Goal: Task Accomplishment & Management: Manage account settings

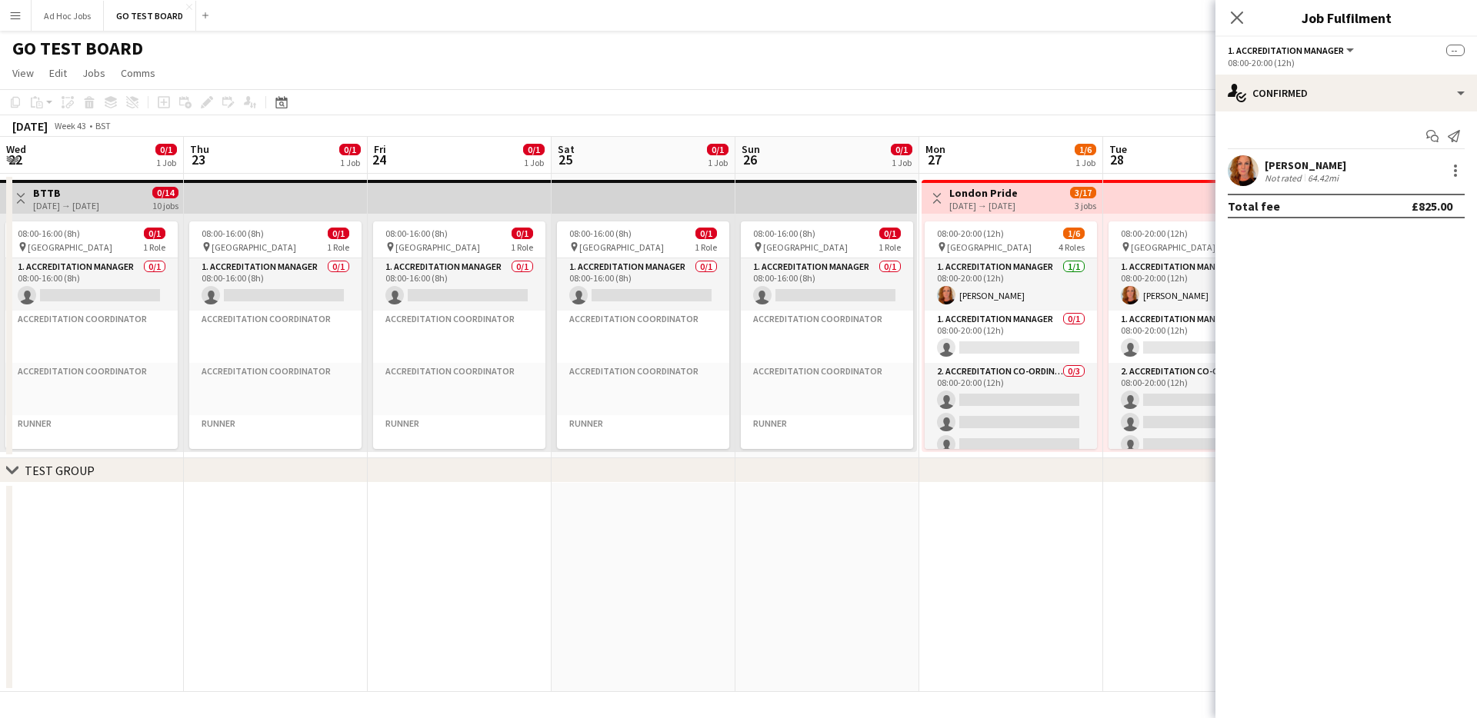
scroll to position [0, 378]
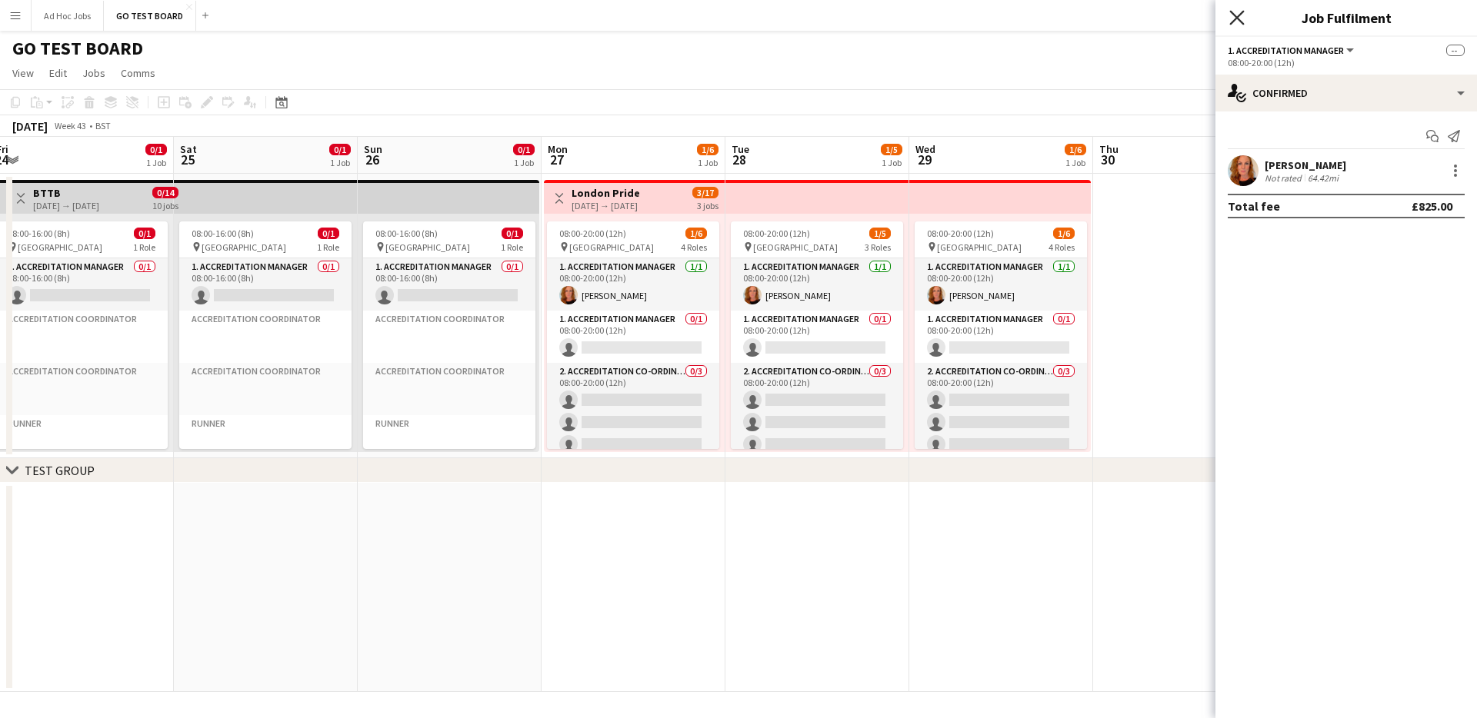
click at [1232, 18] on icon "Close pop-in" at bounding box center [1236, 17] width 15 height 15
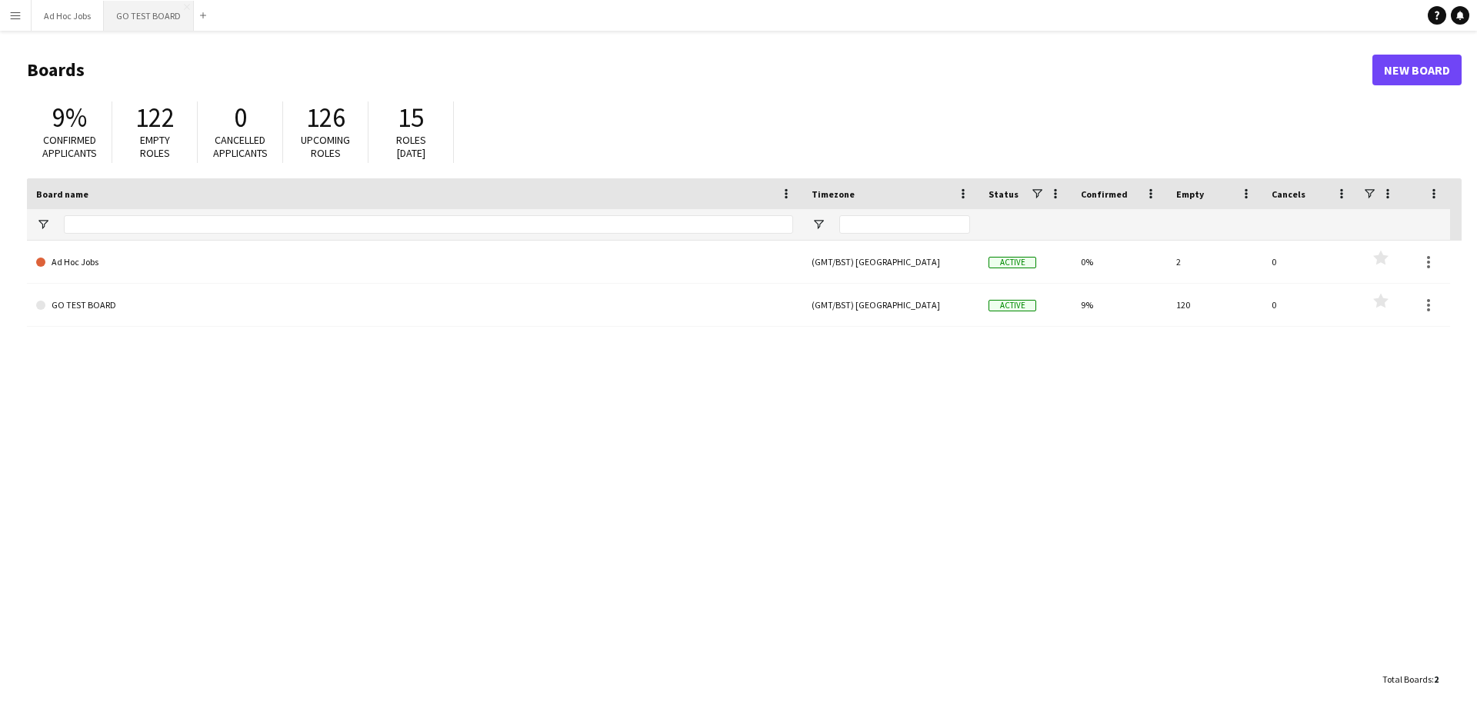
click at [138, 14] on button "GO TEST BOARD Close" at bounding box center [149, 16] width 90 height 30
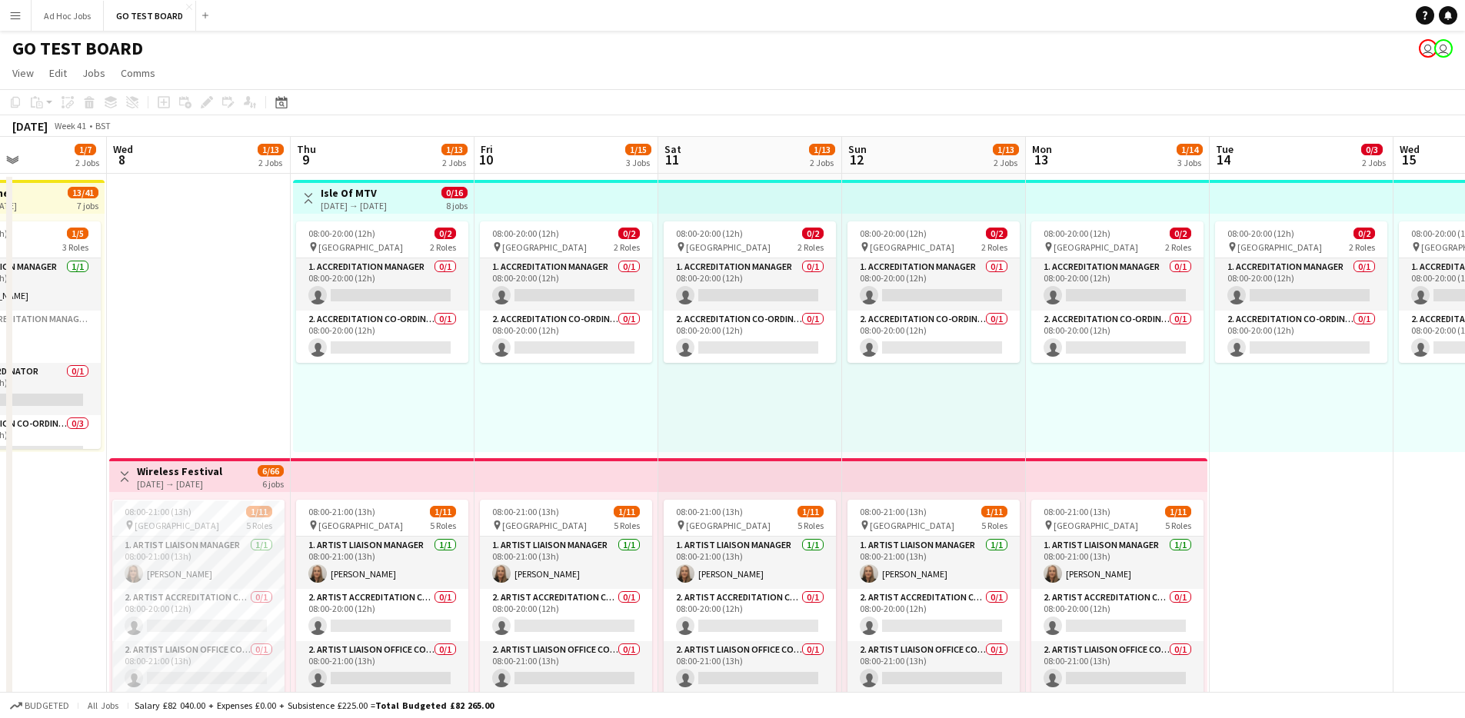
scroll to position [0, 481]
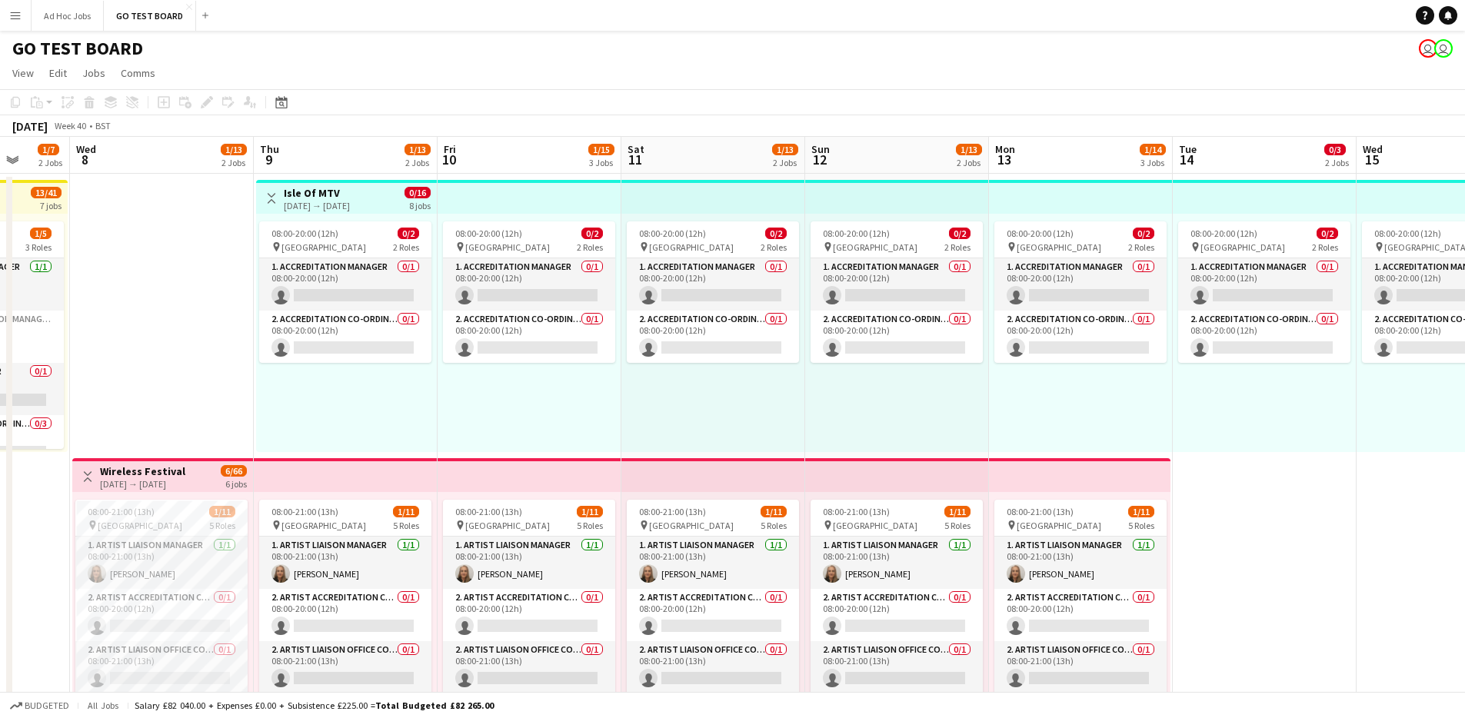
drag, startPoint x: 1356, startPoint y: 361, endPoint x: 139, endPoint y: 341, distance: 1216.9
click at [139, 341] on app-calendar-viewport "Sun 5 2/18 3 Jobs Mon 6 2/18 3 Jobs Tue 7 1/7 2 Jobs Wed 8 1/13 2 Jobs Thu 9 1/…" at bounding box center [732, 730] width 1465 height 1187
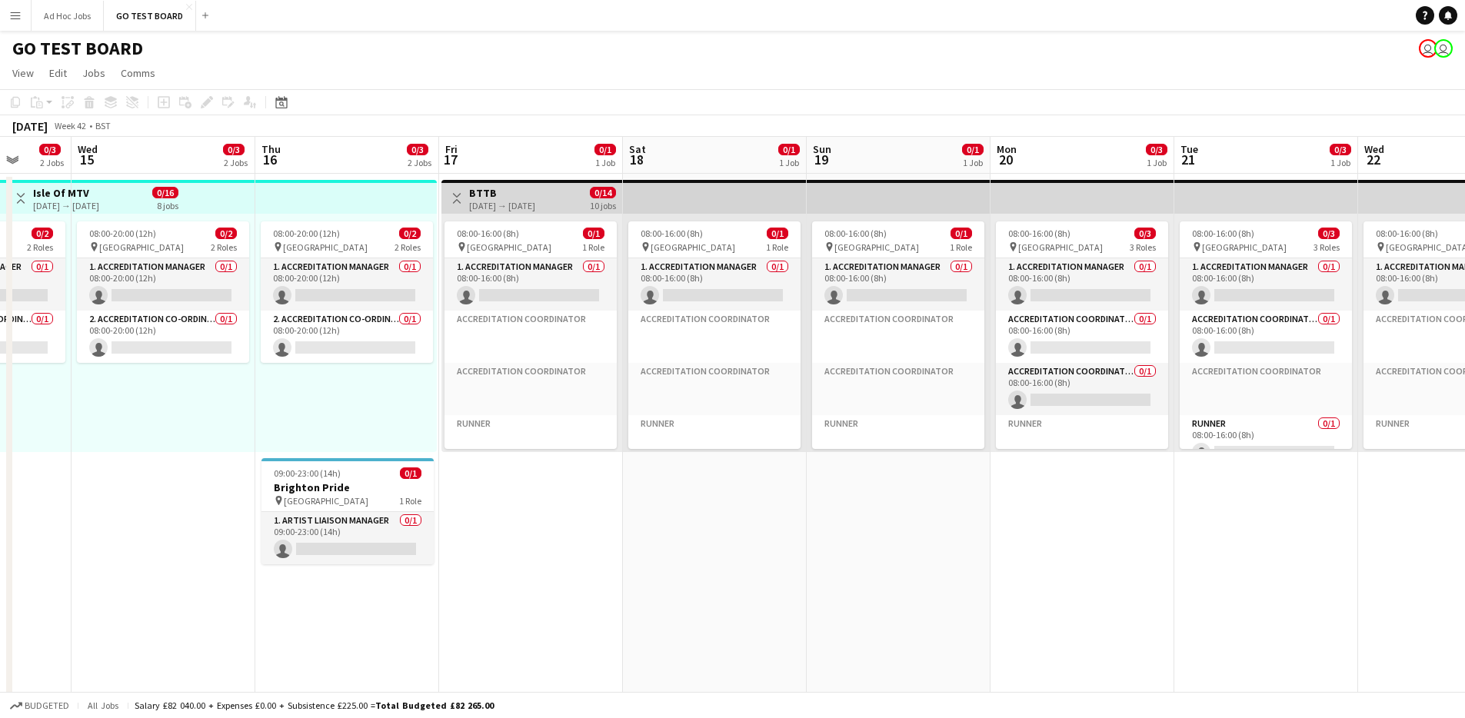
scroll to position [0, 581]
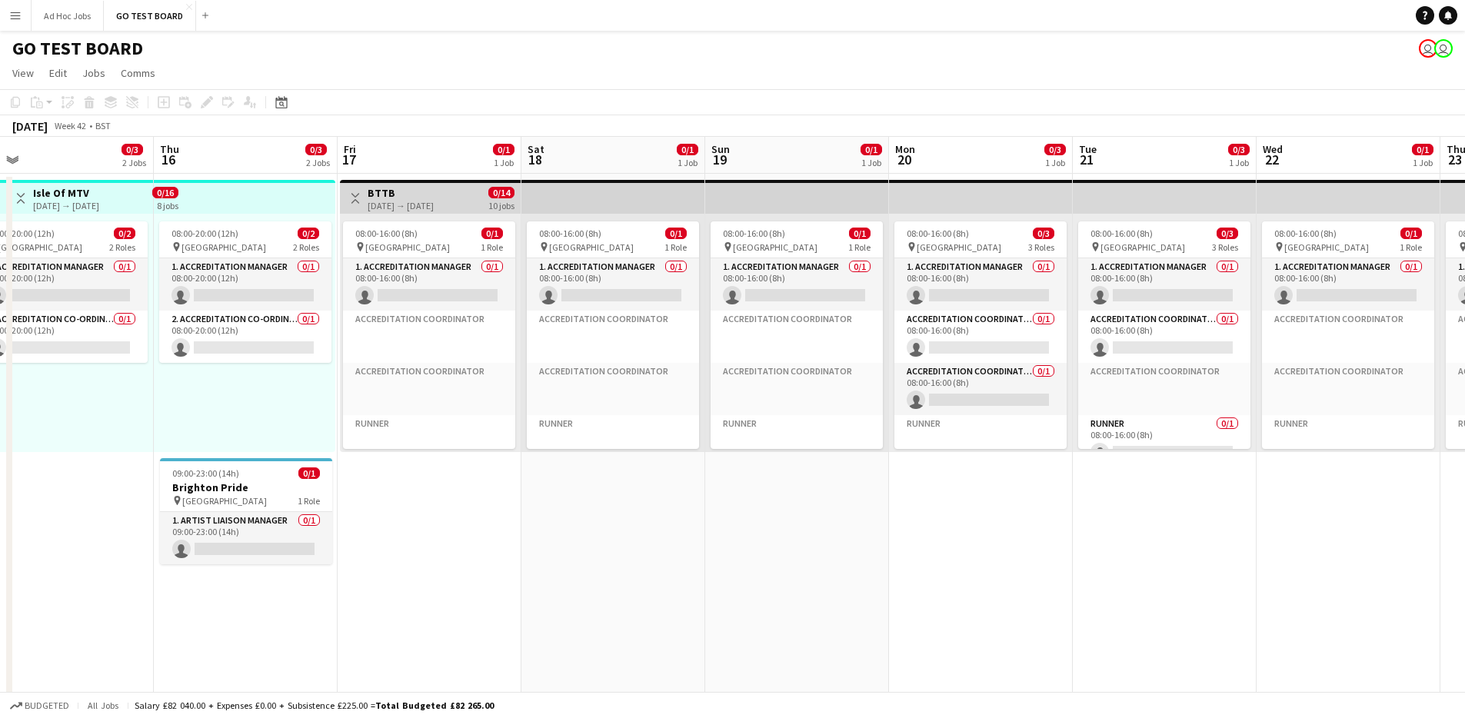
drag, startPoint x: 1220, startPoint y: 435, endPoint x: 4, endPoint y: 382, distance: 1217.1
click at [0, 383] on html "Menu Boards Boards Boards All jobs Status Workforce Workforce My Workforce Recr…" at bounding box center [732, 675] width 1465 height 1351
click at [1120, 538] on app-date-cell "08:00-16:00 (8h) 0/3 pin [GEOGRAPHIC_DATA] 3 Roles 1. Accreditation Manager 0/1…" at bounding box center [1165, 594] width 184 height 841
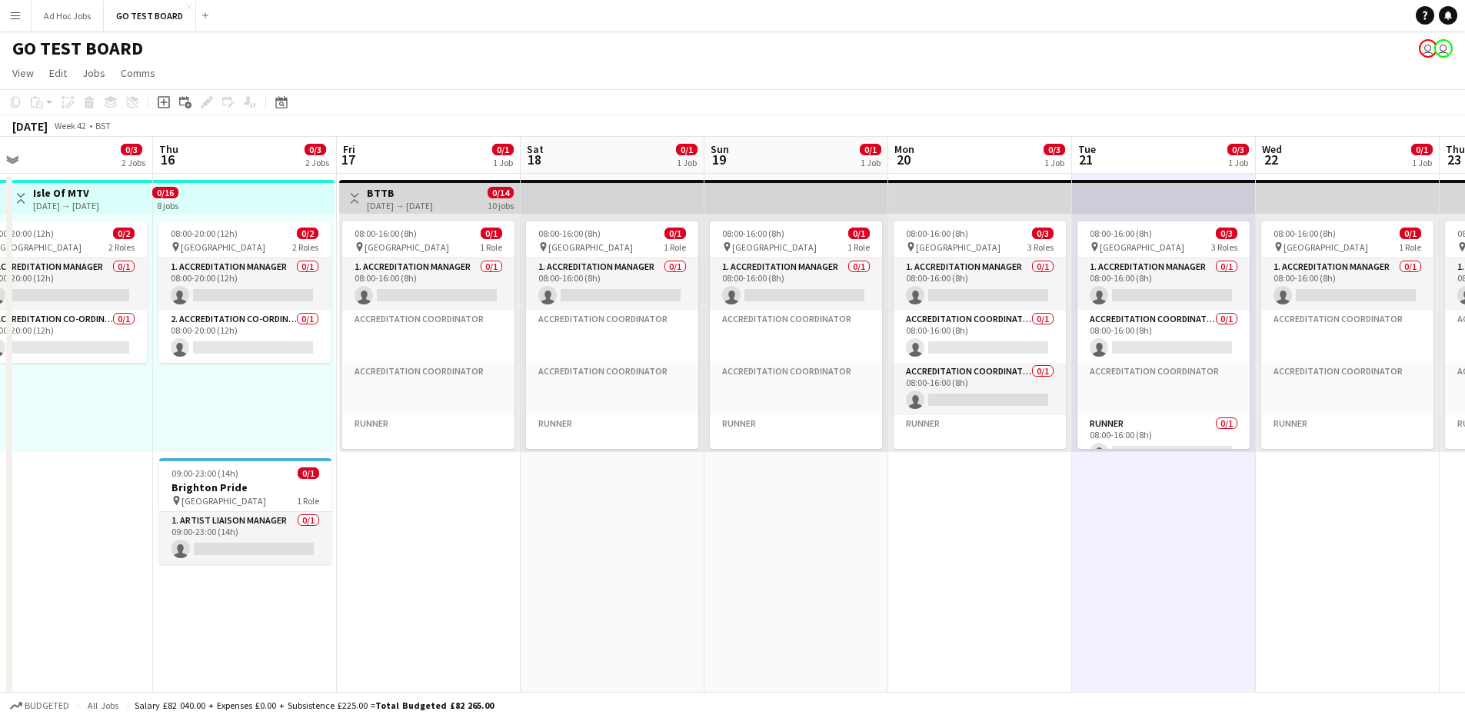
click at [1289, 532] on app-date-cell "08:00-16:00 (8h) 0/1 pin [GEOGRAPHIC_DATA] 1 Role 1. Accreditation Manager 0/1 …" at bounding box center [1348, 594] width 184 height 841
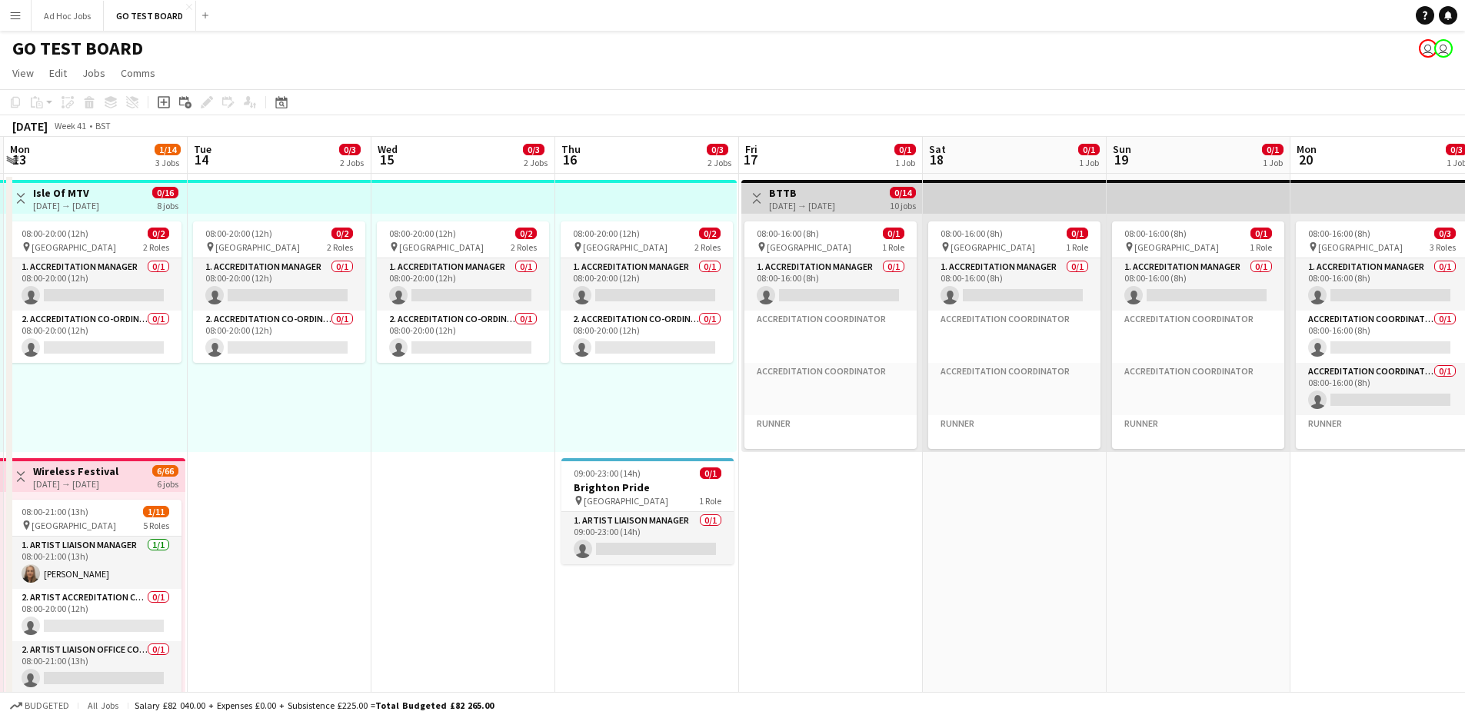
drag, startPoint x: 1048, startPoint y: 555, endPoint x: 1763, endPoint y: 556, distance: 714.5
click at [1465, 556] on html "Menu Boards Boards Boards All jobs Status Workforce Workforce My Workforce Recr…" at bounding box center [732, 675] width 1465 height 1351
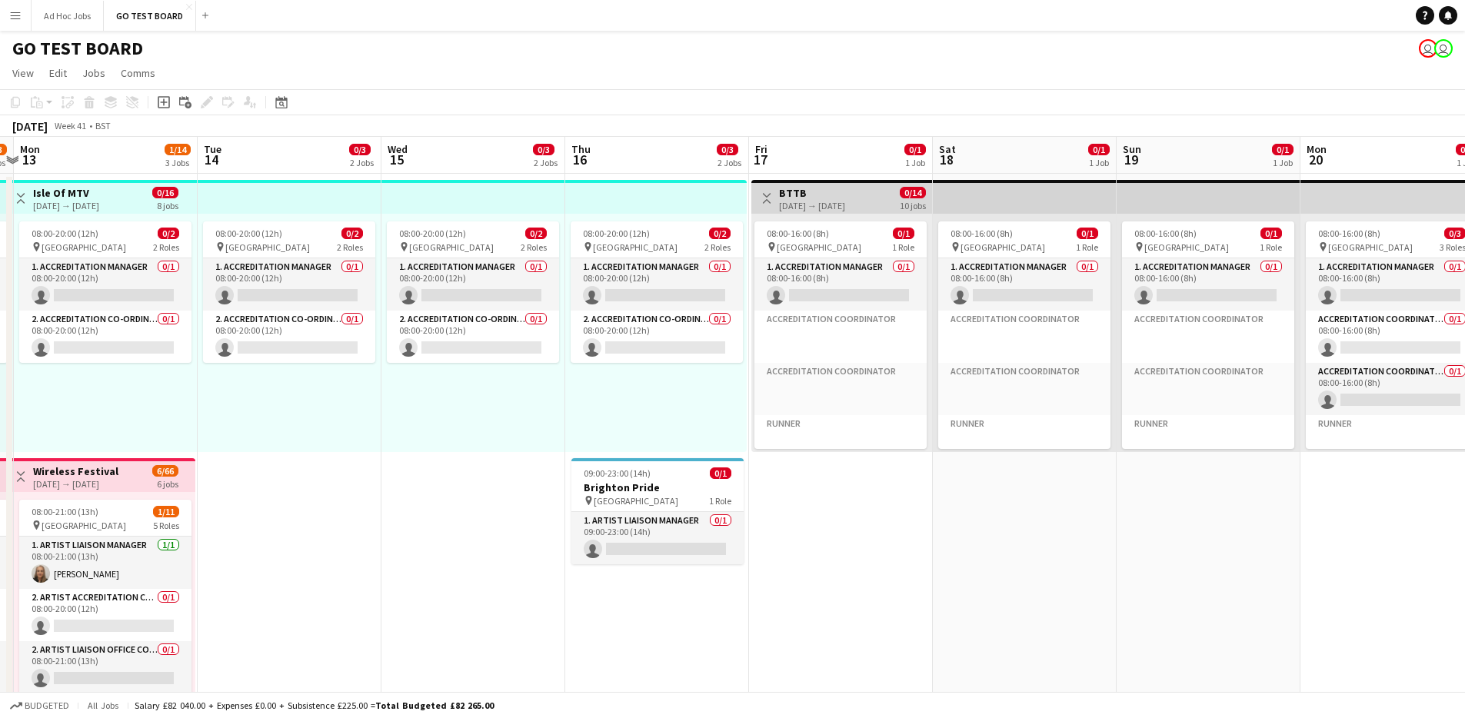
drag, startPoint x: 1108, startPoint y: 547, endPoint x: 501, endPoint y: 543, distance: 607.6
click at [99, 537] on app-calendar-viewport "Fri 10 1/15 3 Jobs Sat 11 1/13 2 Jobs Sun 12 1/13 2 Jobs Mon 13 1/14 3 Jobs Tue…" at bounding box center [732, 730] width 1465 height 1187
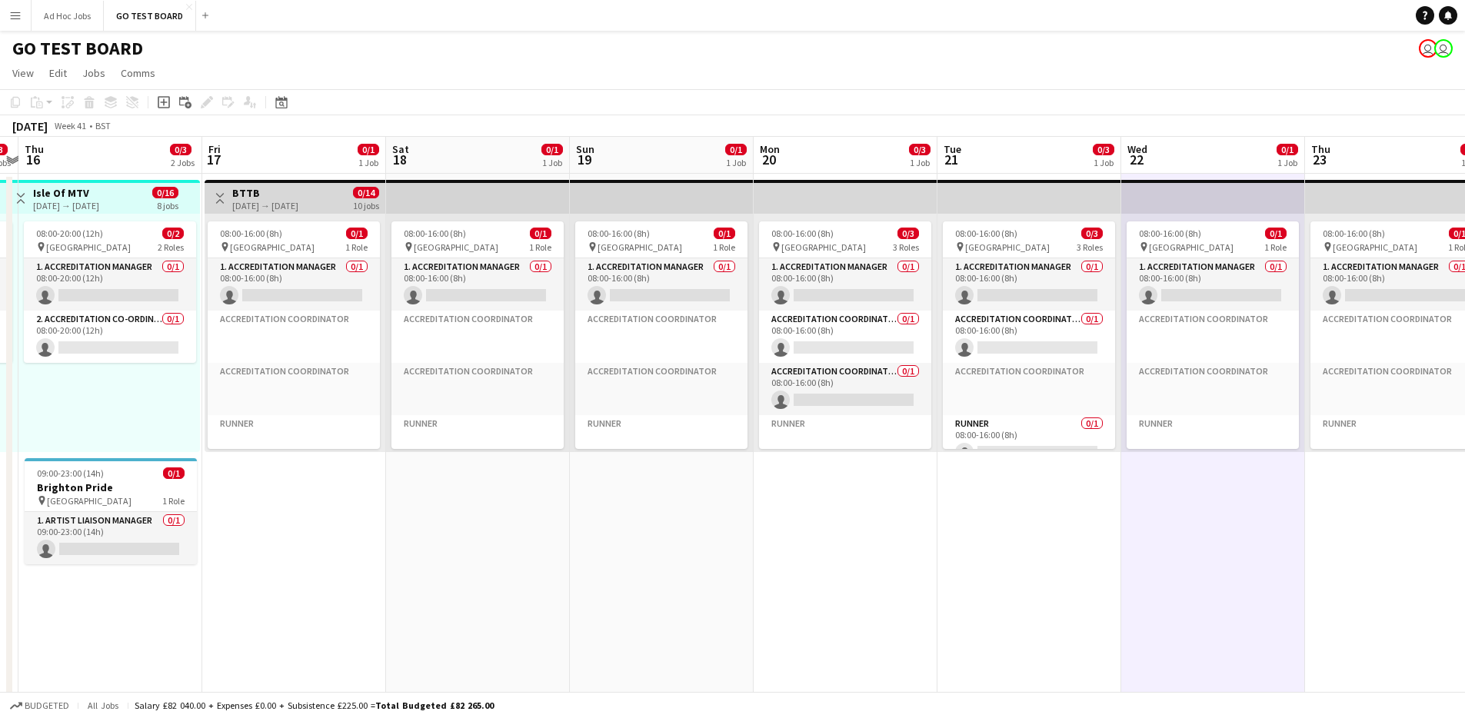
drag, startPoint x: 871, startPoint y: 538, endPoint x: 35, endPoint y: 538, distance: 836.0
click at [9, 535] on div "chevron-right TEST GROUP Mon 13 1/14 3 Jobs Tue 14 0/3 2 Jobs Wed 15 0/3 2 Jobs…" at bounding box center [732, 730] width 1465 height 1187
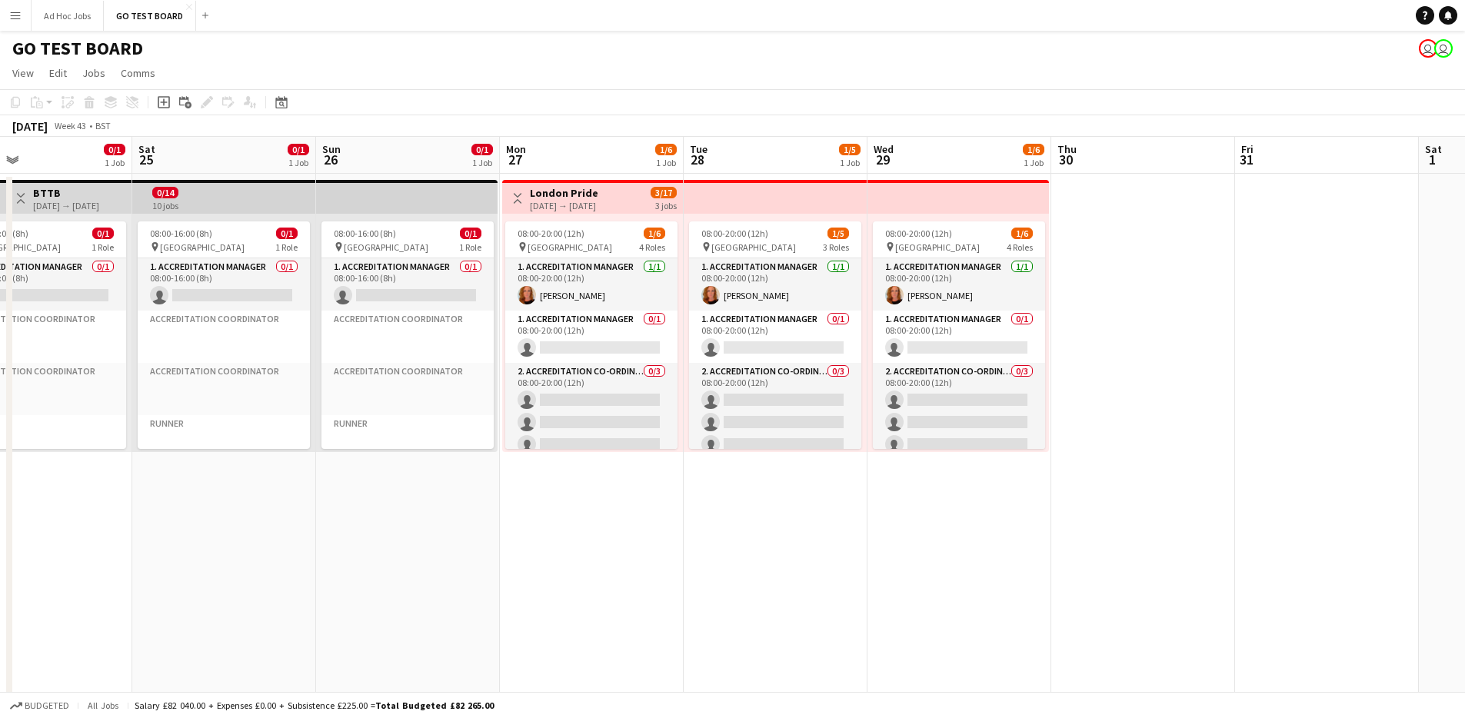
scroll to position [0, 460]
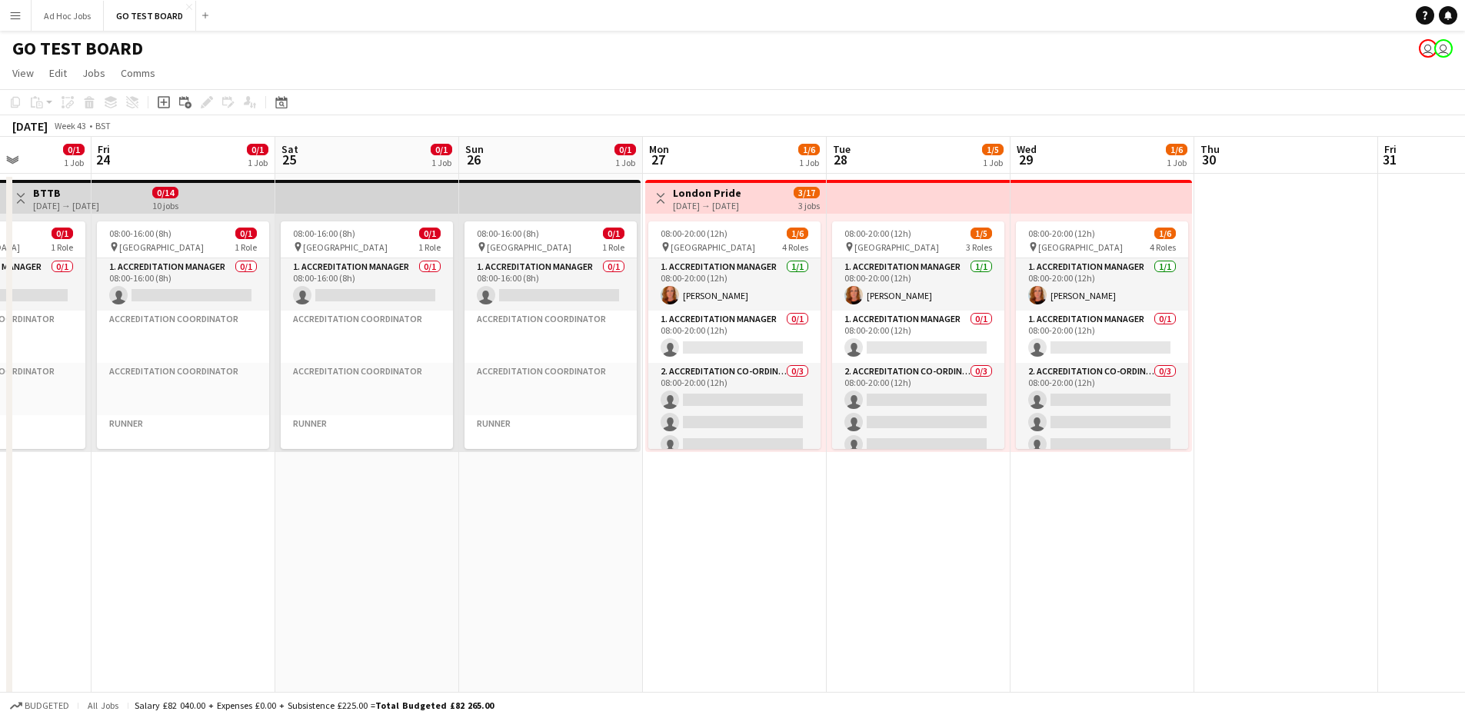
drag, startPoint x: 1188, startPoint y: 548, endPoint x: 342, endPoint y: 540, distance: 846.0
click at [342, 540] on app-calendar-viewport "Tue 21 0/3 1 Job Wed 22 0/1 1 Job Thu 23 0/1 1 Job Fri 24 0/1 1 Job Sat 25 0/1 …" at bounding box center [732, 730] width 1465 height 1187
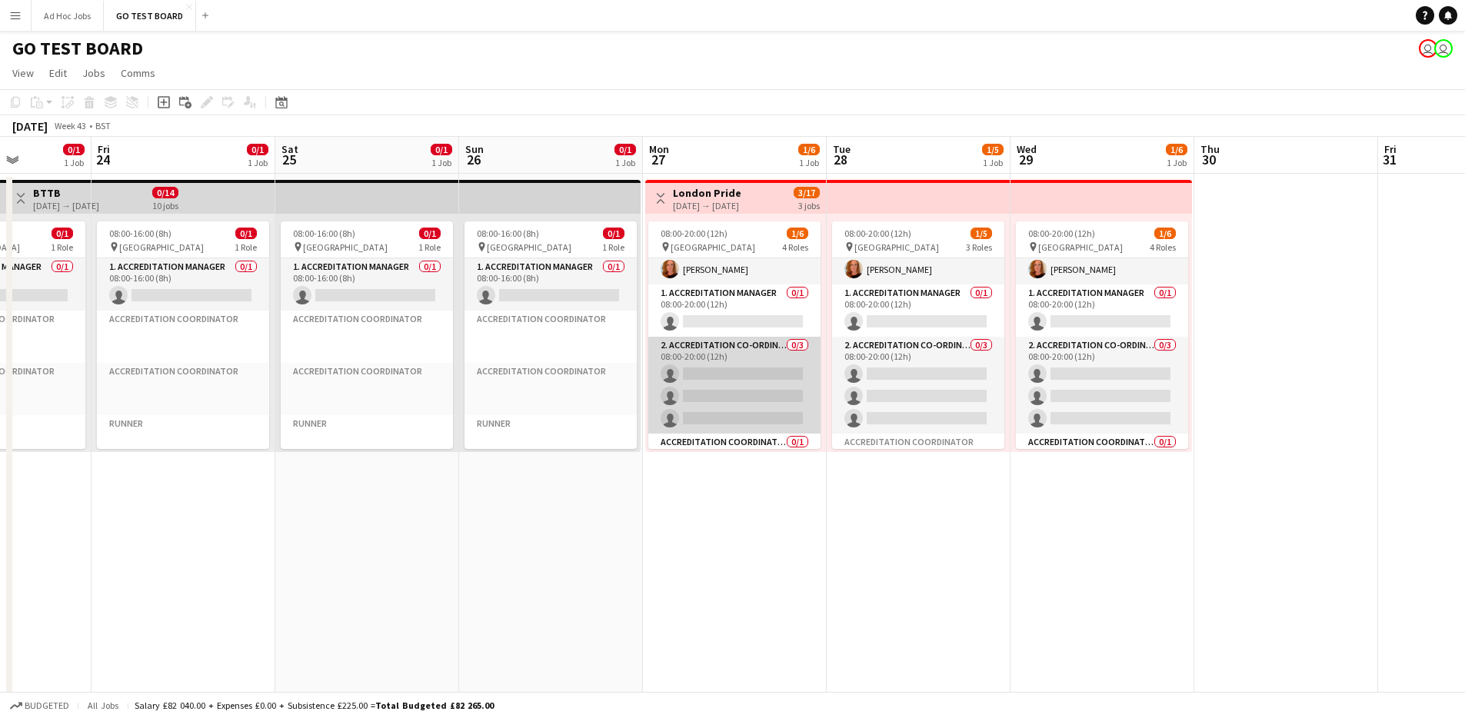
scroll to position [63, 0]
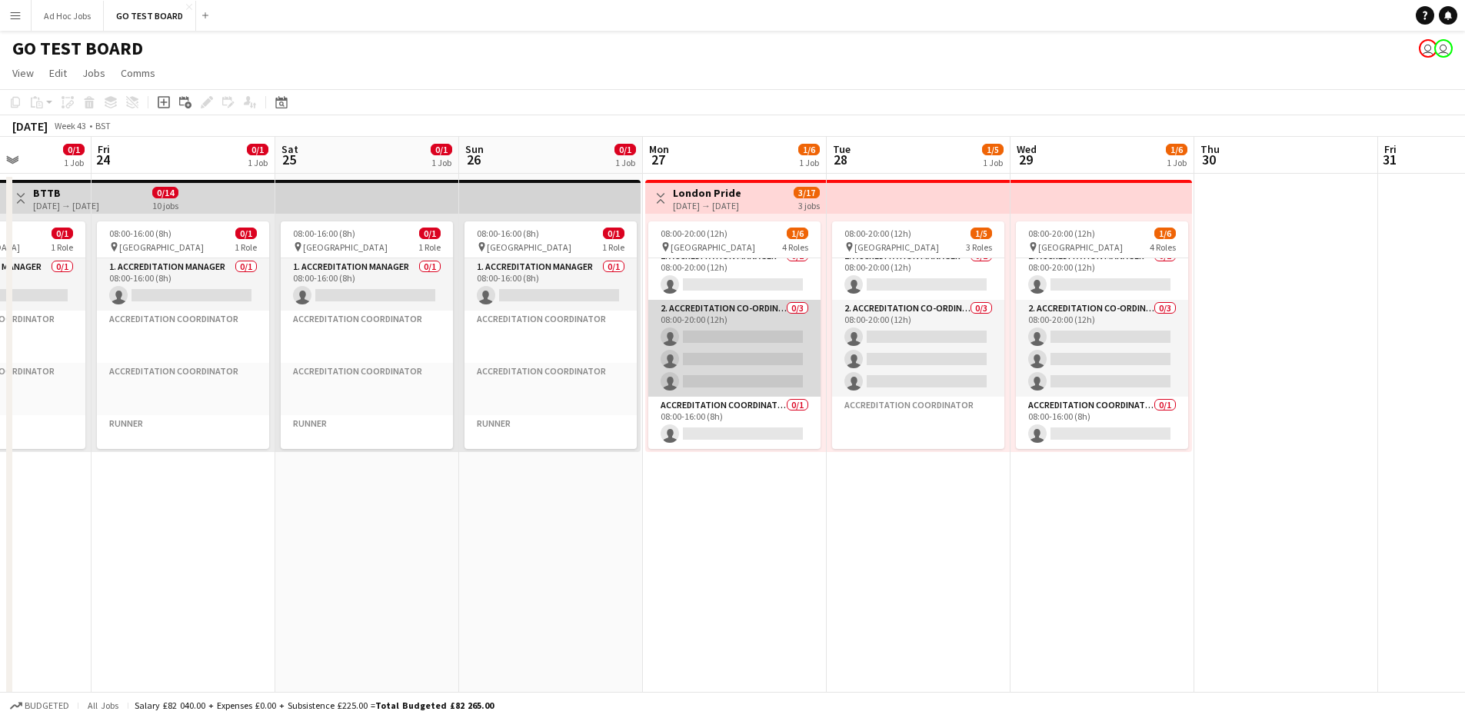
click at [731, 339] on app-card-role "2. Accreditation Co-ordinator 0/3 08:00-20:00 (12h) single-neutral-actions sing…" at bounding box center [734, 348] width 172 height 97
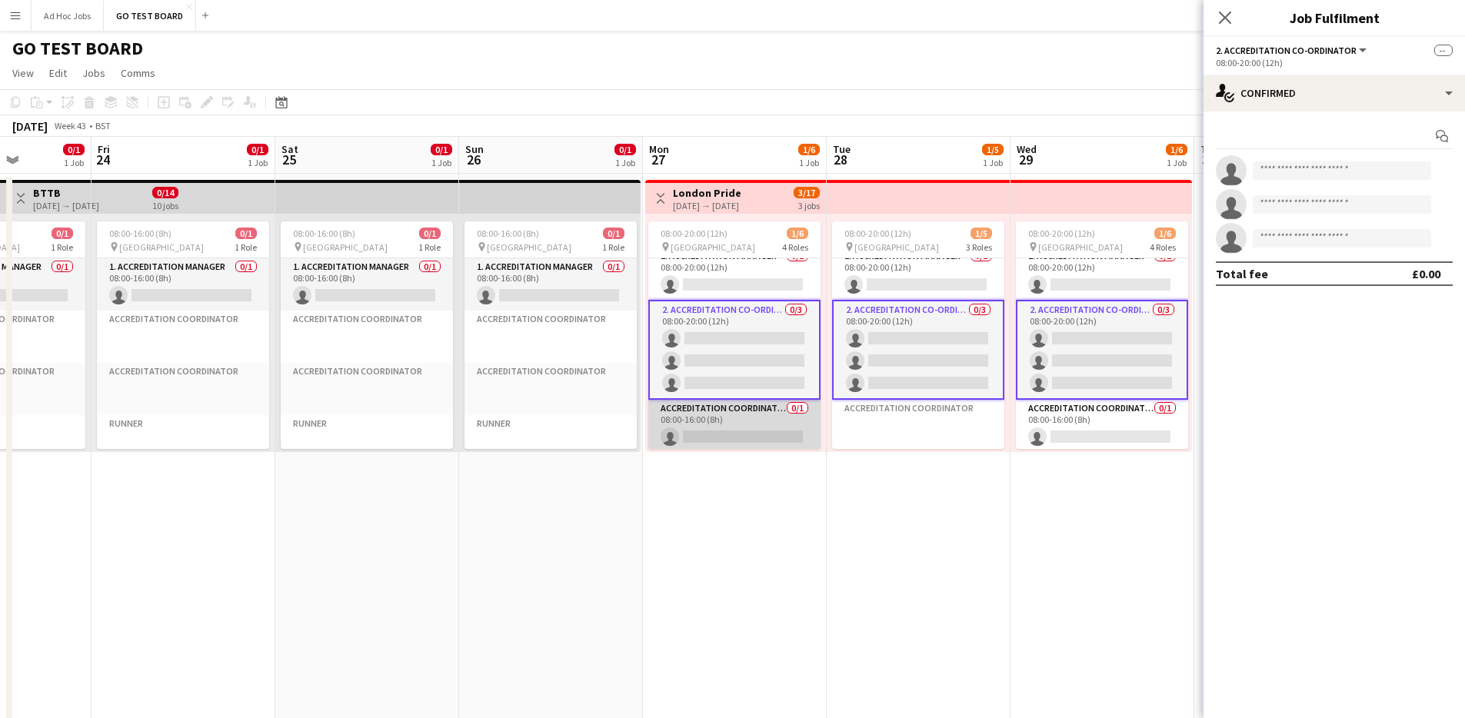
click at [733, 431] on app-card-role "Accreditation Coordinator 0/1 08:00-16:00 (8h) single-neutral-actions" at bounding box center [734, 426] width 172 height 52
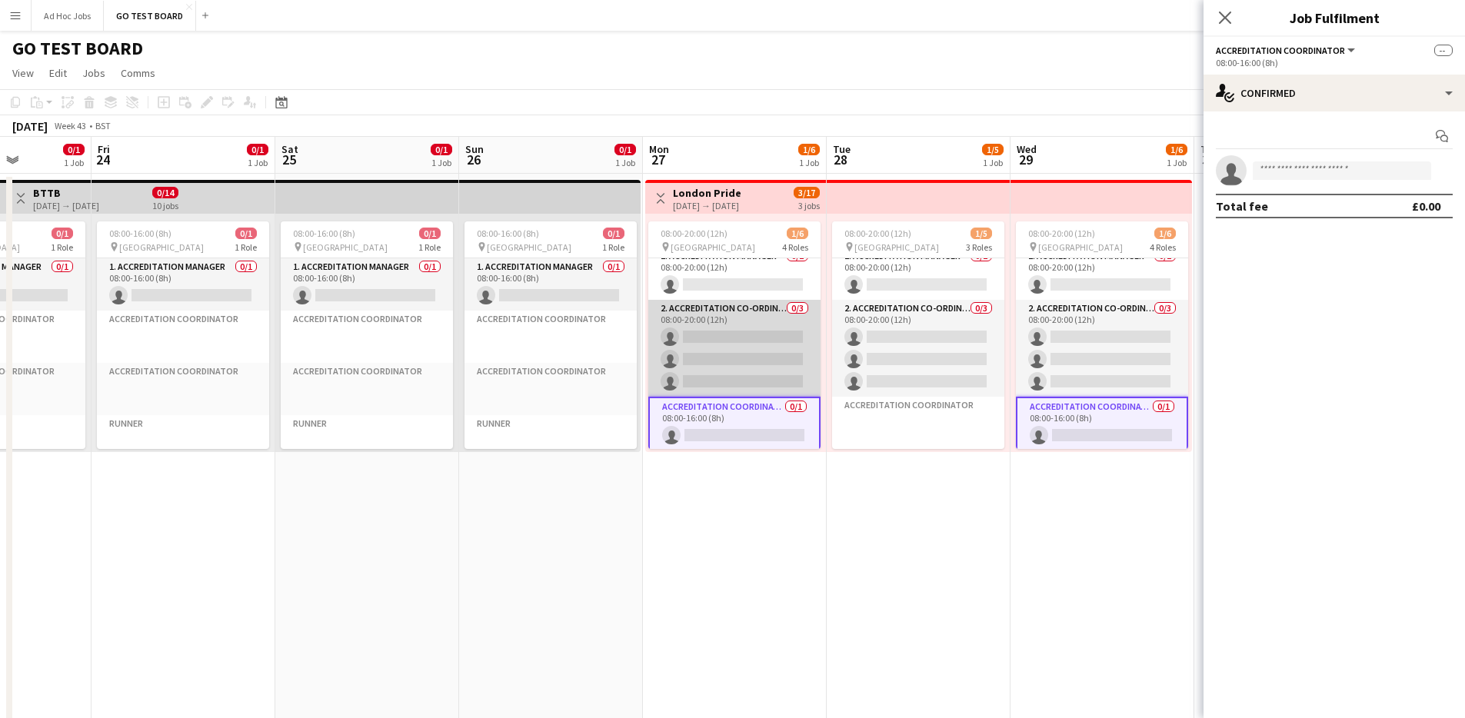
click at [760, 377] on app-card-role "2. Accreditation Co-ordinator 0/3 08:00-20:00 (12h) single-neutral-actions sing…" at bounding box center [734, 348] width 172 height 97
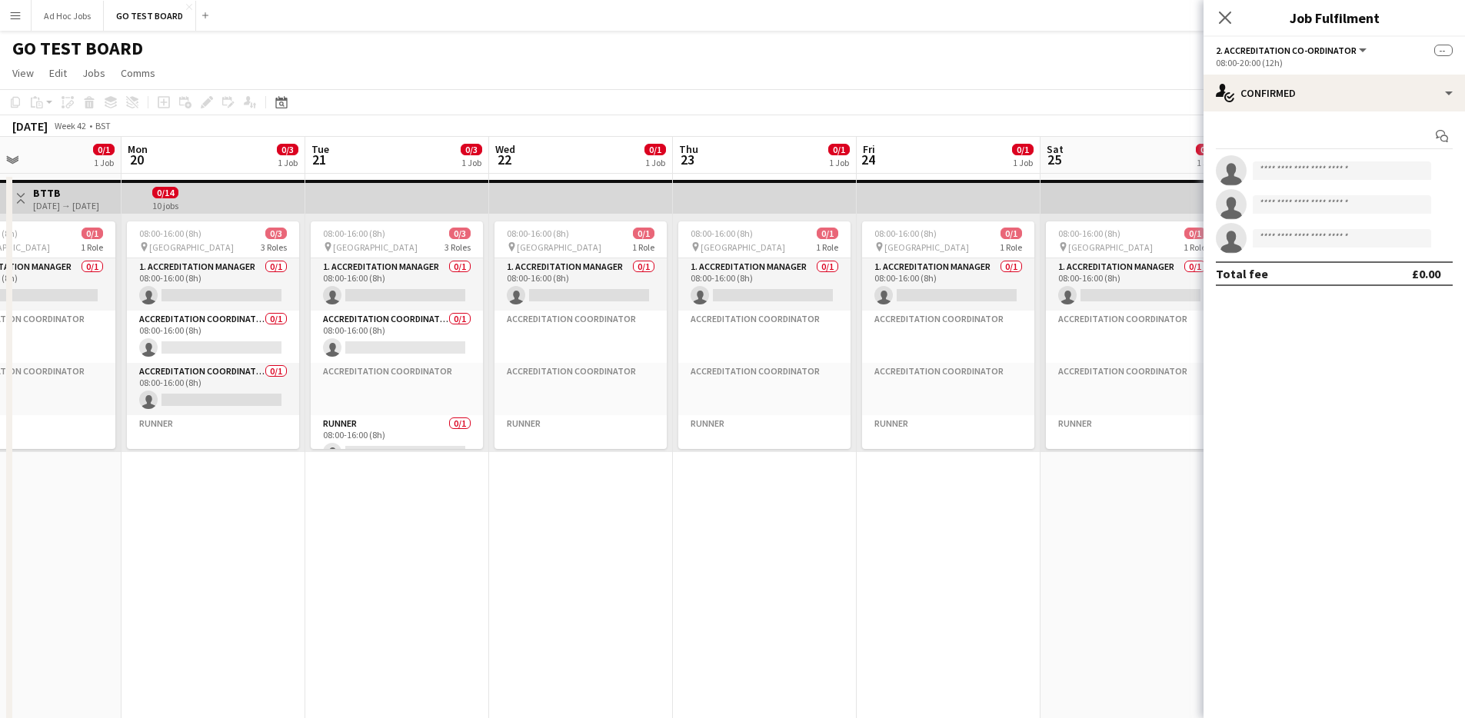
drag, startPoint x: 518, startPoint y: 591, endPoint x: 1351, endPoint y: 665, distance: 836.9
click at [1372, 665] on body "Menu Boards Boards Boards All jobs Status Workforce Workforce My Workforce Recr…" at bounding box center [732, 675] width 1465 height 1351
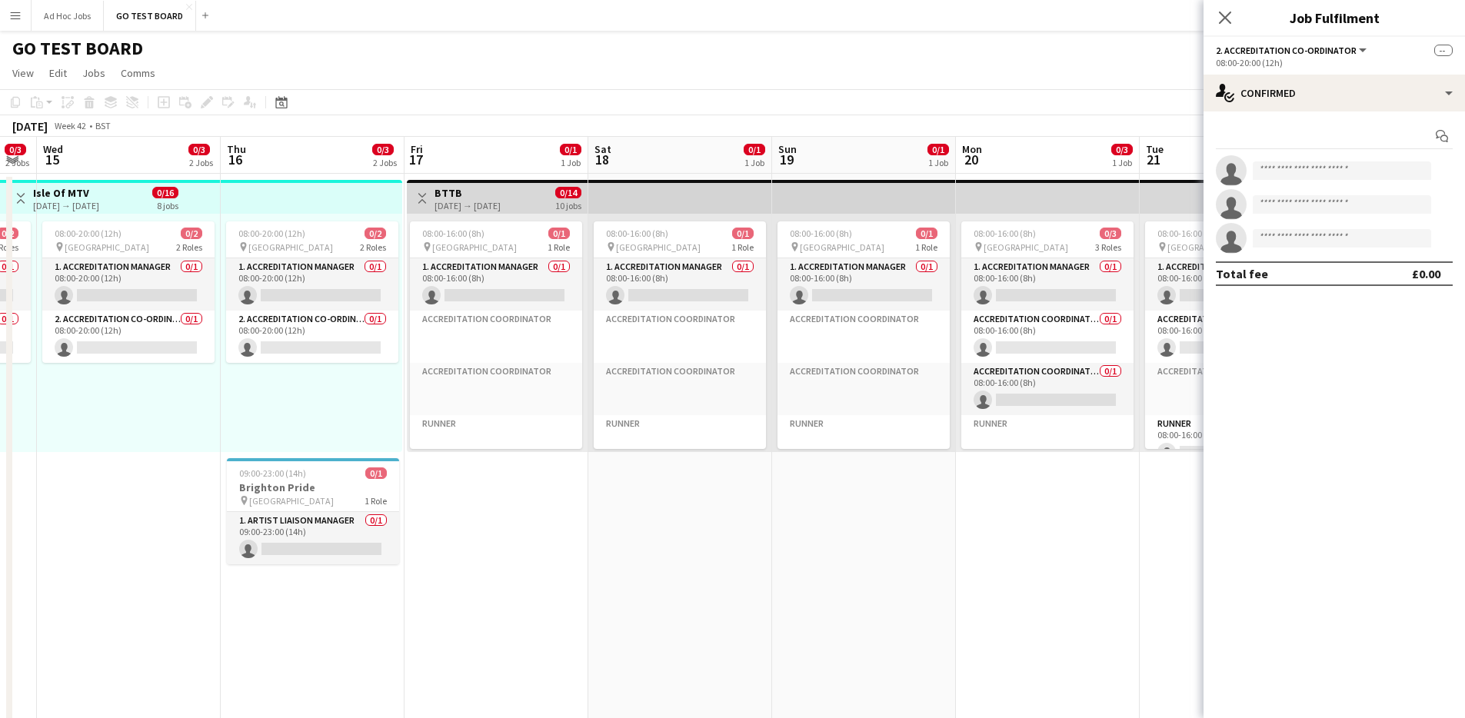
drag, startPoint x: 357, startPoint y: 598, endPoint x: 1438, endPoint y: 598, distance: 1081.4
click at [1438, 598] on body "Menu Boards Boards Boards All jobs Status Workforce Workforce My Workforce Recr…" at bounding box center [732, 675] width 1465 height 1351
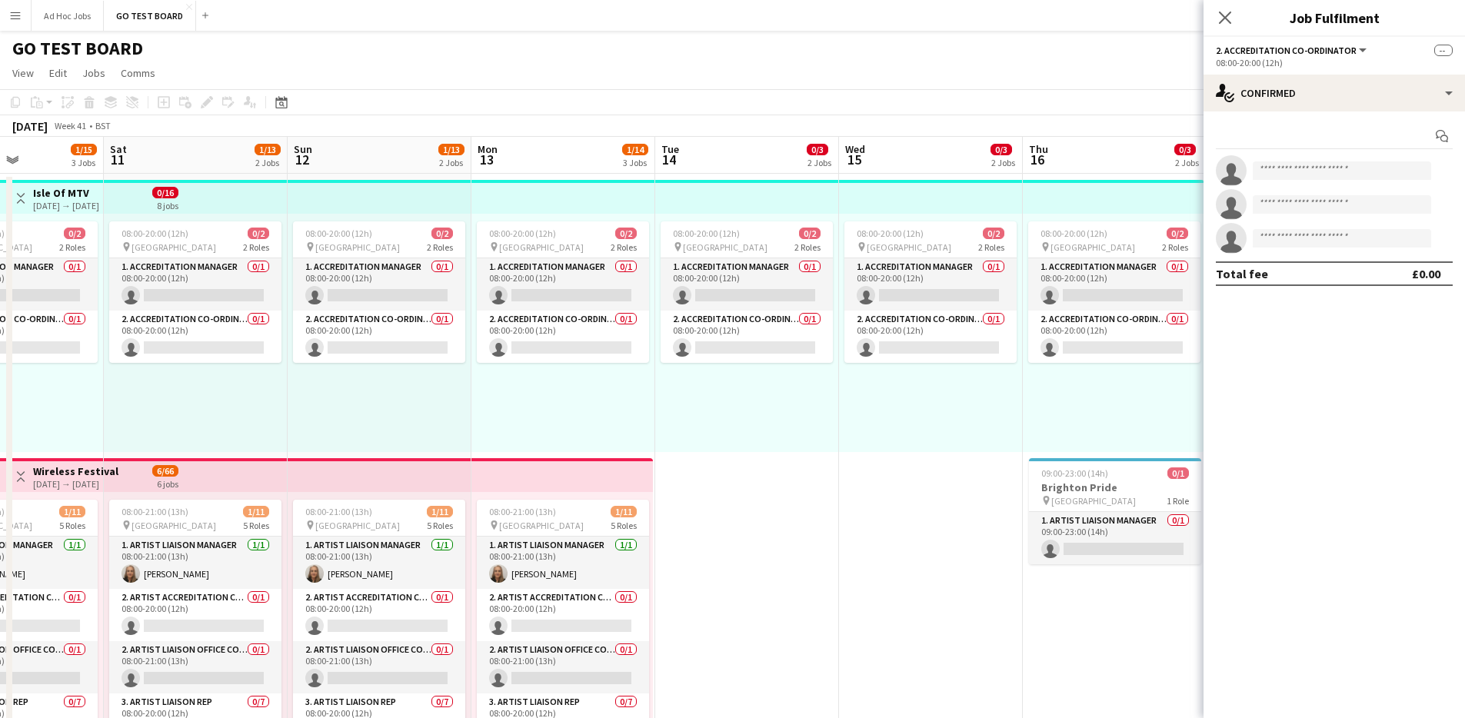
scroll to position [0, 447]
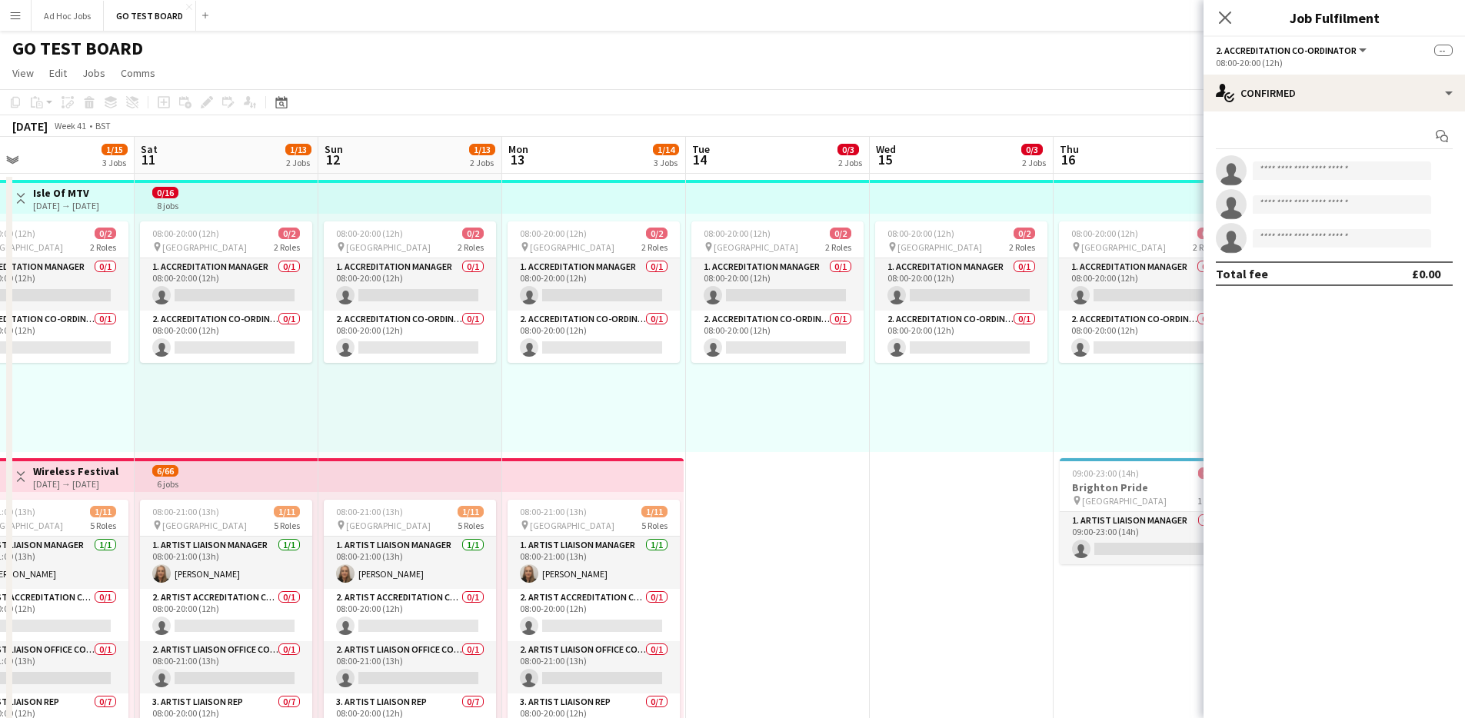
drag, startPoint x: 143, startPoint y: 605, endPoint x: 1126, endPoint y: 600, distance: 982.9
click at [1130, 601] on app-calendar-viewport "Wed 8 1/13 2 Jobs Thu 9 1/13 2 Jobs Fri 10 1/15 3 Jobs Sat 11 1/13 2 Jobs Sun 1…" at bounding box center [732, 730] width 1465 height 1187
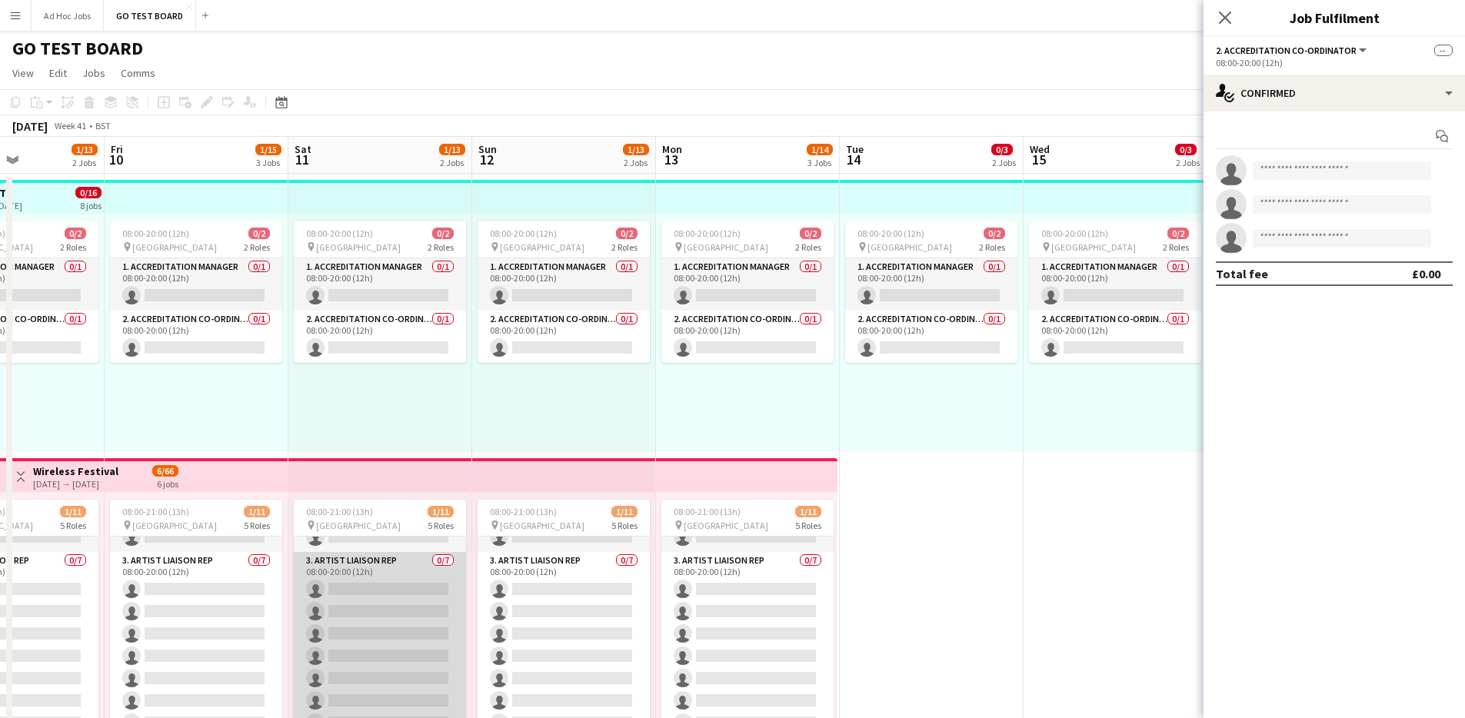
scroll to position [0, 0]
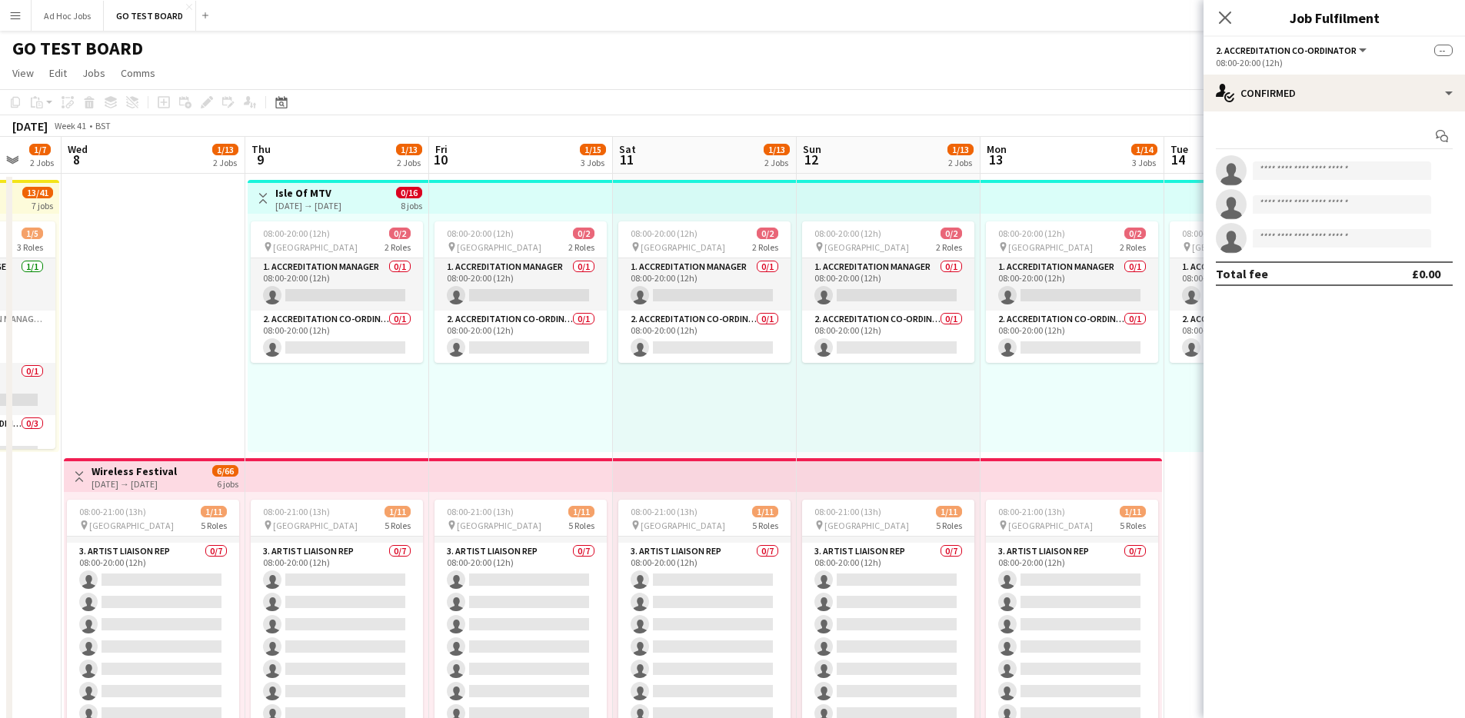
drag, startPoint x: 736, startPoint y: 580, endPoint x: 1058, endPoint y: 572, distance: 322.3
click at [1058, 572] on app-calendar-viewport "Sun 5 2/18 3 Jobs Mon 6 2/18 3 Jobs Tue 7 1/7 2 Jobs Wed 8 1/13 2 Jobs Thu 9 1/…" at bounding box center [732, 730] width 1465 height 1187
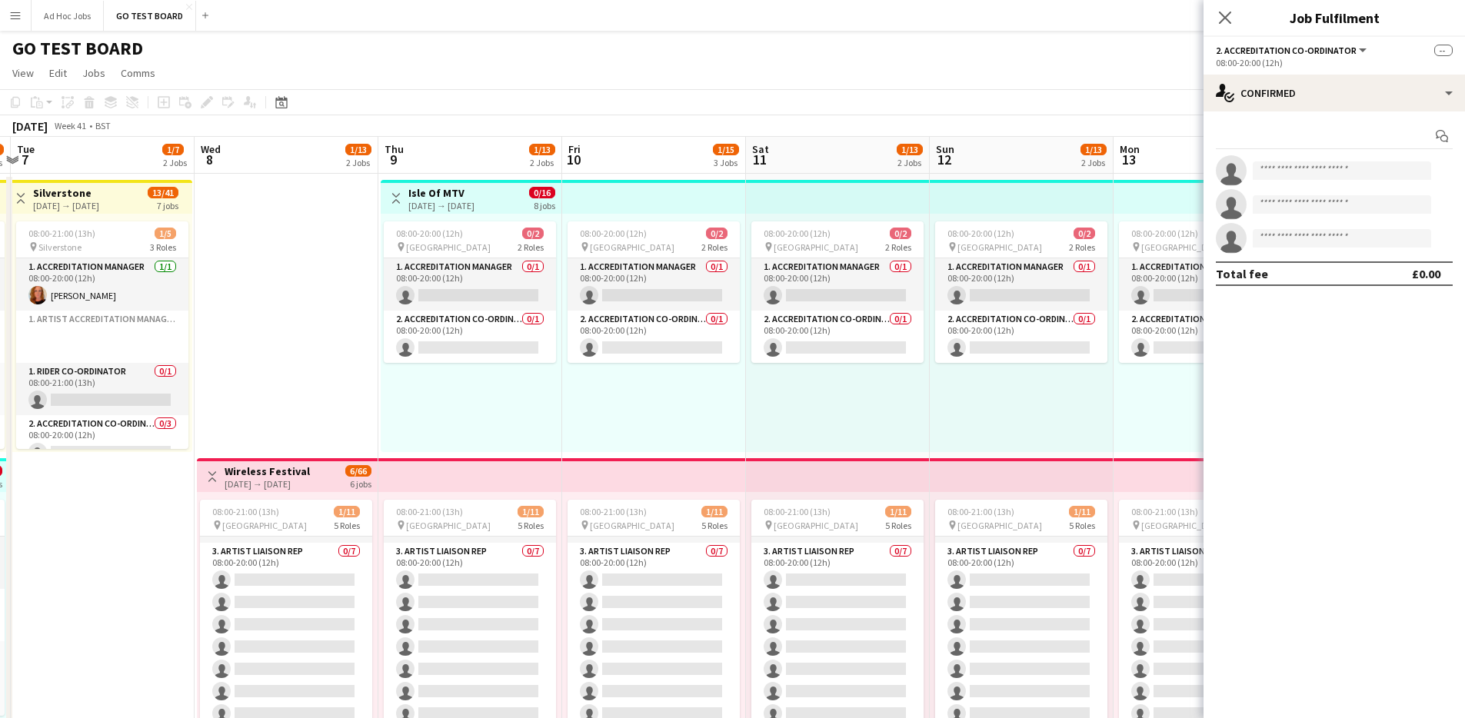
drag, startPoint x: 173, startPoint y: 584, endPoint x: 306, endPoint y: 566, distance: 134.2
click at [306, 566] on app-calendar-viewport "Sun 5 2/18 3 Jobs Mon 6 2/18 3 Jobs Tue 7 1/7 2 Jobs Wed 8 1/13 2 Jobs Thu 9 1/…" at bounding box center [732, 730] width 1465 height 1187
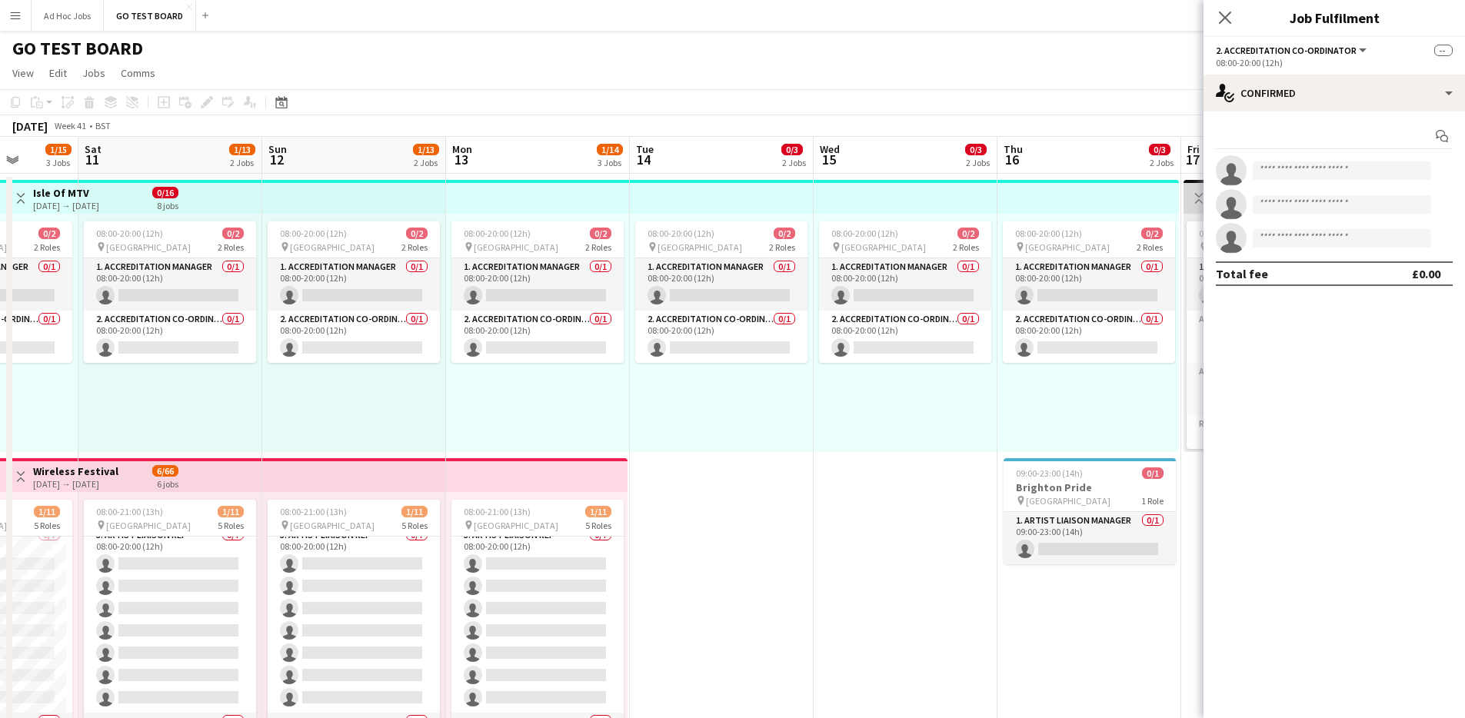
drag, startPoint x: 993, startPoint y: 385, endPoint x: 91, endPoint y: 384, distance: 902.2
click at [91, 384] on app-calendar-viewport "Wed 8 1/13 2 Jobs Thu 9 1/13 2 Jobs Fri 10 1/15 3 Jobs Sat 11 1/13 2 Jobs Sun 1…" at bounding box center [732, 730] width 1465 height 1187
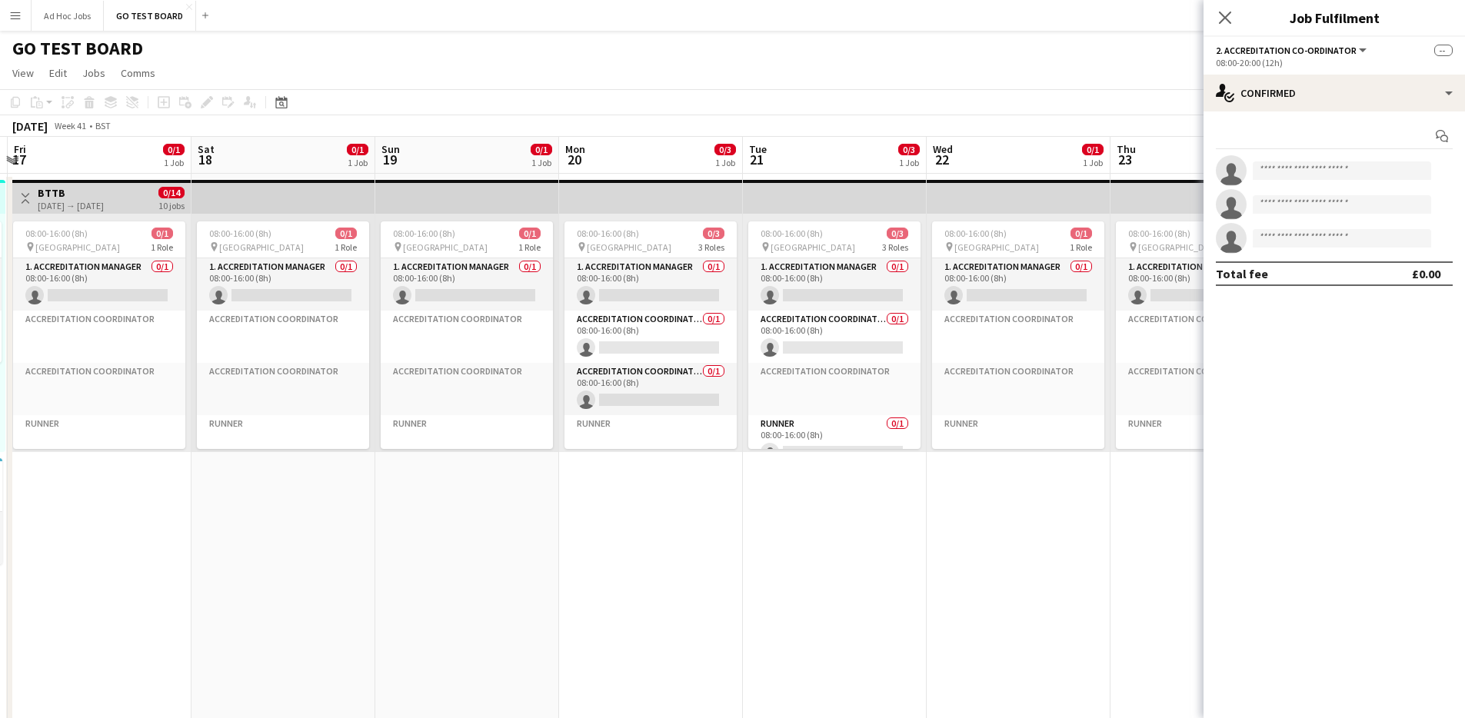
drag, startPoint x: 964, startPoint y: 398, endPoint x: 195, endPoint y: 398, distance: 769.1
click at [195, 398] on app-calendar-viewport "Tue 14 0/3 2 Jobs Wed 15 0/3 2 Jobs Thu 16 0/3 2 Jobs Fri 17 0/1 1 Job Sat 18 0…" at bounding box center [732, 730] width 1465 height 1187
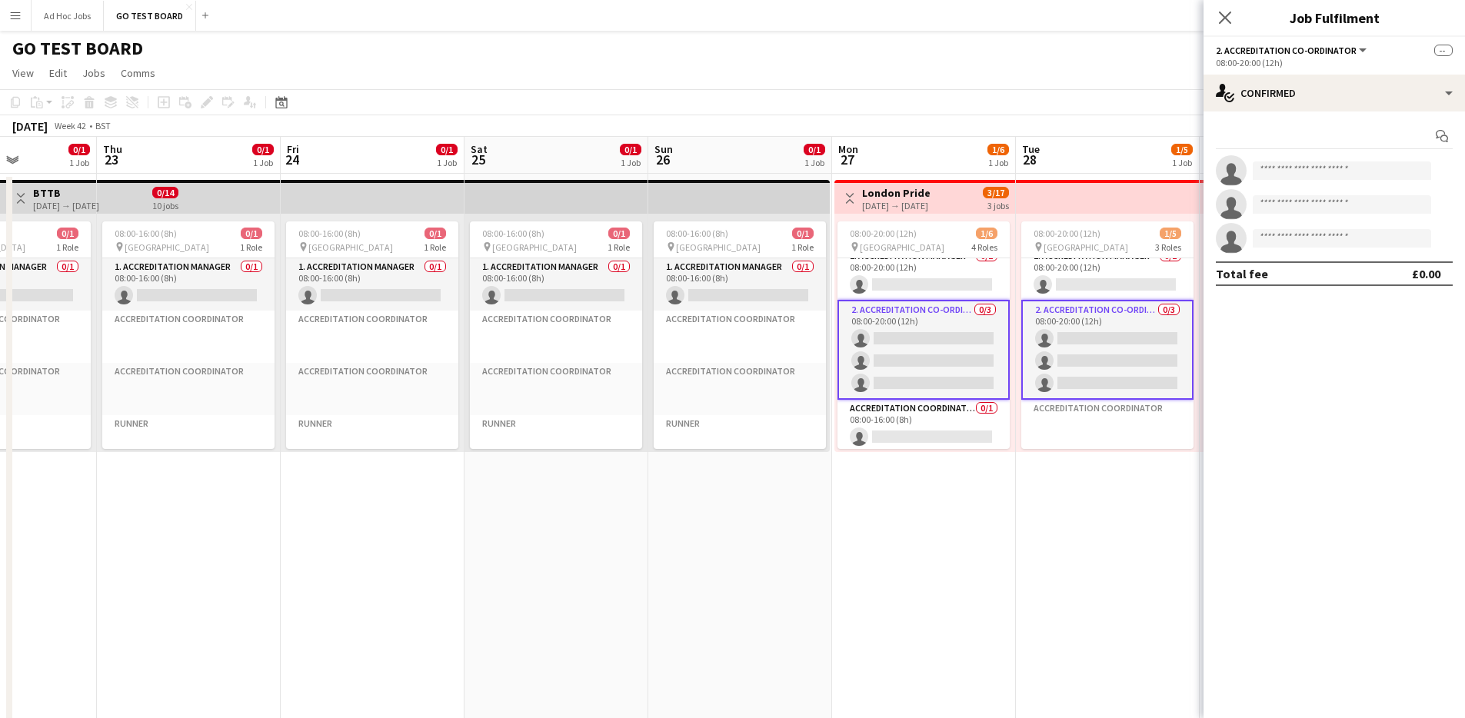
drag, startPoint x: 1076, startPoint y: 401, endPoint x: 62, endPoint y: 401, distance: 1013.7
click at [62, 401] on app-calendar-viewport "Mon 20 0/3 1 Job Tue 21 0/3 1 Job Wed 22 0/1 1 Job Thu 23 0/1 1 Job Fri 24 0/1 …" at bounding box center [732, 730] width 1465 height 1187
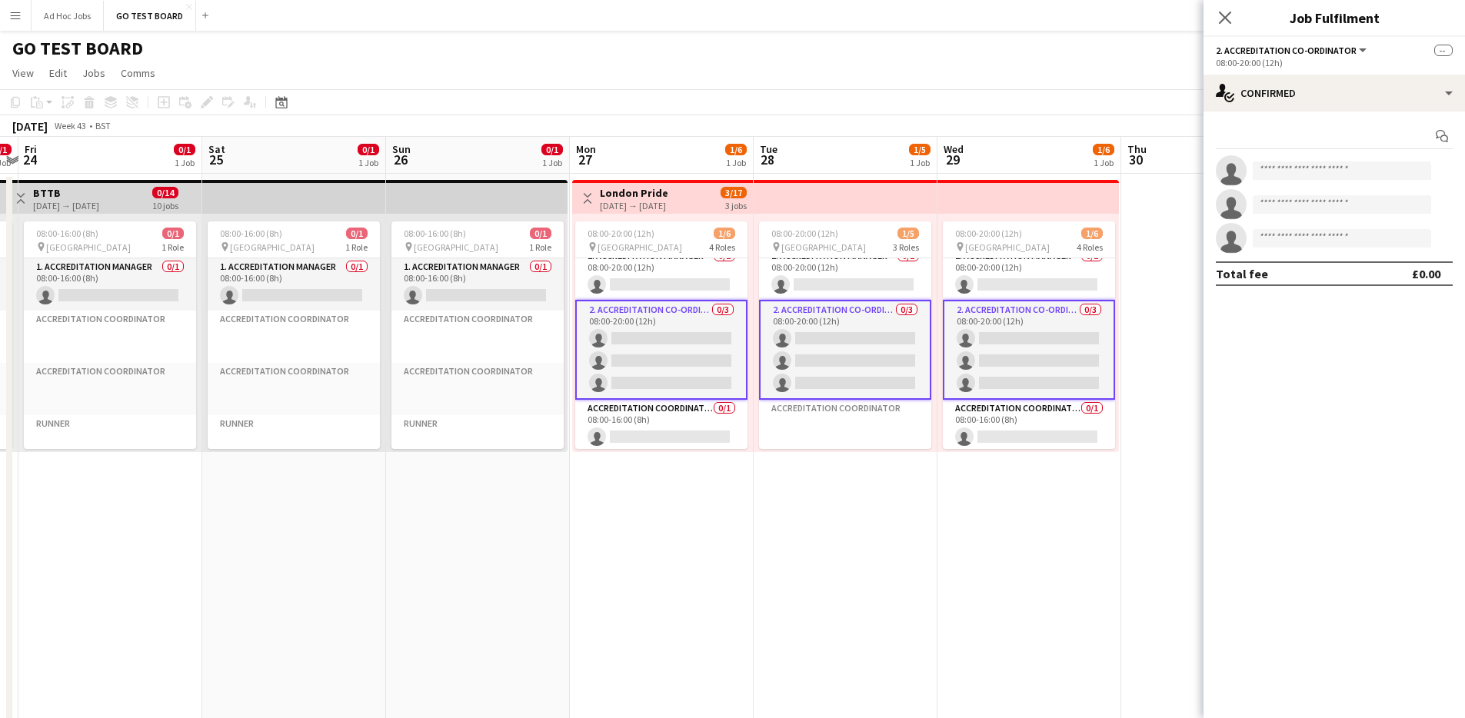
drag, startPoint x: 995, startPoint y: 503, endPoint x: 796, endPoint y: 504, distance: 199.2
click at [796, 504] on app-calendar-viewport "Tue 21 0/3 1 Job Wed 22 0/1 1 Job Thu 23 0/1 1 Job Fri 24 0/1 1 Job Sat 25 0/1 …" at bounding box center [732, 730] width 1465 height 1187
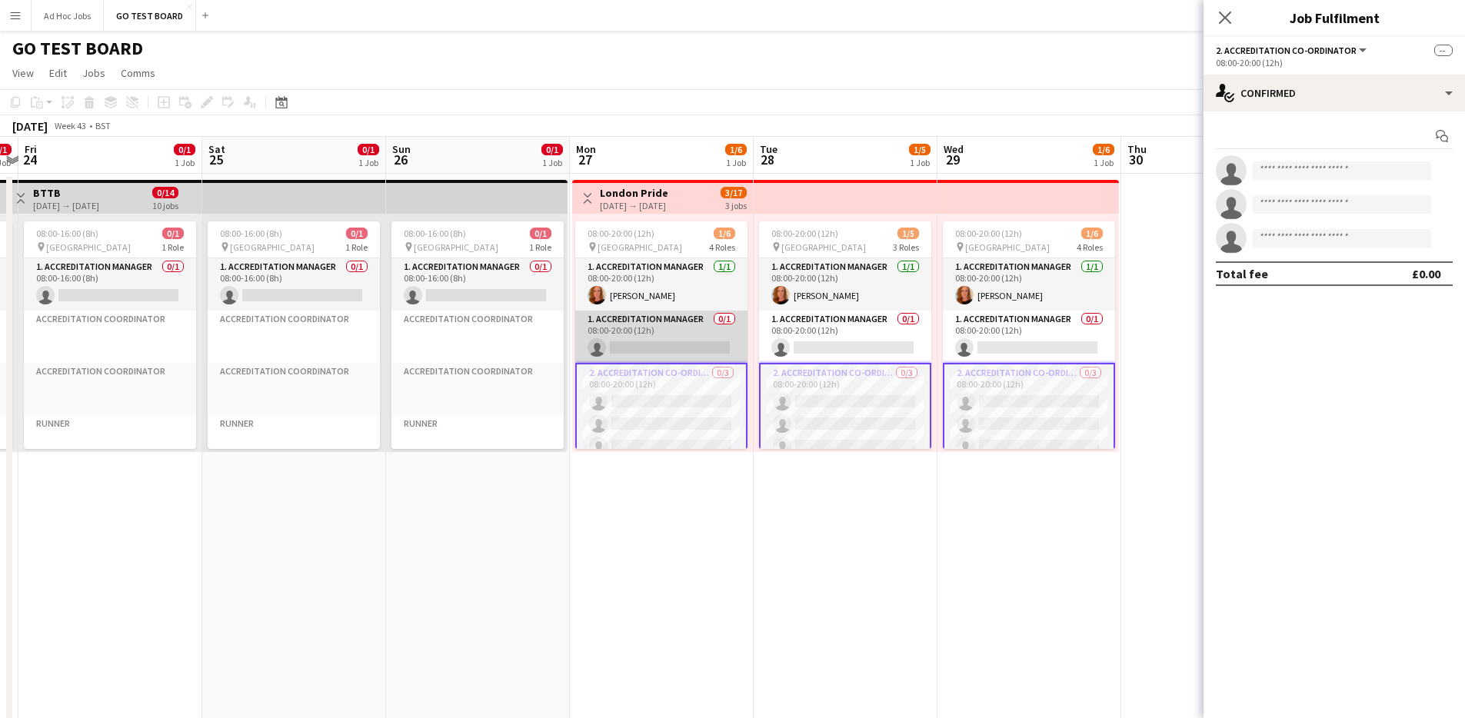
click at [691, 332] on app-card-role "1. Accreditation Manager 0/1 08:00-20:00 (12h) single-neutral-actions" at bounding box center [661, 337] width 172 height 52
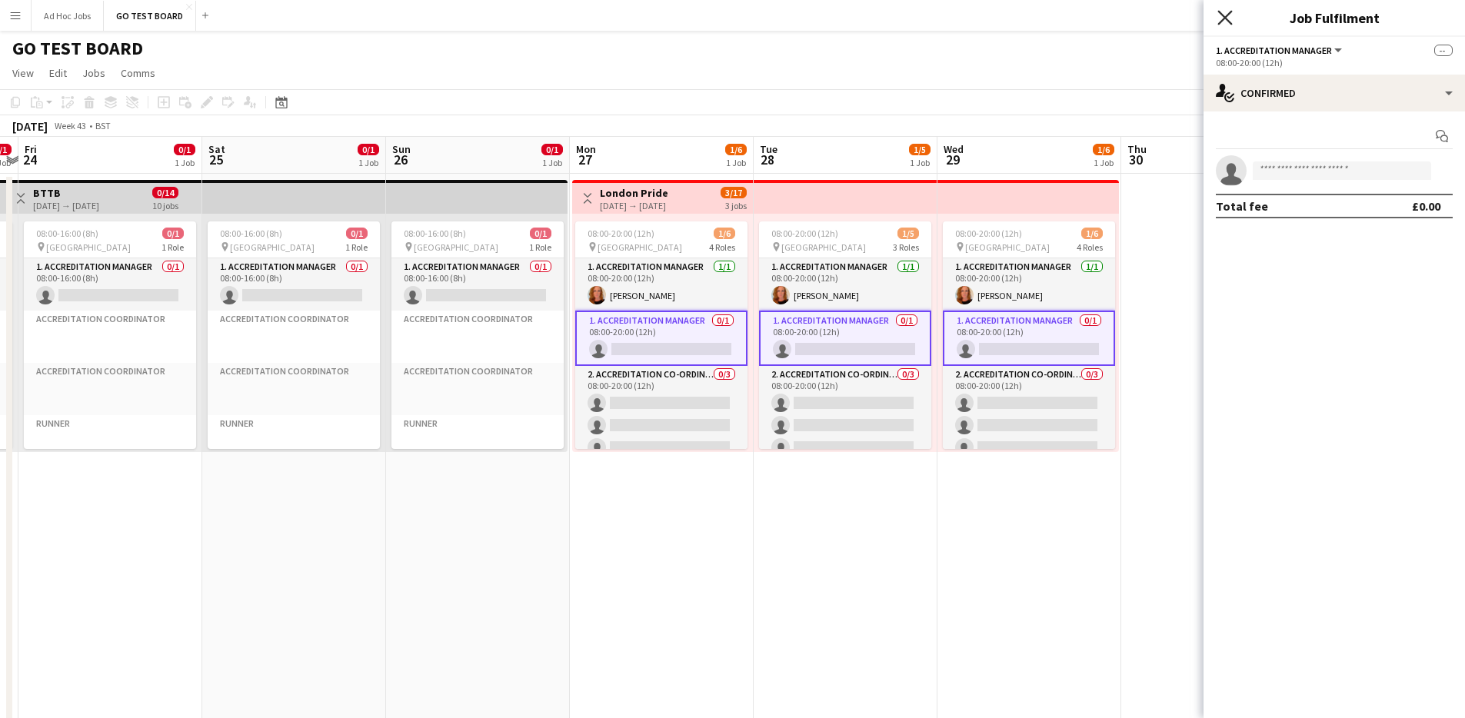
click at [1229, 17] on icon "Close pop-in" at bounding box center [1224, 17] width 15 height 15
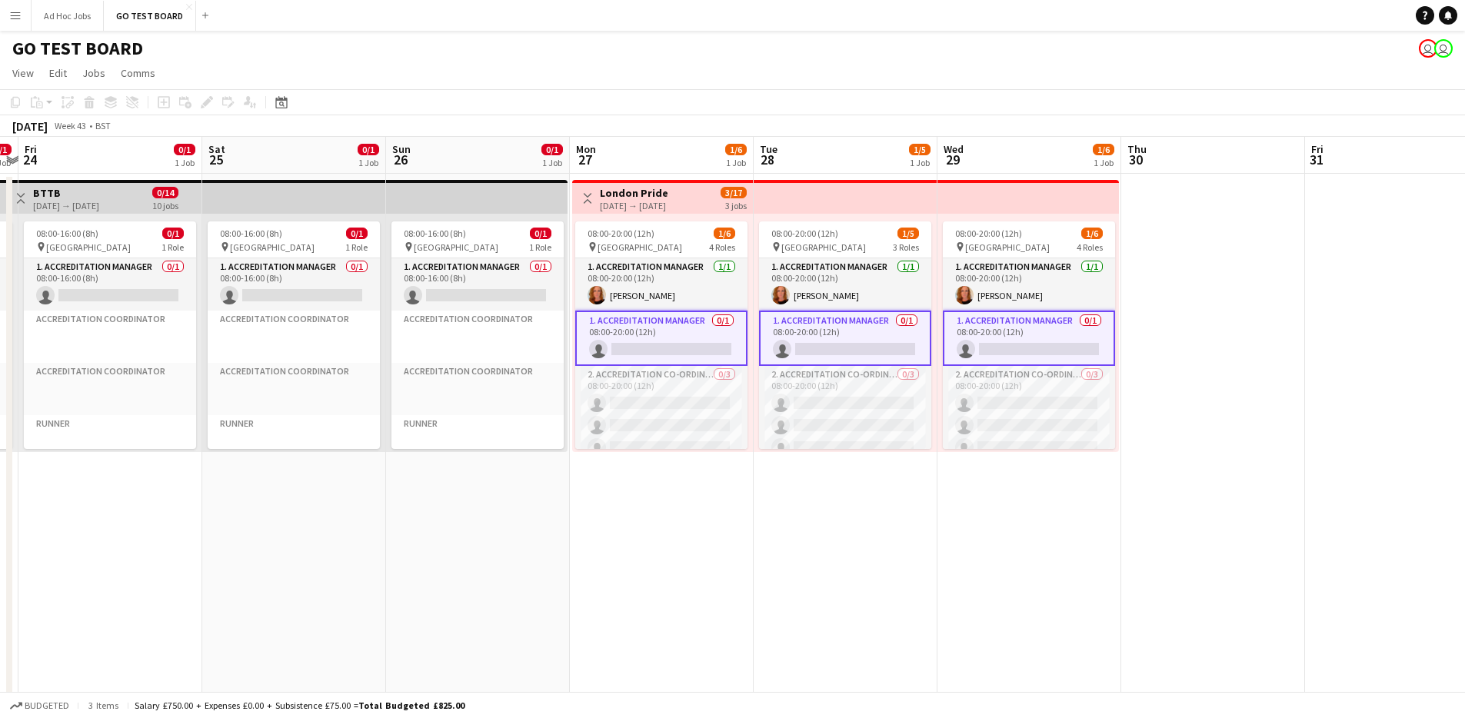
click at [682, 345] on app-card-role "1. Accreditation Manager 0/1 08:00-20:00 (12h) single-neutral-actions" at bounding box center [661, 338] width 172 height 55
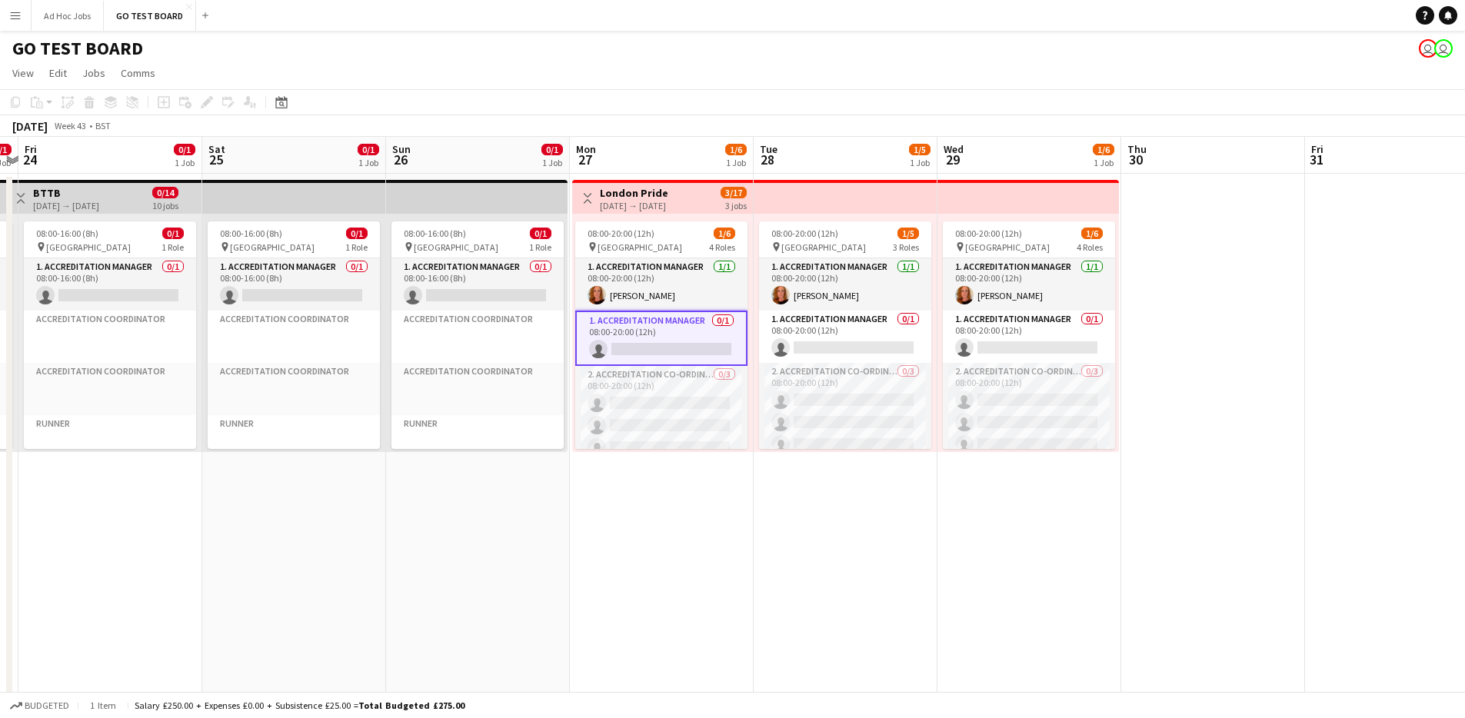
click at [801, 558] on app-date-cell "08:00-20:00 (12h) 1/5 pin [GEOGRAPHIC_DATA] 3 Roles 1. Accreditation Manager [D…" at bounding box center [846, 594] width 184 height 841
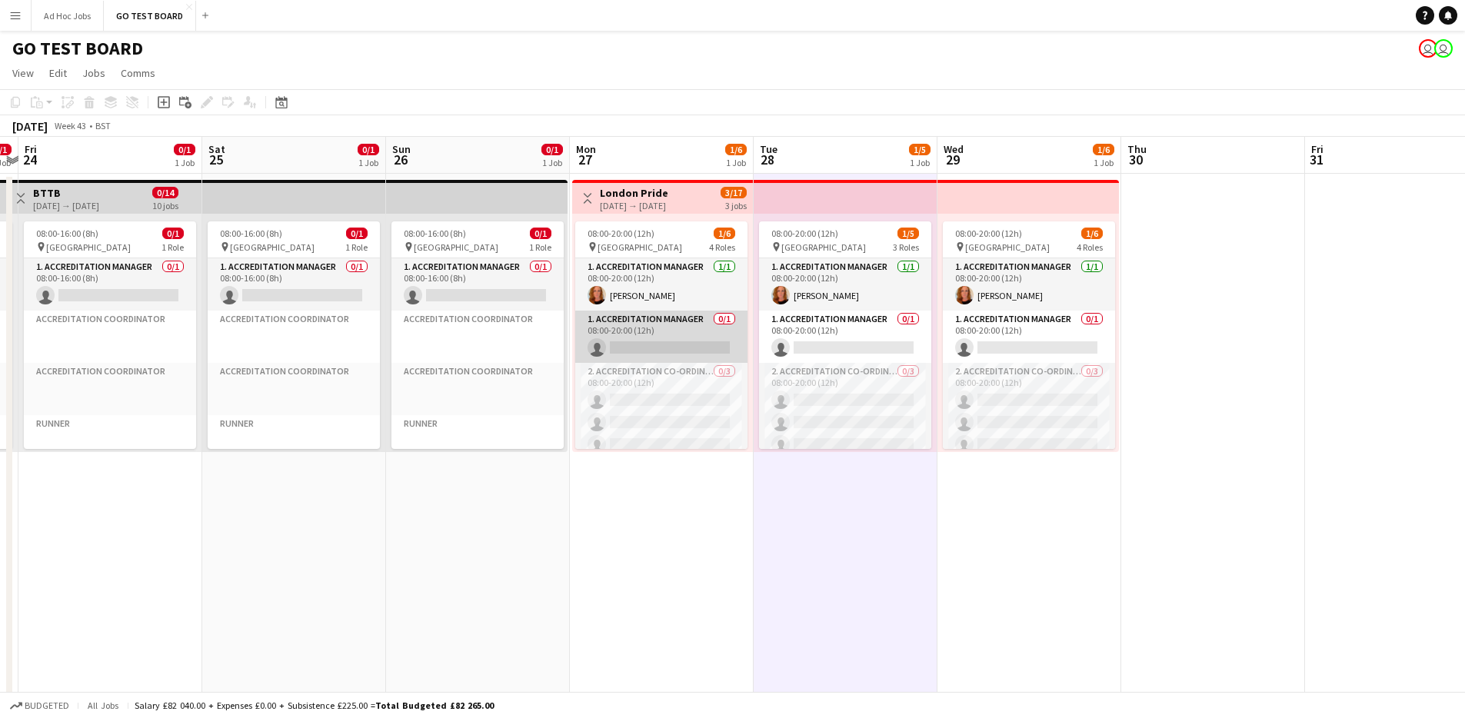
click at [677, 324] on app-card-role "1. Accreditation Manager 0/1 08:00-20:00 (12h) single-neutral-actions" at bounding box center [661, 337] width 172 height 52
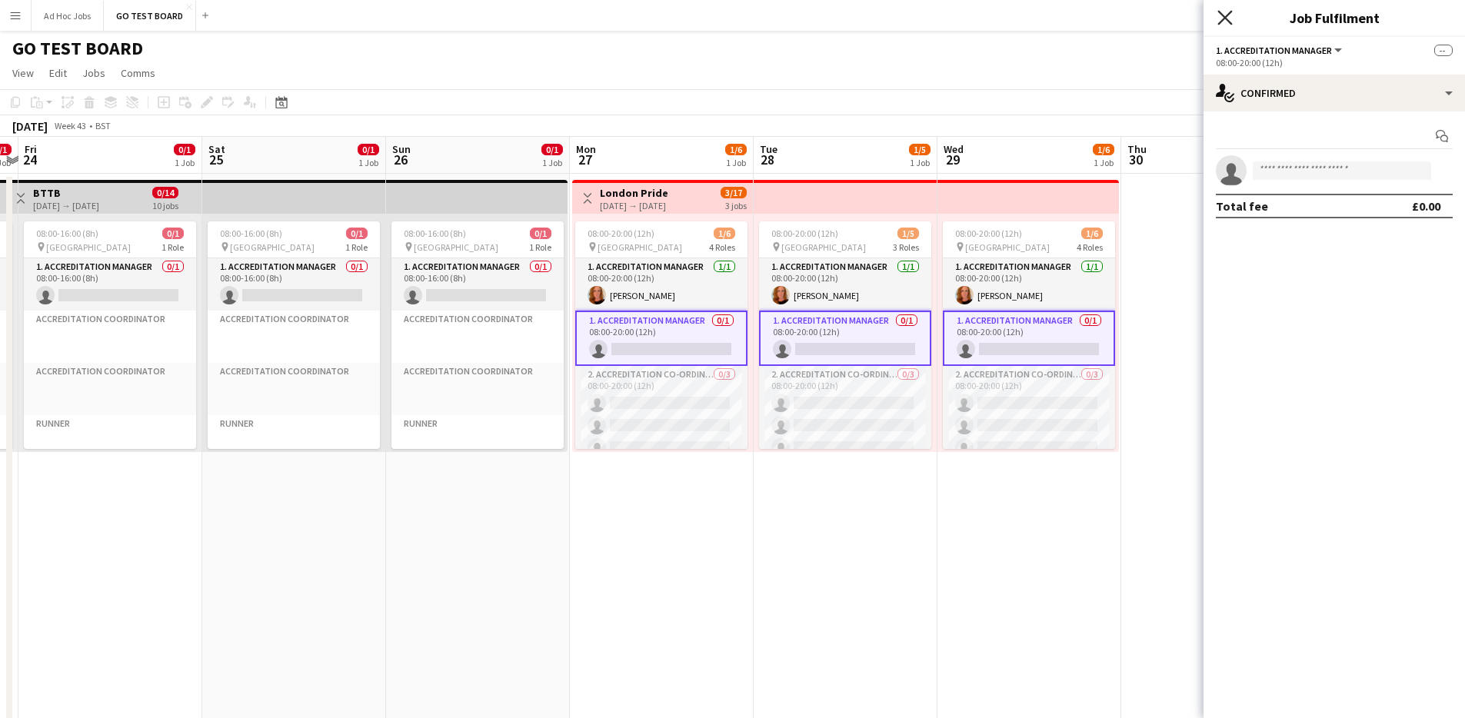
click at [1227, 15] on icon at bounding box center [1224, 17] width 15 height 15
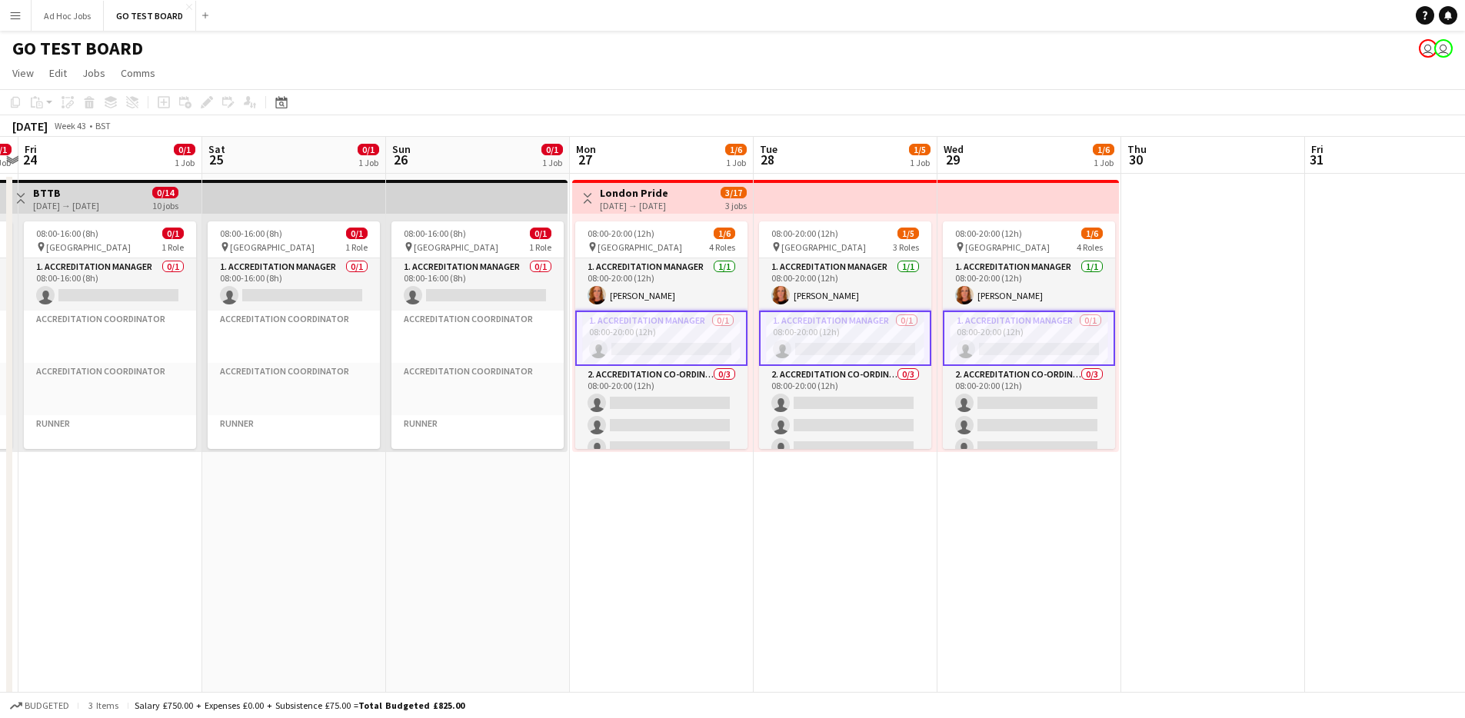
click at [1165, 531] on app-date-cell at bounding box center [1213, 594] width 184 height 841
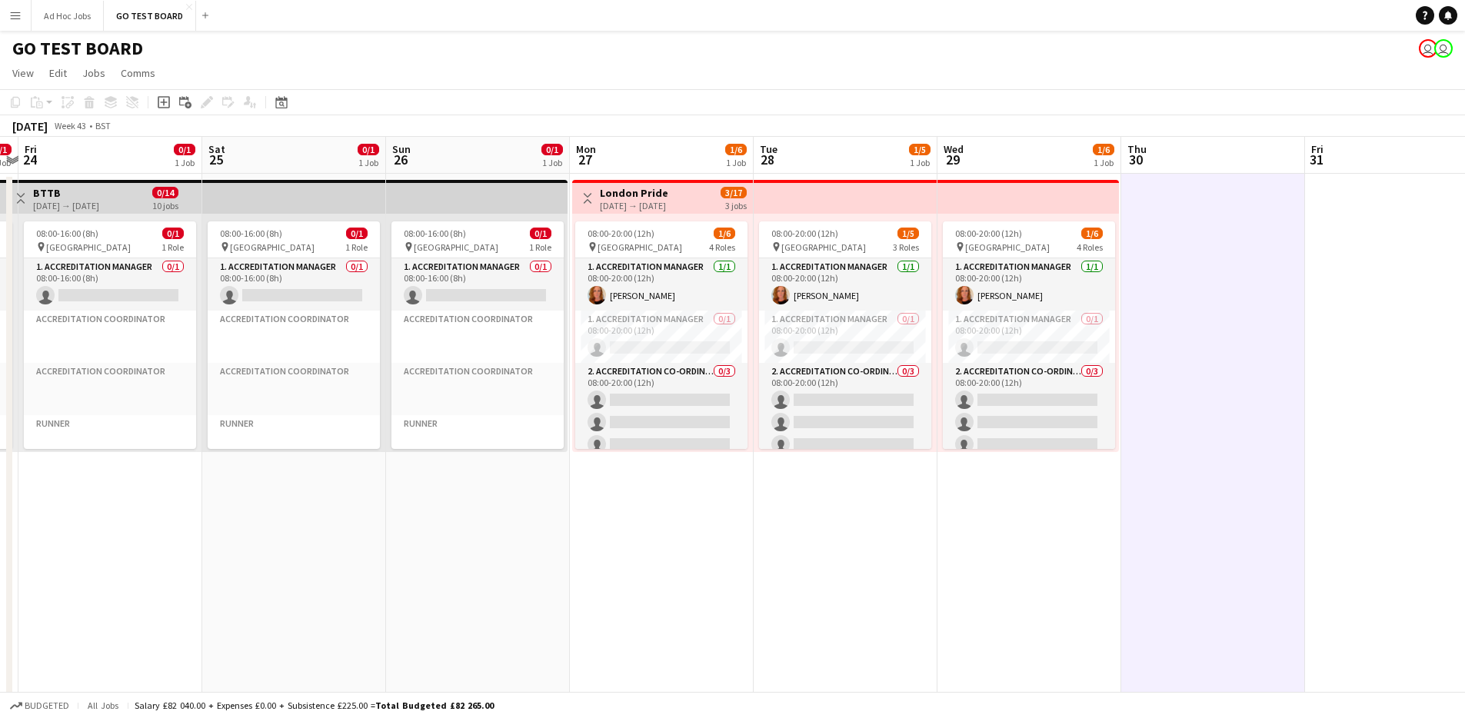
click at [974, 563] on app-date-cell "08:00-20:00 (12h) 1/6 pin [GEOGRAPHIC_DATA] 4 Roles 1. Accreditation Manager [D…" at bounding box center [1030, 594] width 184 height 841
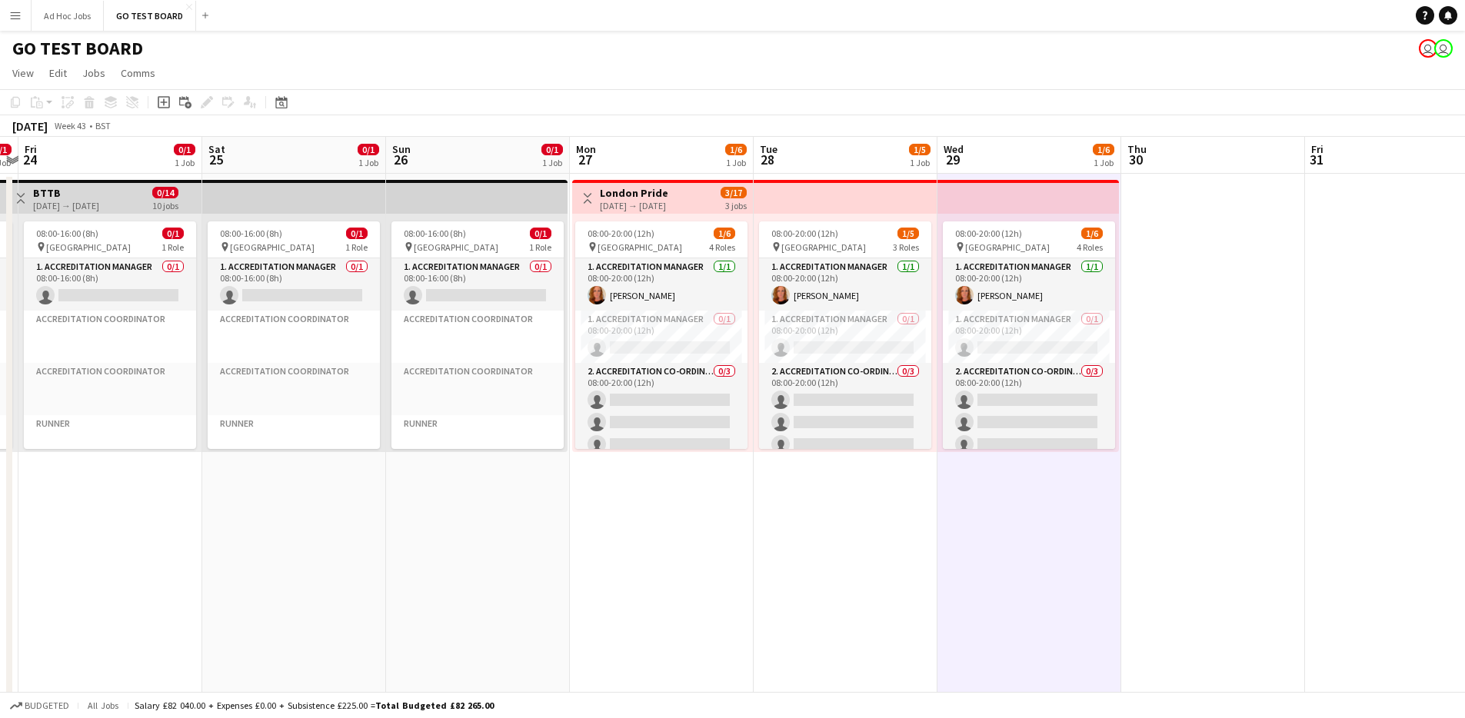
click at [729, 562] on app-date-cell "Toggle View London Pride [DATE] → [DATE] 3/17 3 jobs 08:00-20:00 (12h) 1/6 pin …" at bounding box center [662, 594] width 184 height 841
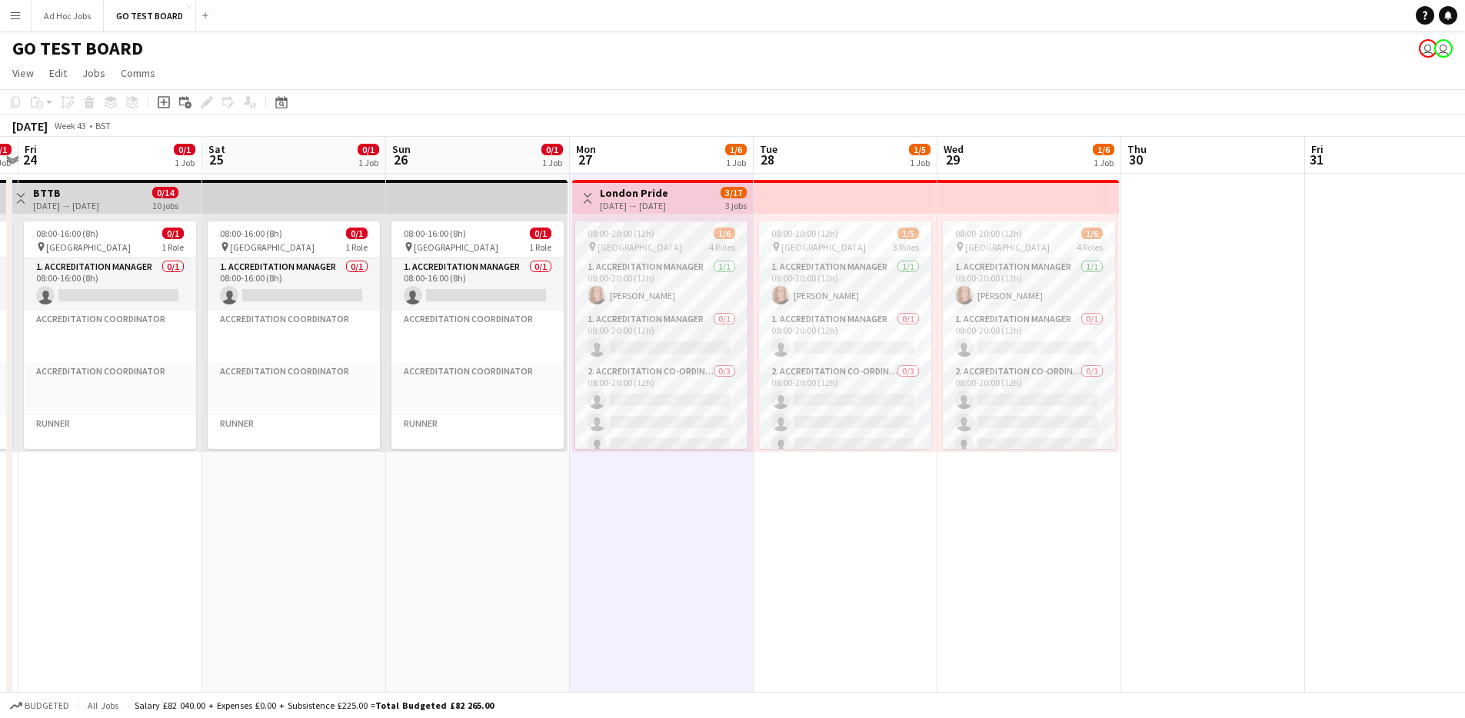
click at [659, 231] on div "08:00-20:00 (12h) 1/6" at bounding box center [661, 234] width 172 height 12
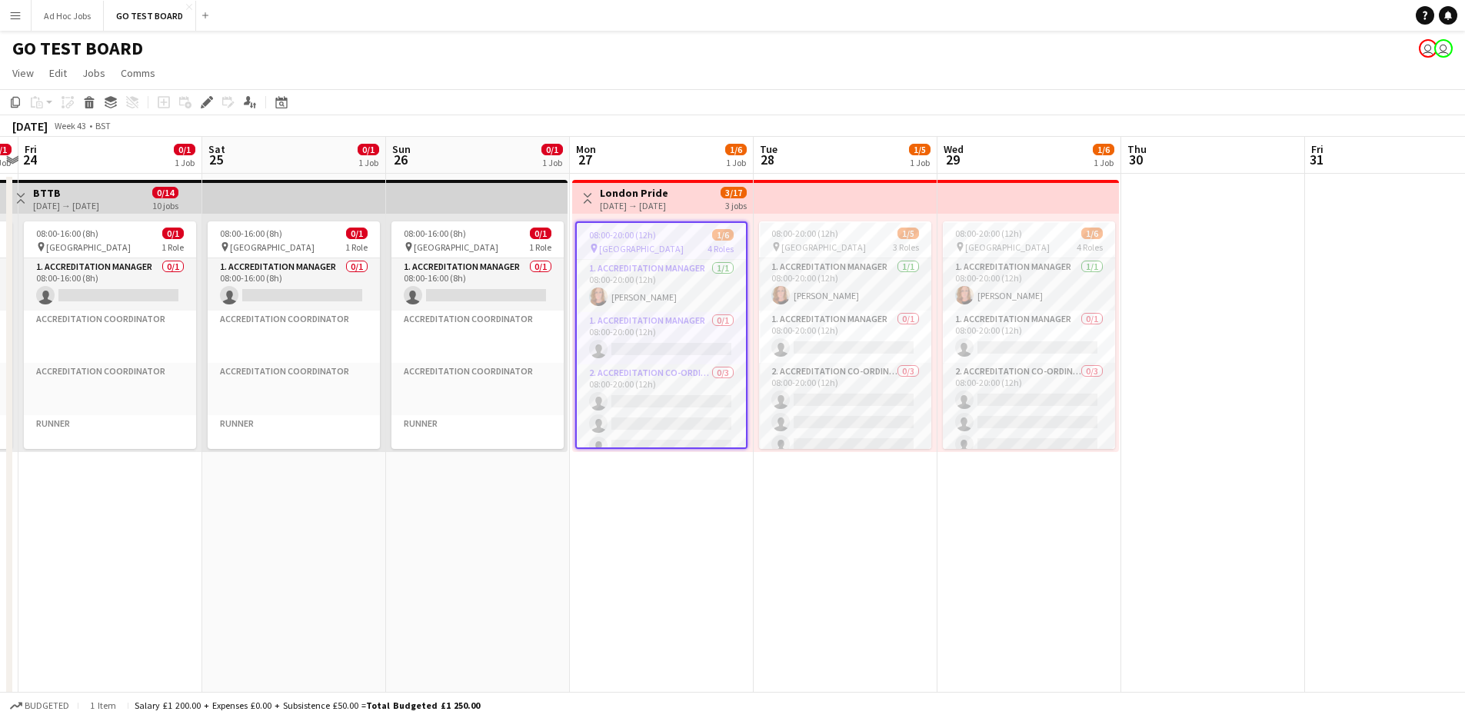
click at [798, 198] on app-top-bar at bounding box center [846, 197] width 184 height 34
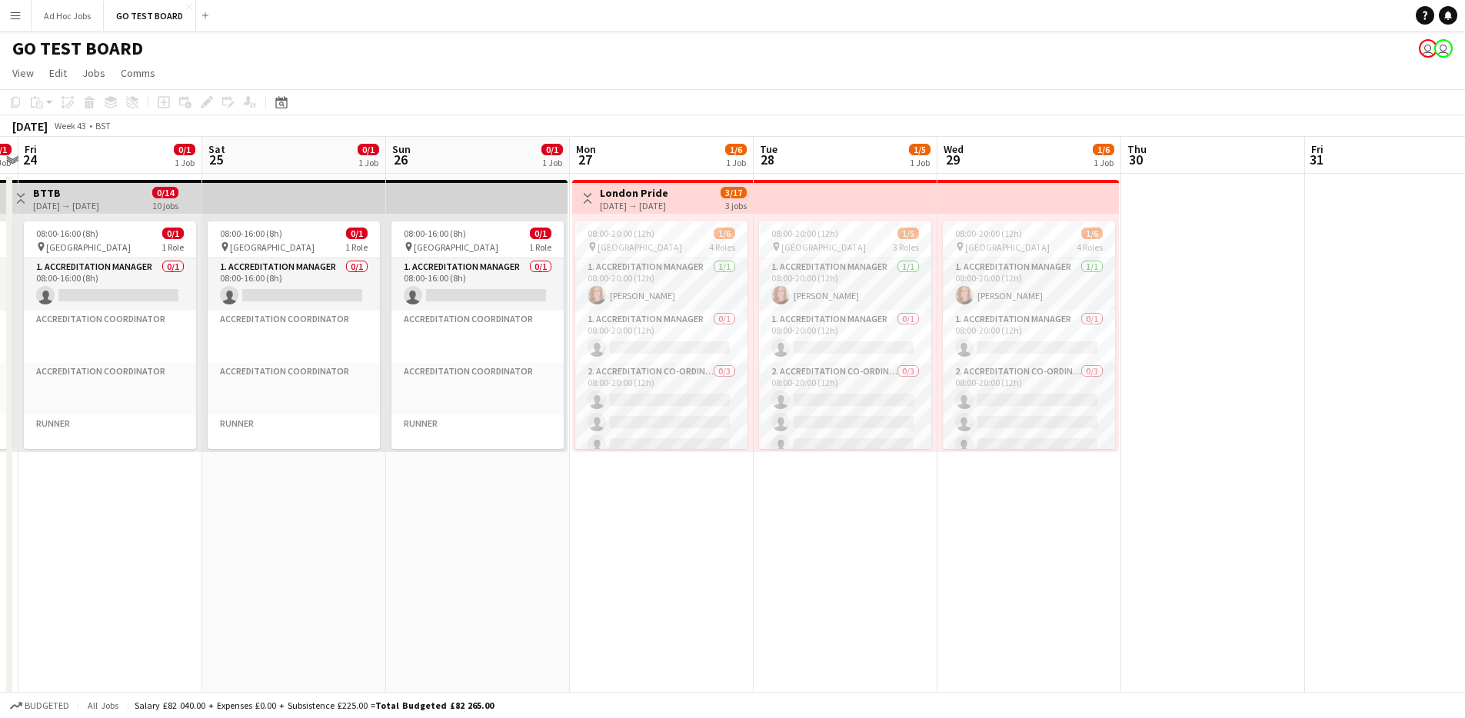
click at [668, 192] on h3 "London Pride" at bounding box center [634, 193] width 68 height 14
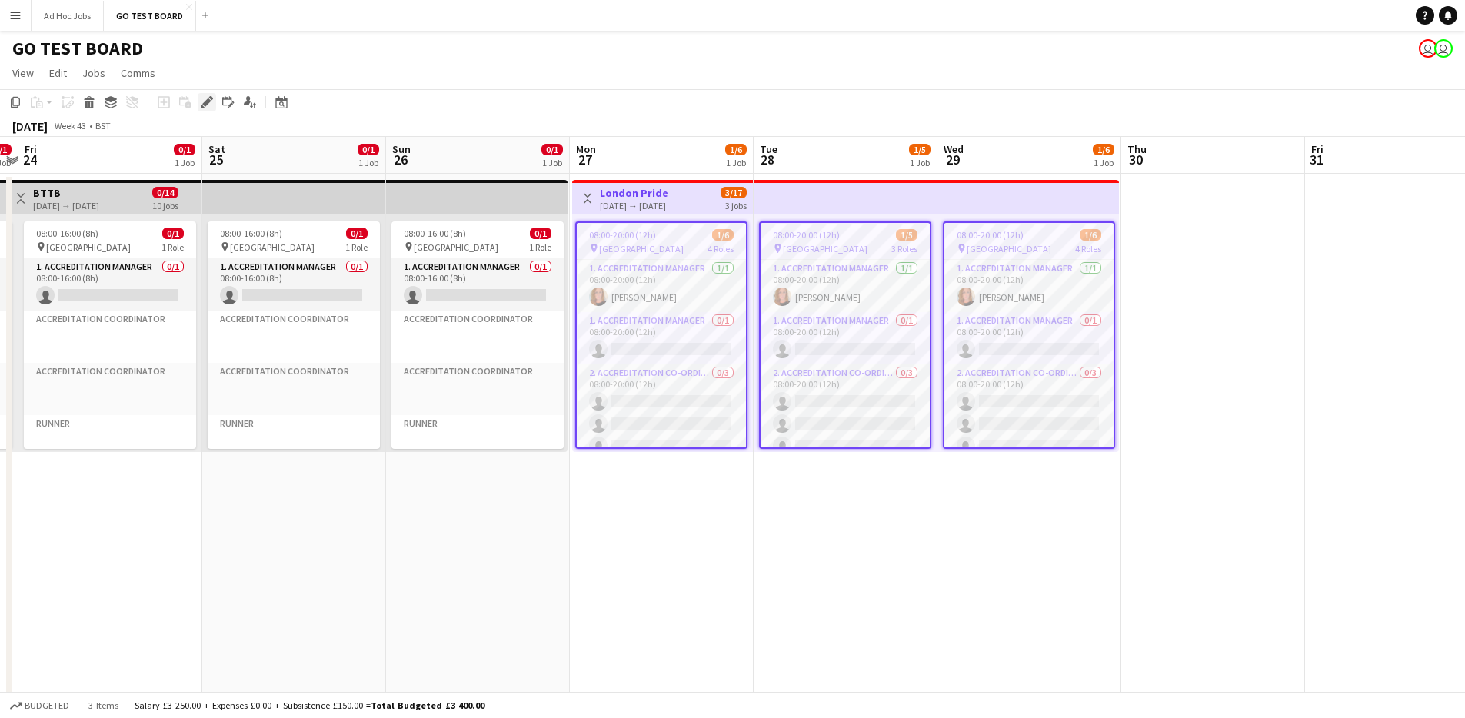
click at [205, 104] on icon at bounding box center [206, 102] width 8 height 8
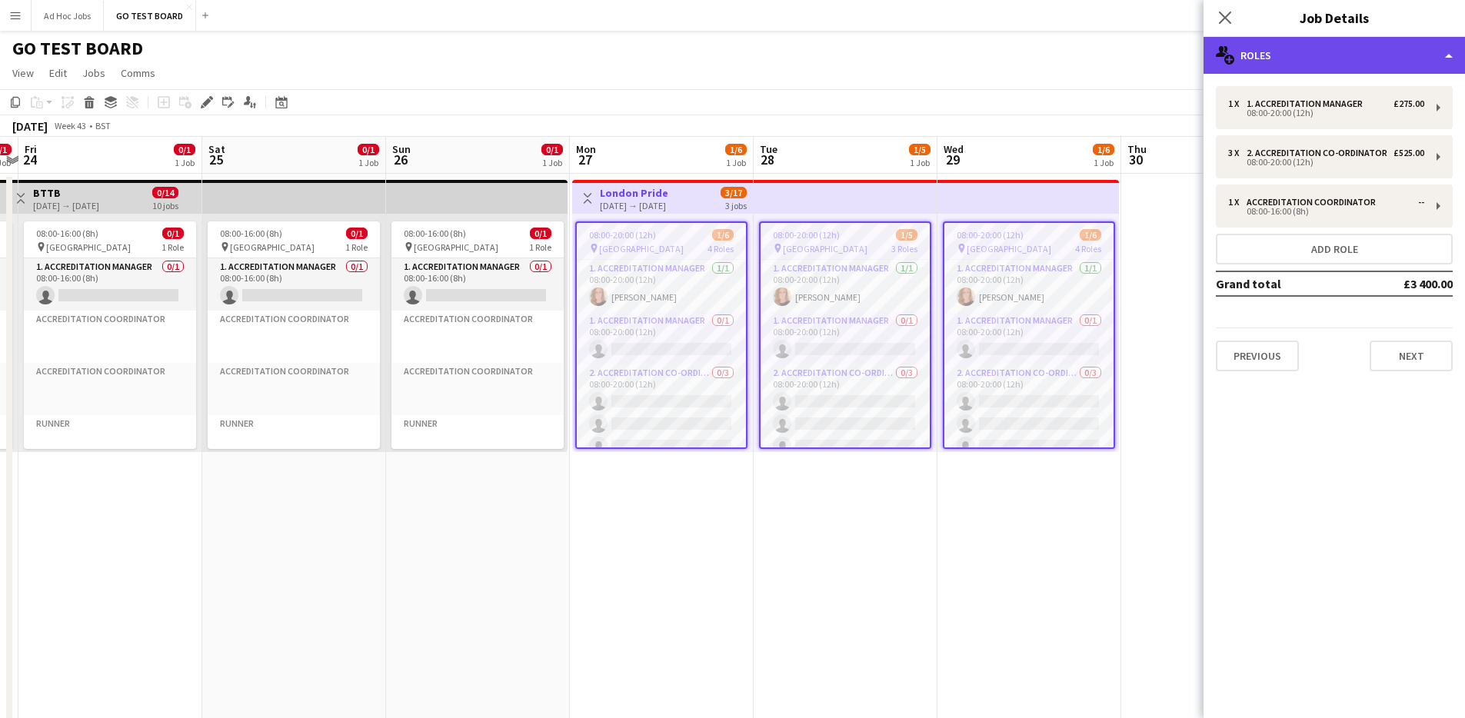
click at [1451, 56] on div "multiple-users-add Roles" at bounding box center [1334, 55] width 261 height 37
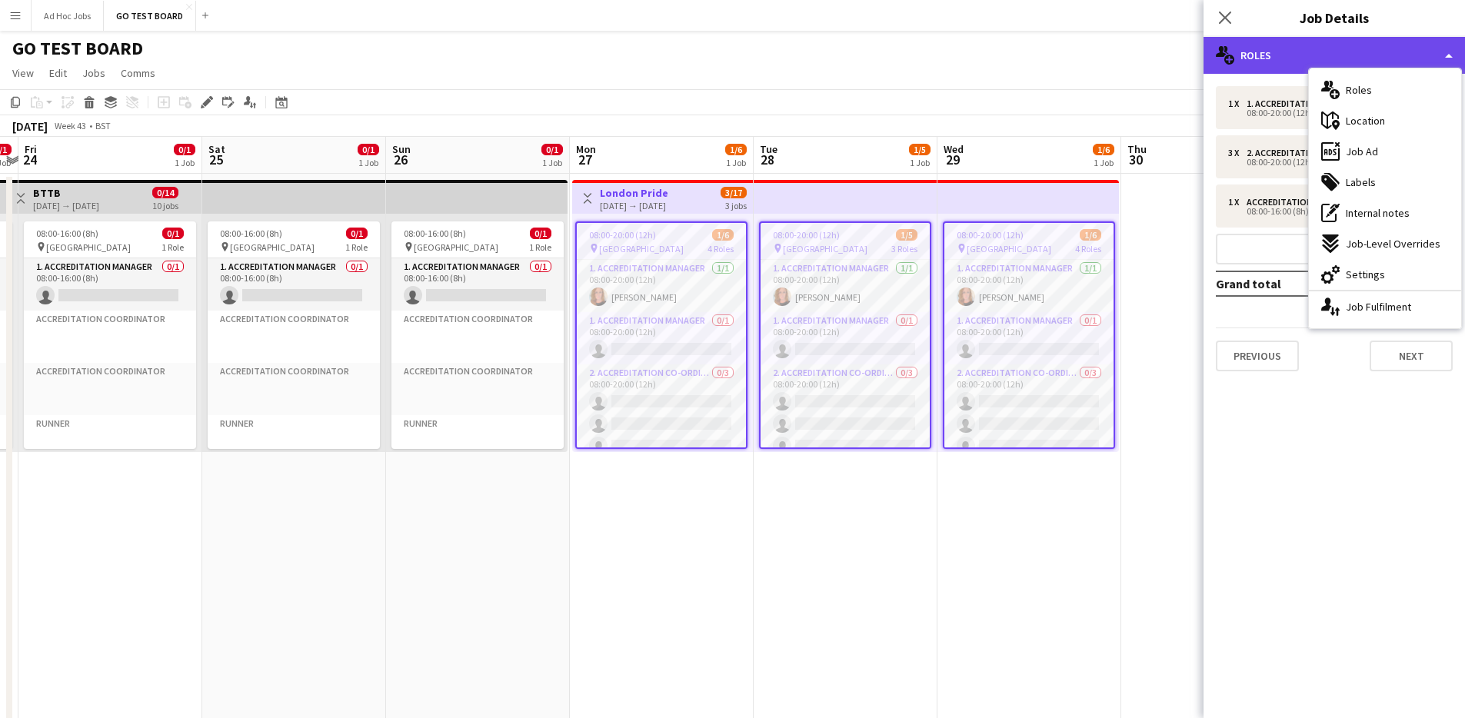
click at [1412, 37] on div "multiple-users-add Roles" at bounding box center [1334, 55] width 261 height 37
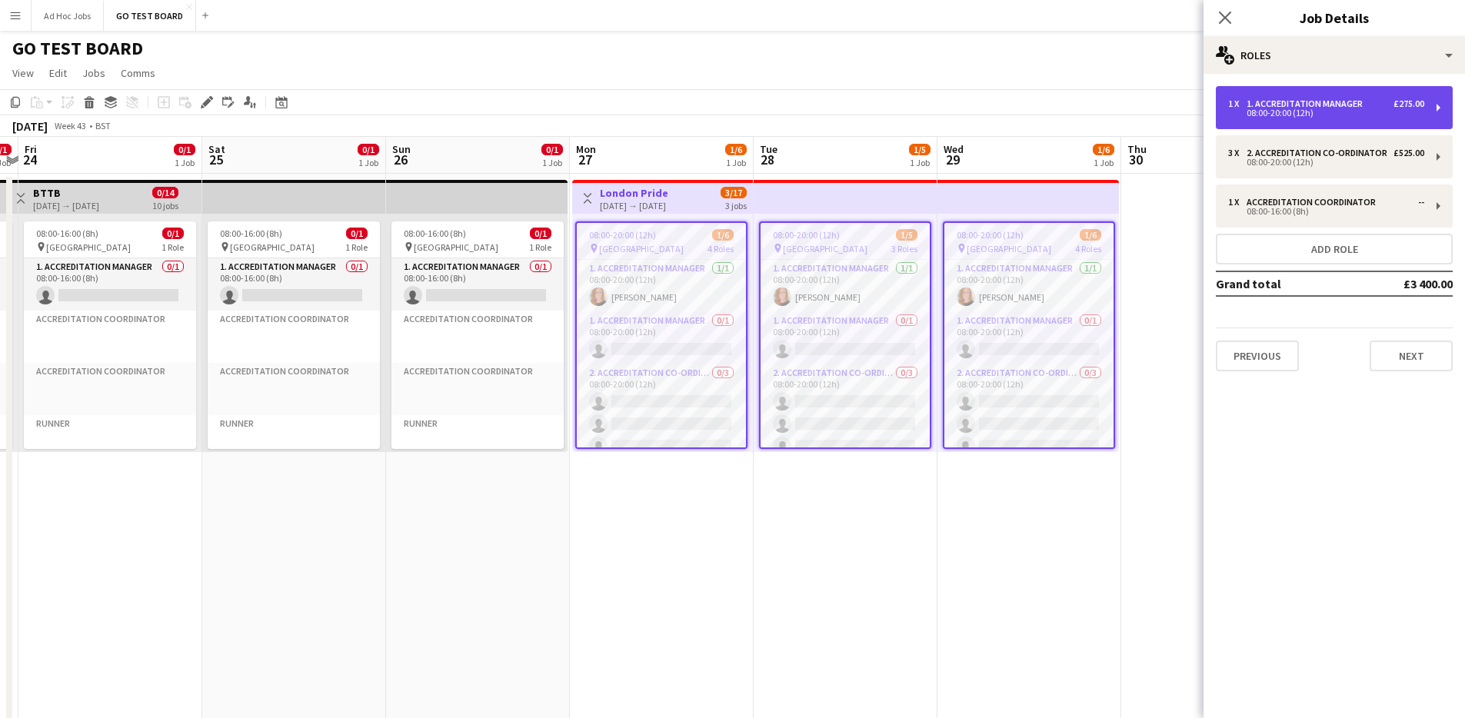
click at [1437, 110] on div "1 x 1. Accreditation Manager £275.00 08:00-20:00 (12h)" at bounding box center [1334, 107] width 237 height 43
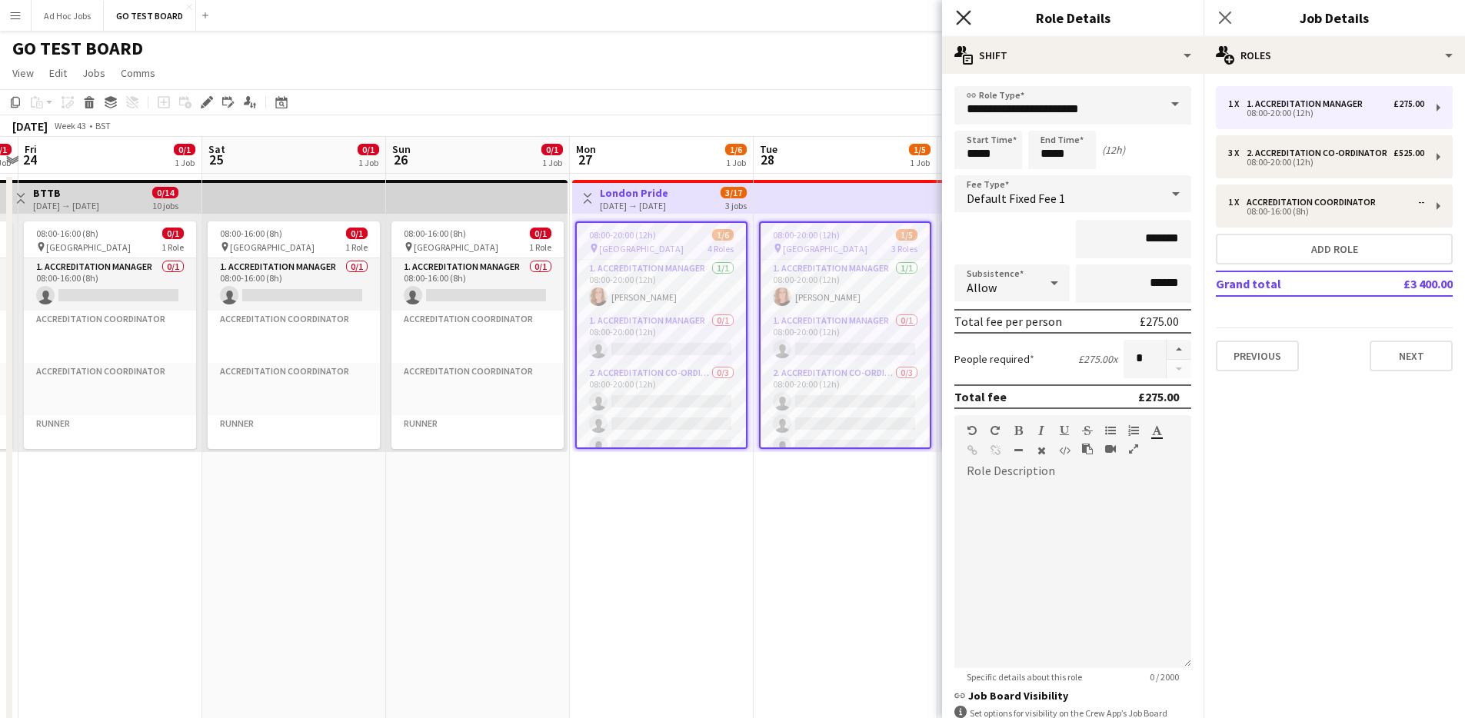
click at [964, 18] on icon at bounding box center [963, 17] width 15 height 15
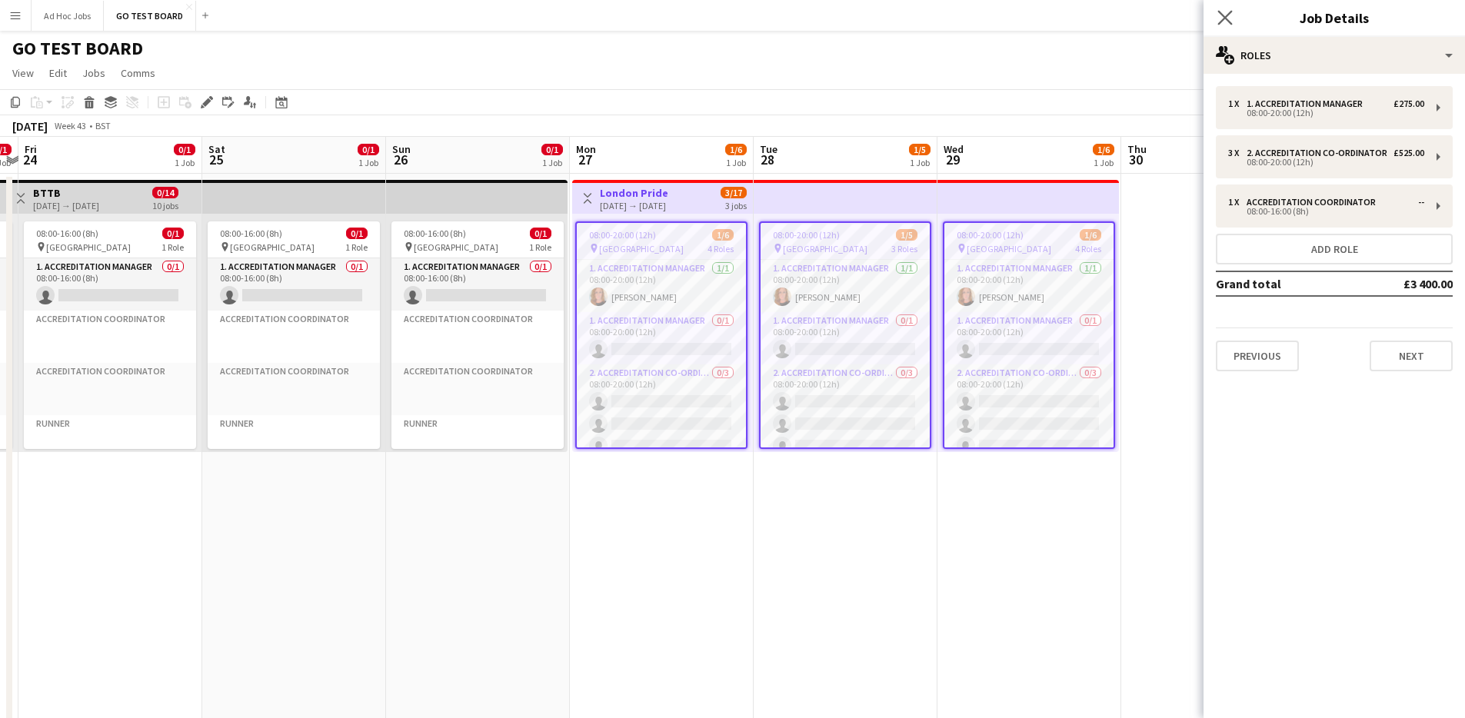
click at [1223, 25] on app-icon "Close pop-in" at bounding box center [1225, 18] width 22 height 22
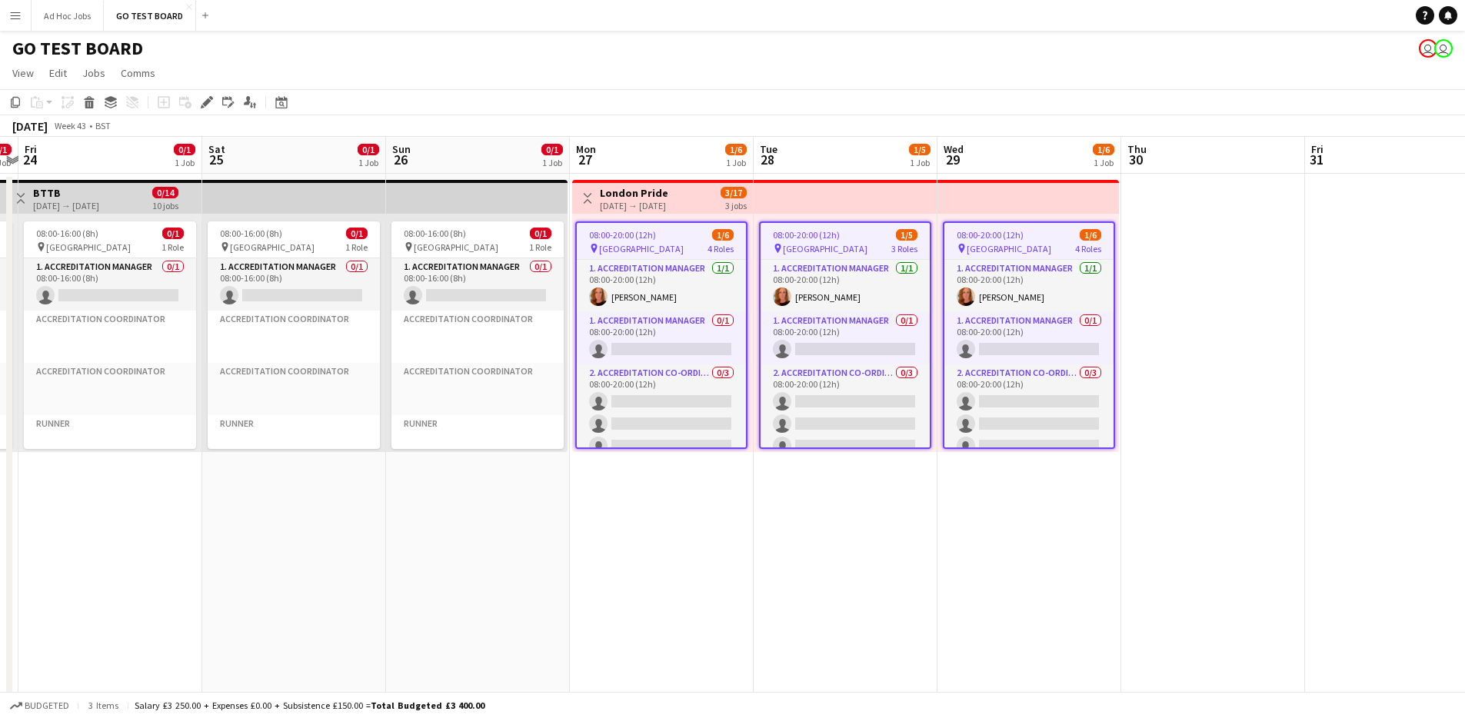
click at [857, 601] on app-date-cell "08:00-20:00 (12h) 1/5 pin [GEOGRAPHIC_DATA] 3 Roles 1. Accreditation Manager [D…" at bounding box center [846, 594] width 184 height 841
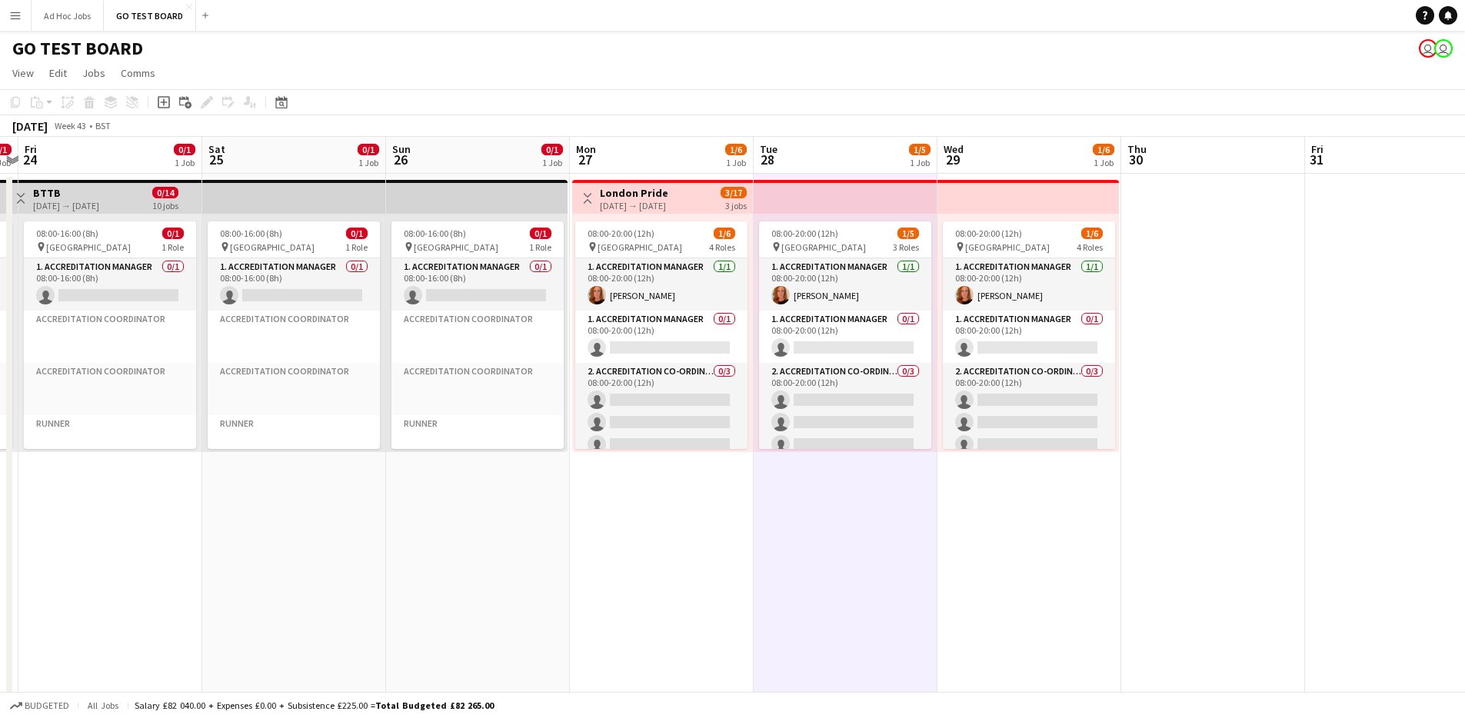
click at [661, 507] on app-date-cell "Toggle View London Pride [DATE] → [DATE] 3/17 3 jobs 08:00-20:00 (12h) 1/6 pin …" at bounding box center [662, 594] width 184 height 841
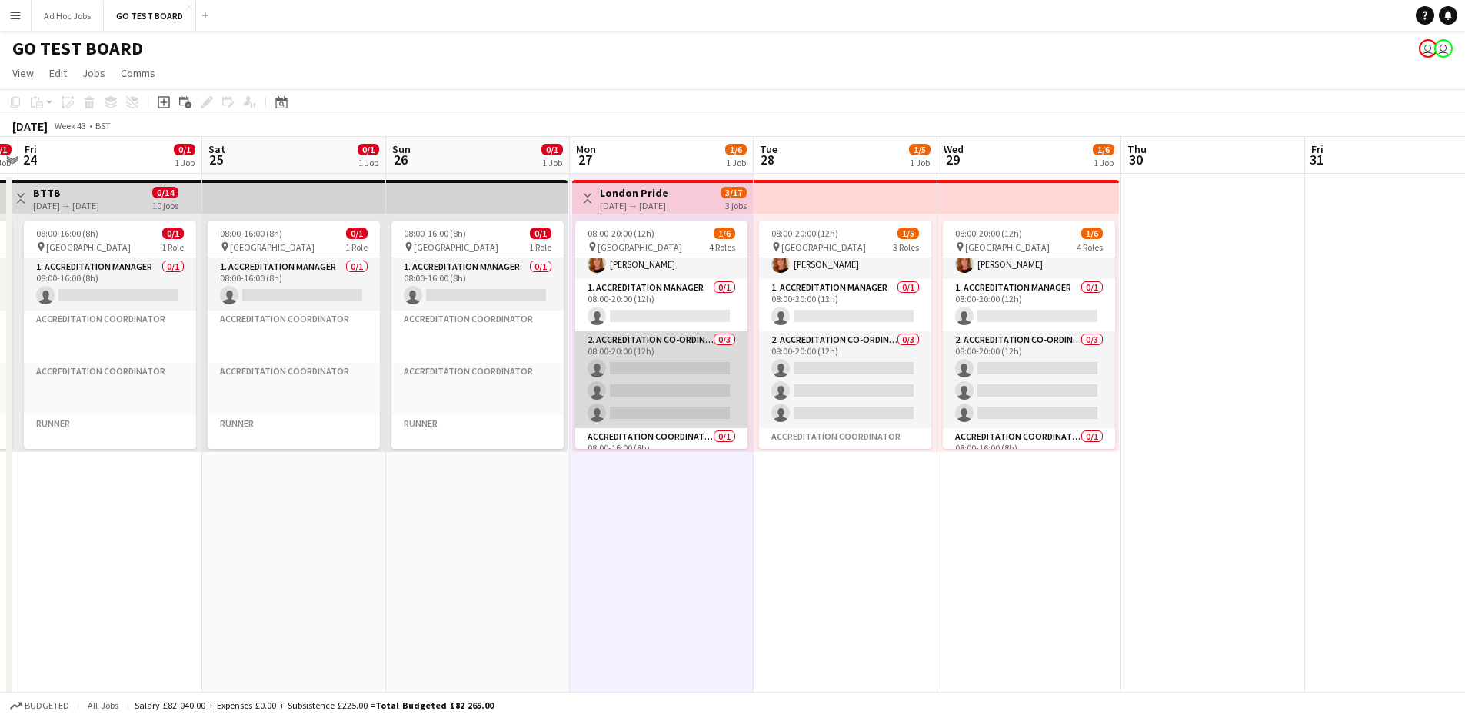
scroll to position [63, 0]
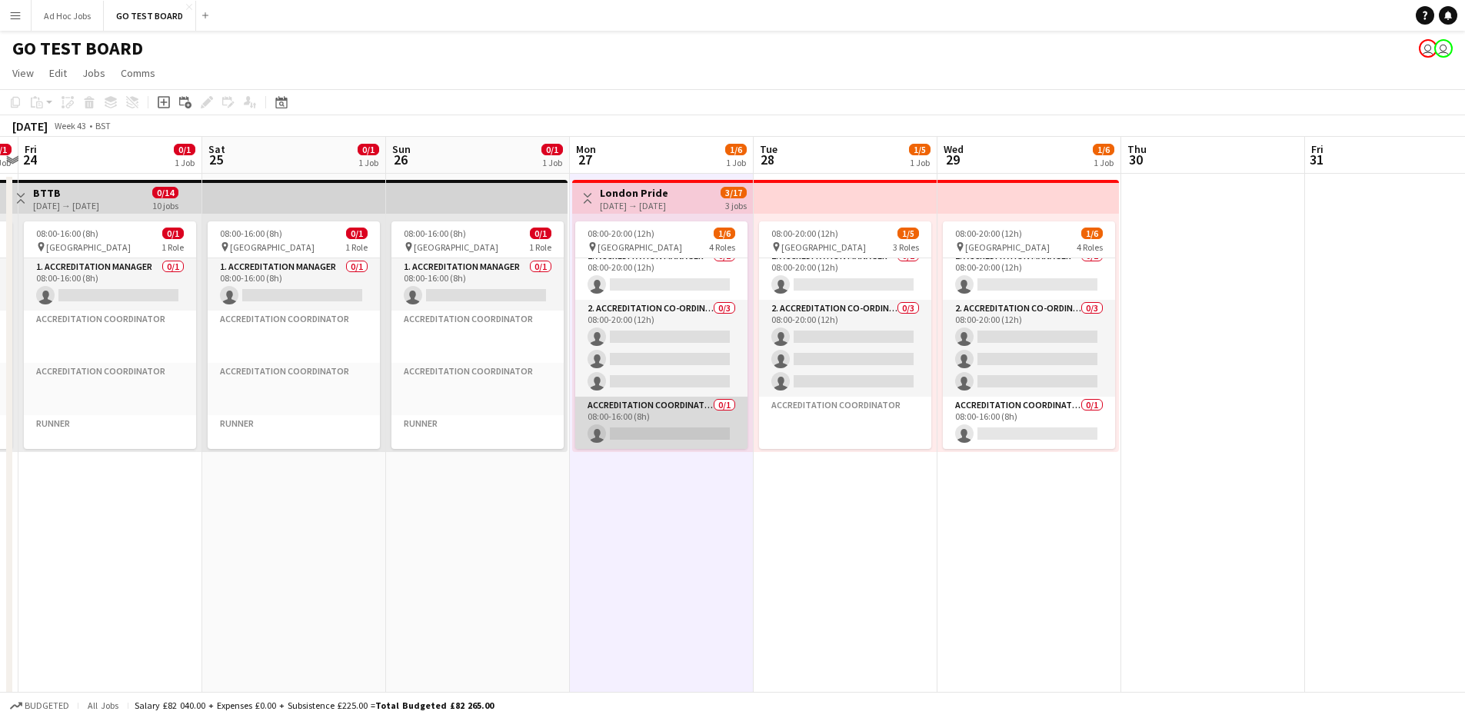
click at [664, 428] on app-card-role "Accreditation Coordinator 0/1 08:00-16:00 (8h) single-neutral-actions" at bounding box center [661, 423] width 172 height 52
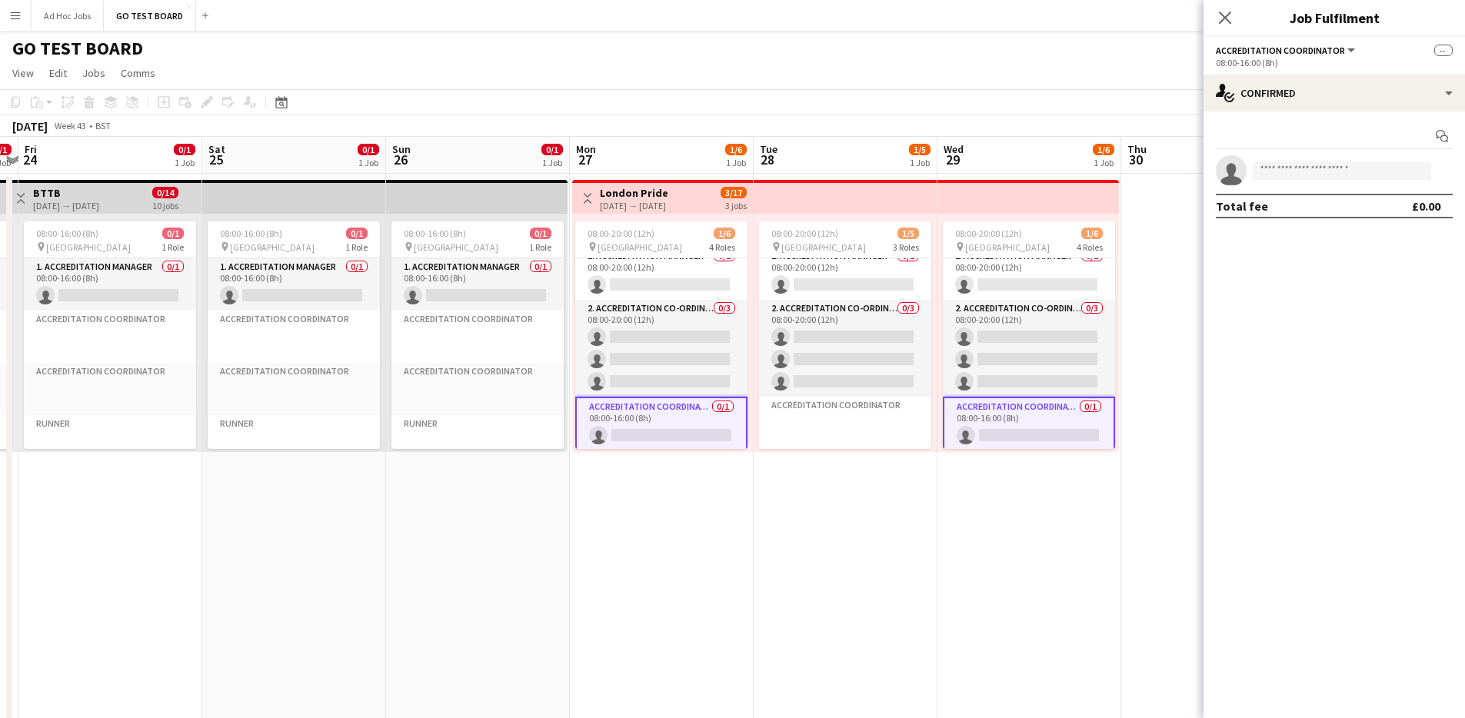
click at [804, 201] on app-top-bar at bounding box center [846, 197] width 184 height 34
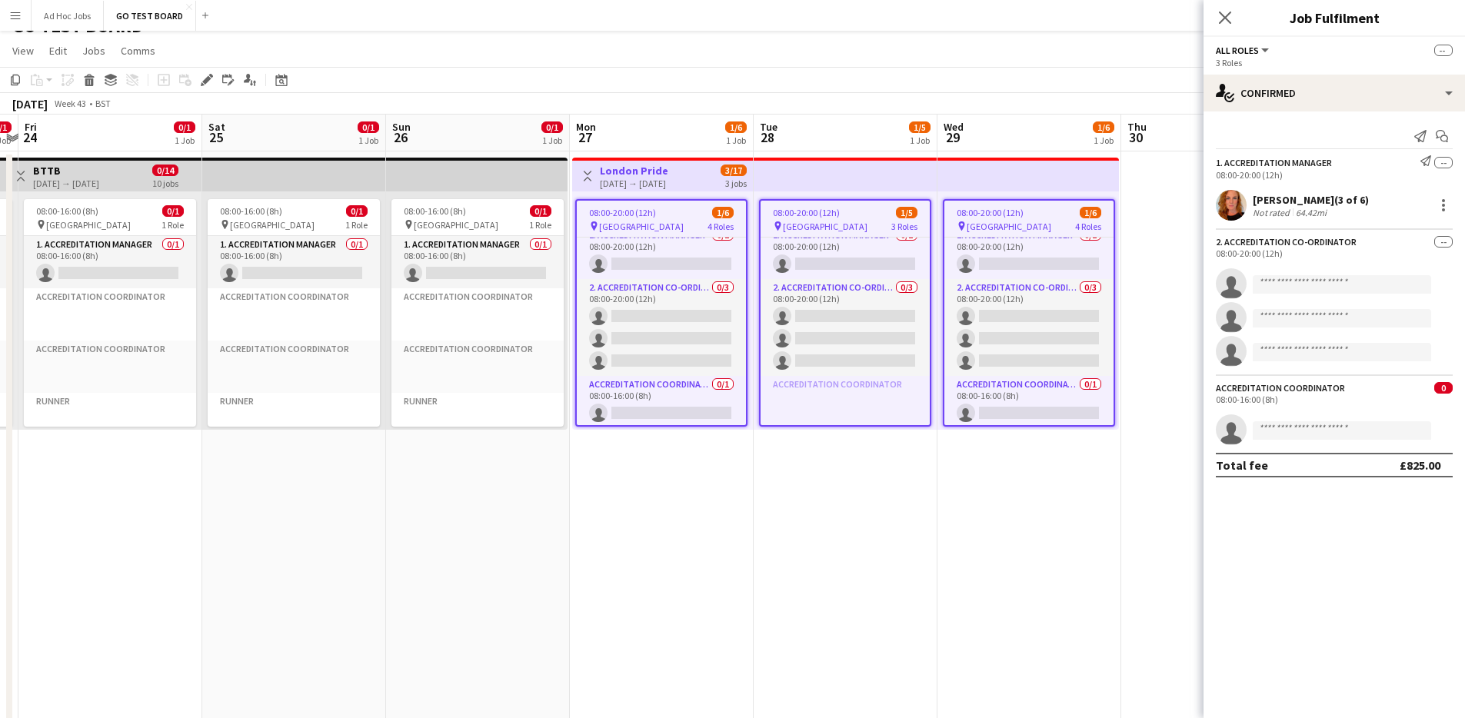
scroll to position [0, 0]
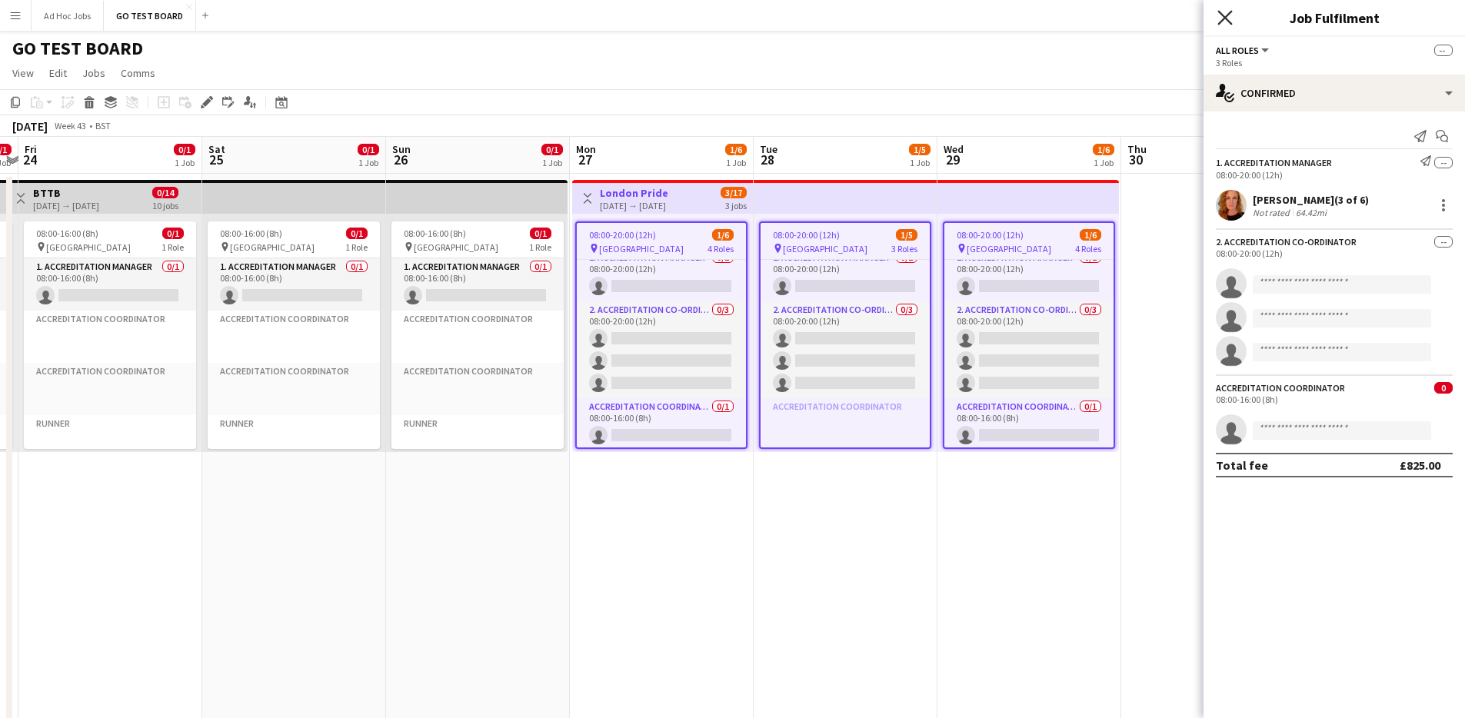
click at [1227, 19] on icon at bounding box center [1224, 17] width 15 height 15
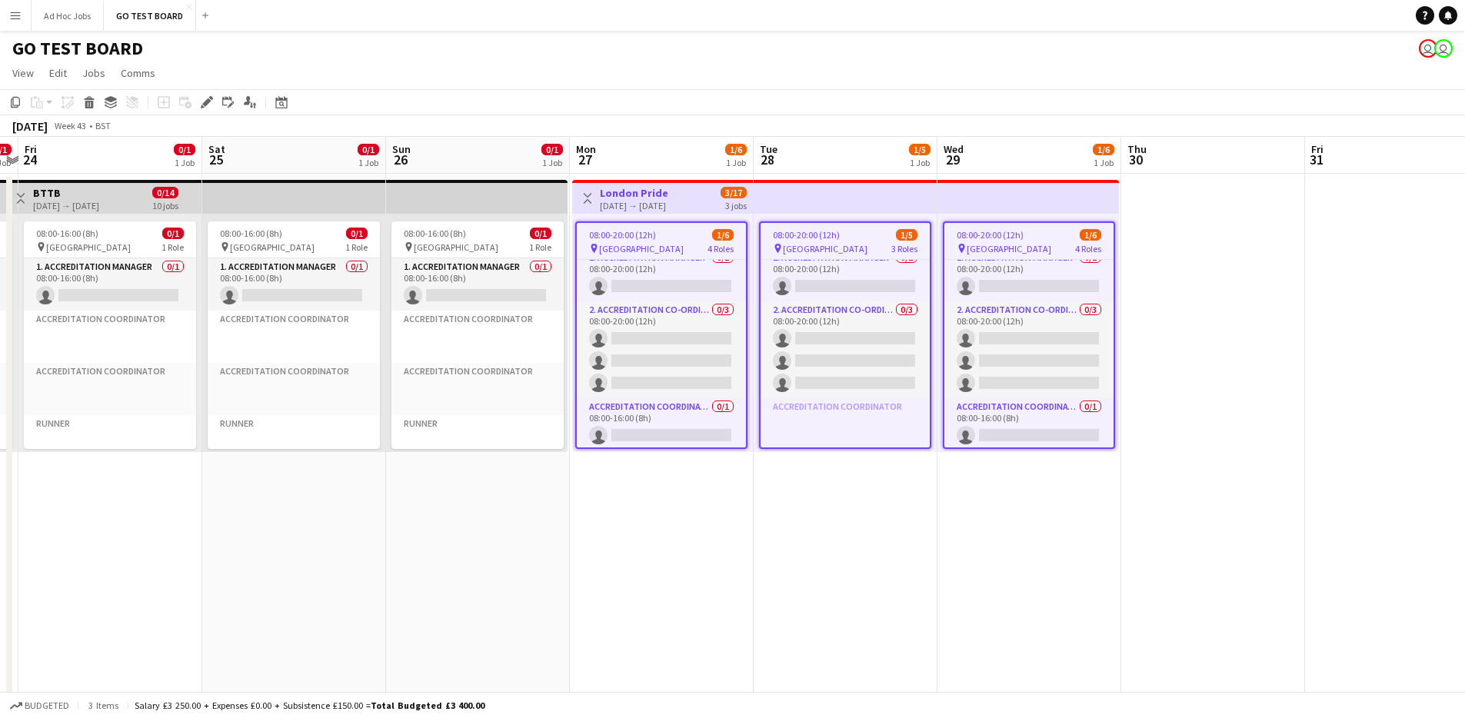
click at [1102, 92] on app-toolbar "Copy Paste Paste Command V Paste with crew Command Shift V Paste linked Job [GE…" at bounding box center [732, 102] width 1465 height 26
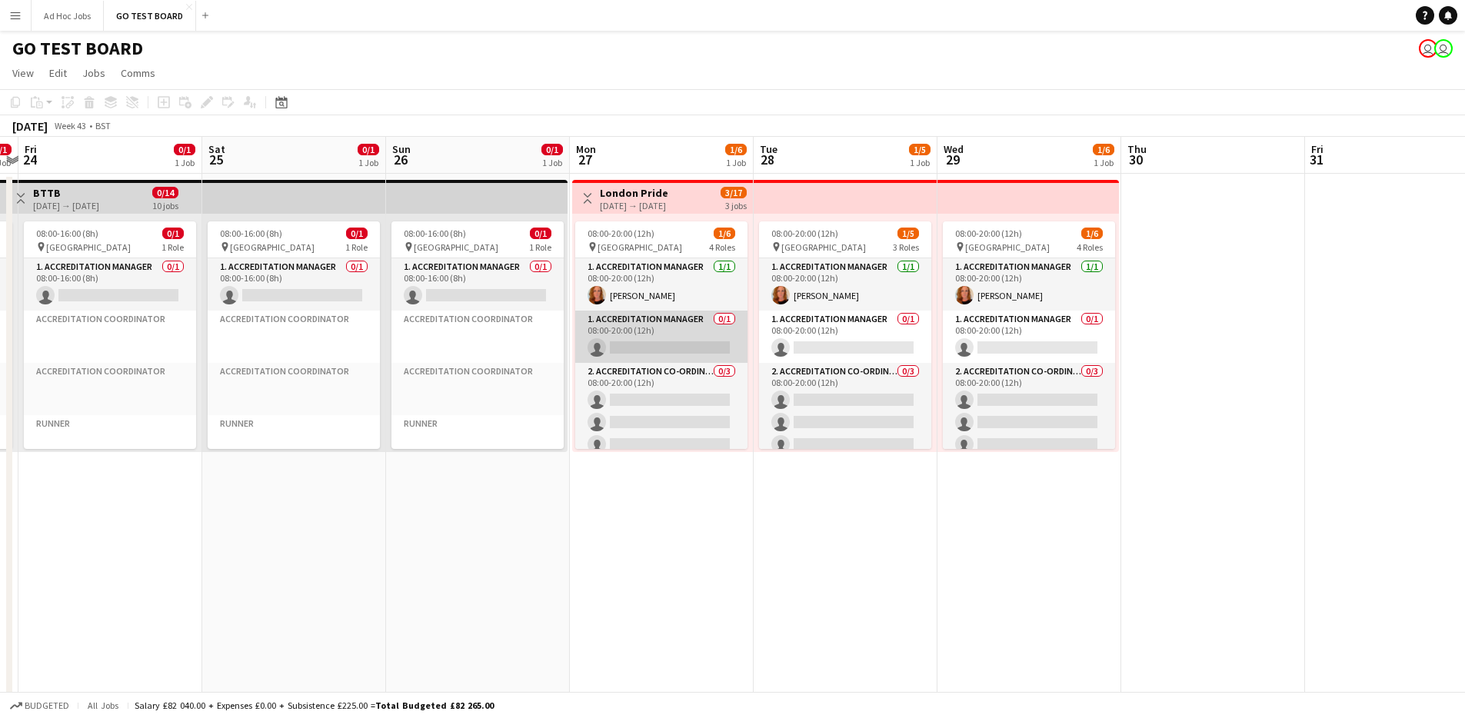
click at [650, 342] on app-card-role "1. Accreditation Manager 0/1 08:00-20:00 (12h) single-neutral-actions" at bounding box center [661, 337] width 172 height 52
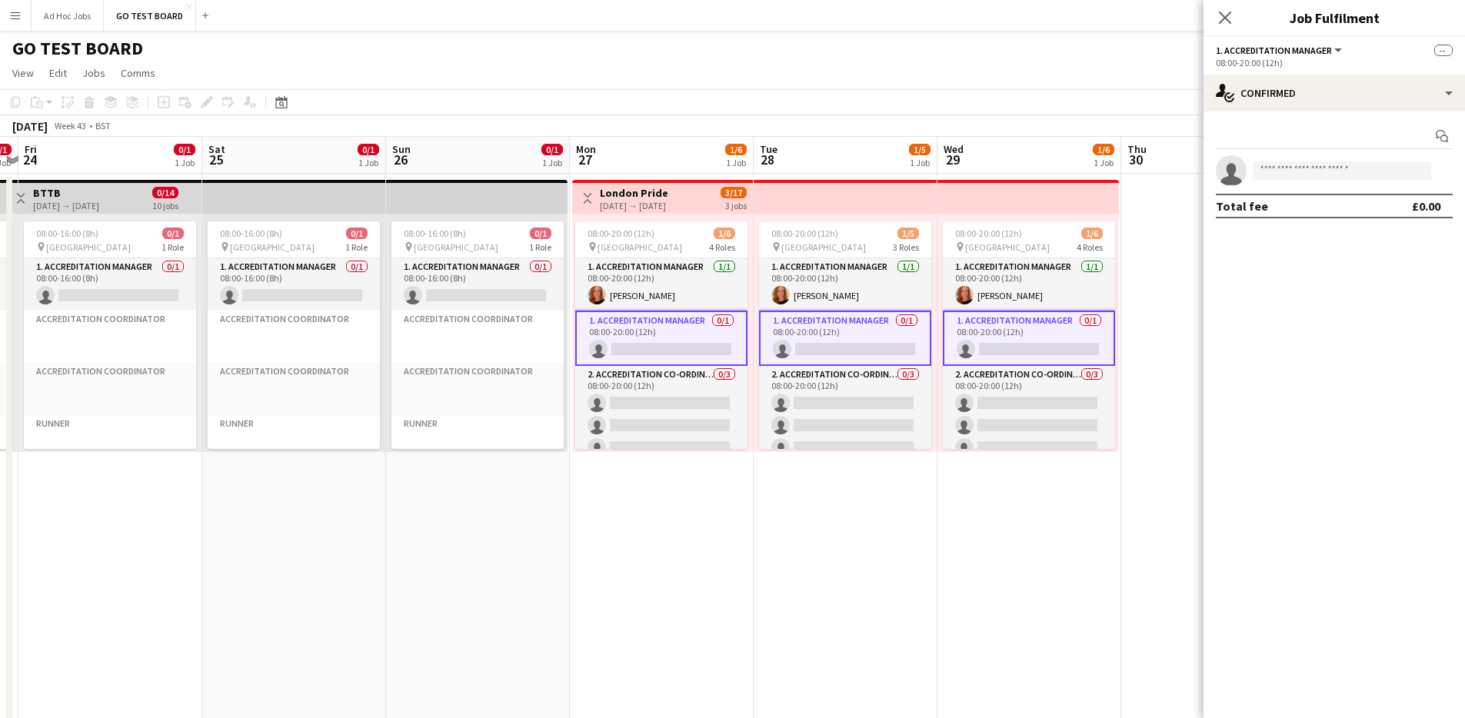
click at [1224, 18] on icon "Close pop-in" at bounding box center [1225, 18] width 12 height 12
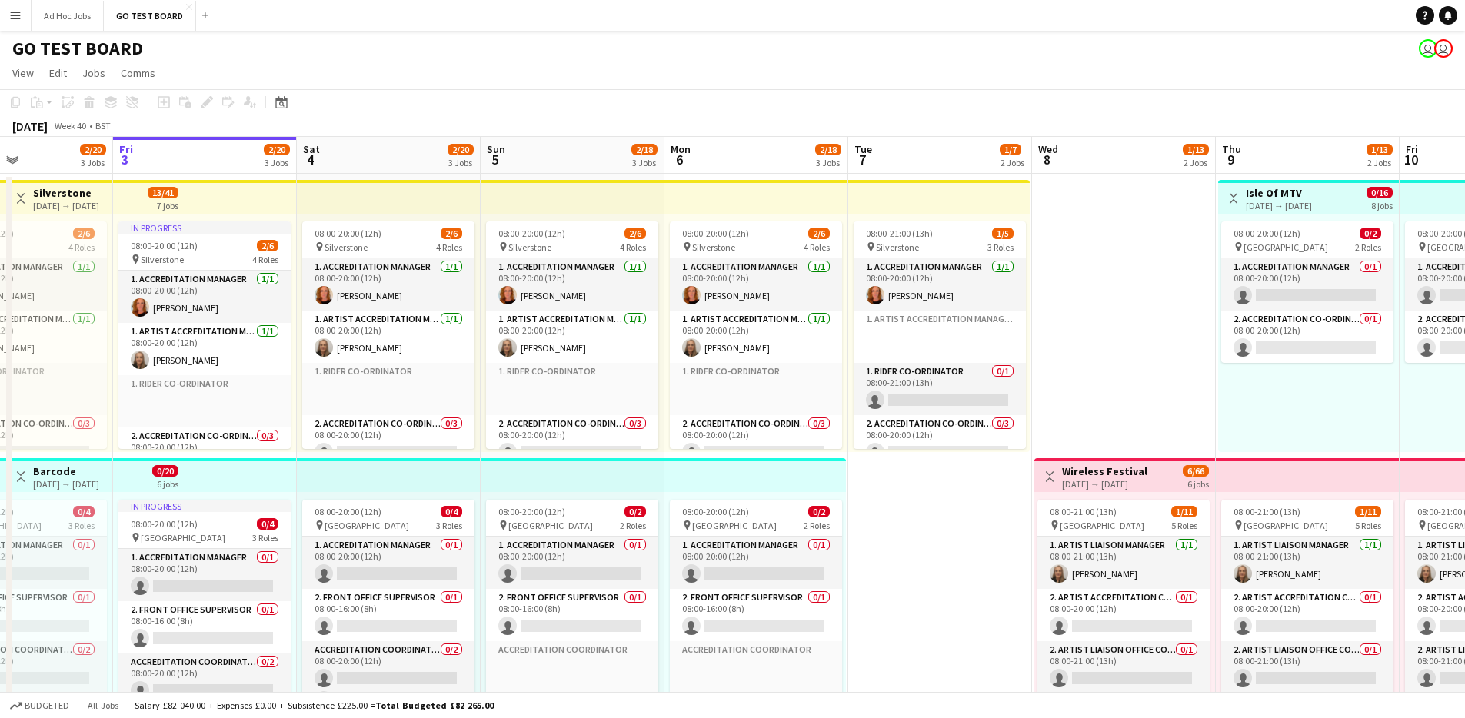
scroll to position [0, 442]
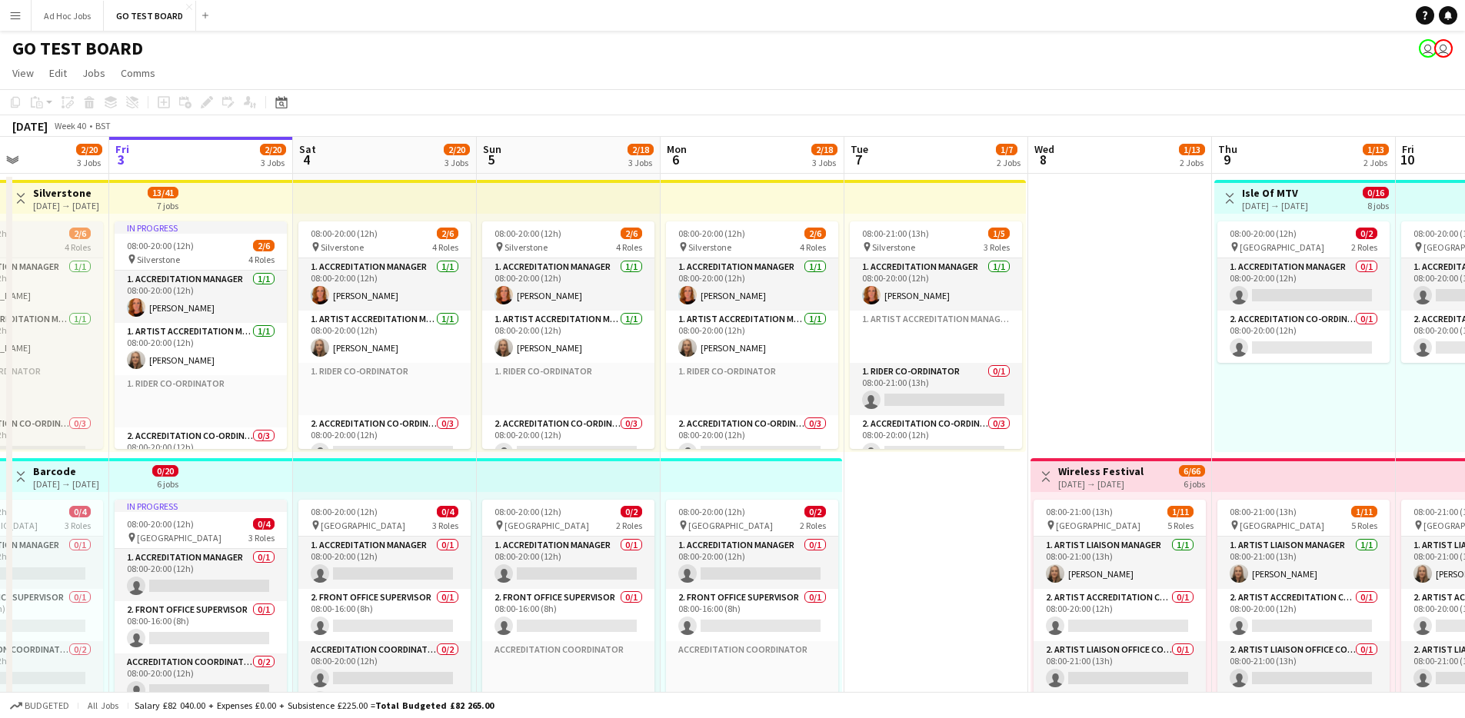
drag, startPoint x: 175, startPoint y: 546, endPoint x: 101, endPoint y: 441, distance: 128.7
click at [100, 441] on app-calendar-viewport "Tue 30 2/2 1 Job Wed 1 2/18 3 Jobs Thu 2 2/20 3 Jobs Fri 3 2/20 3 Jobs Sat 4 2/…" at bounding box center [732, 730] width 1465 height 1187
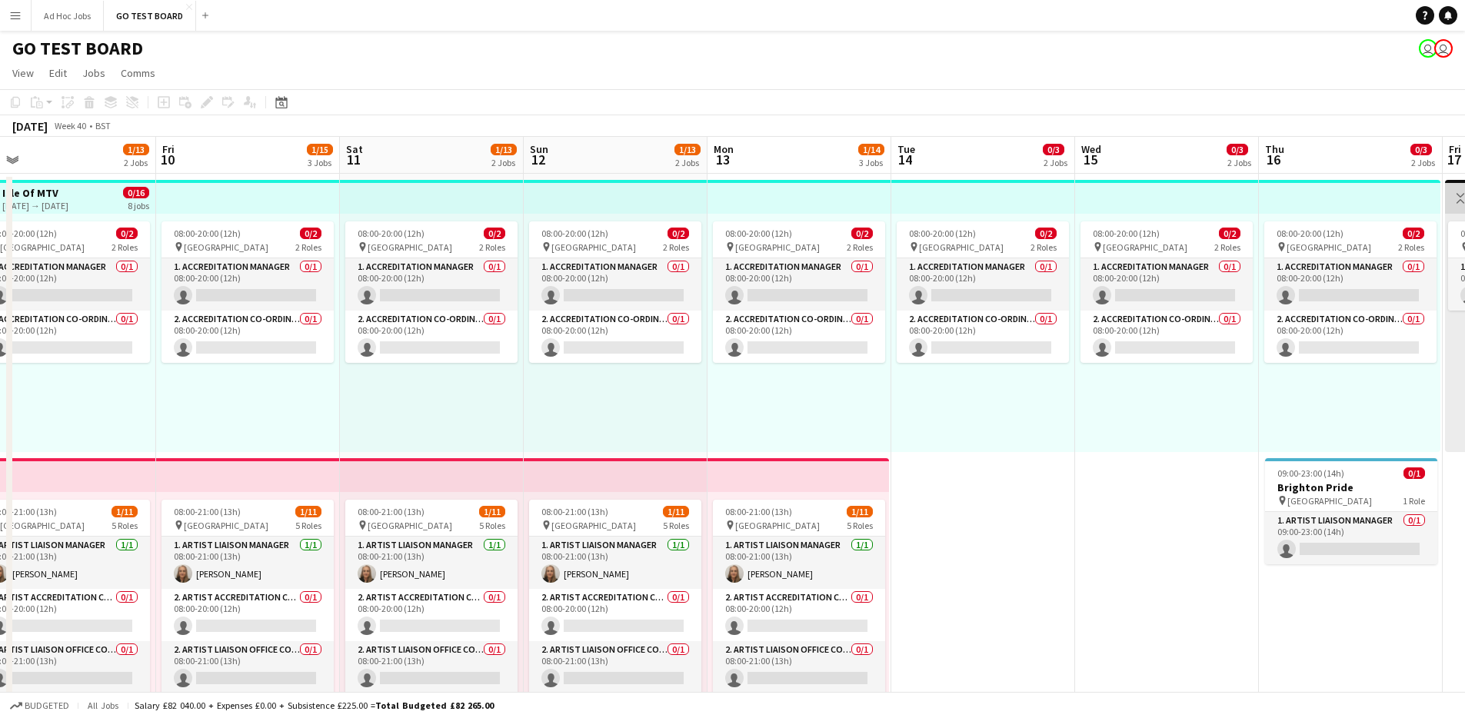
drag, startPoint x: 1370, startPoint y: 400, endPoint x: 172, endPoint y: 345, distance: 1199.5
click at [172, 345] on app-calendar-viewport "Mon 6 2/18 3 Jobs Tue 7 1/7 2 Jobs Wed 8 1/13 2 Jobs Thu 9 1/13 2 Jobs Fri 10 1…" at bounding box center [732, 730] width 1465 height 1187
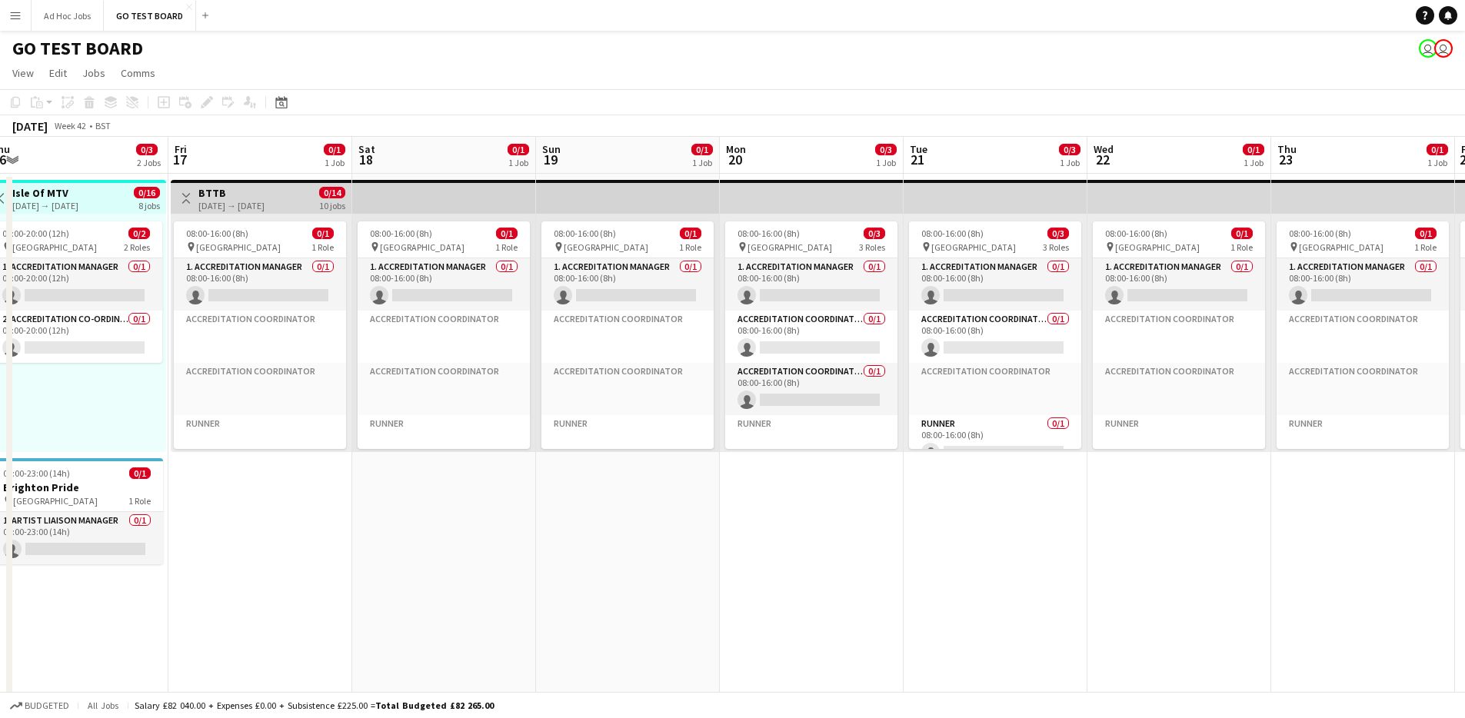
drag, startPoint x: 1267, startPoint y: 429, endPoint x: 47, endPoint y: 375, distance: 1221.8
click at [12, 379] on div "chevron-right TEST GROUP Sun 12 1/13 2 Jobs Mon 13 1/14 3 Jobs Tue 14 0/3 2 Job…" at bounding box center [732, 730] width 1465 height 1187
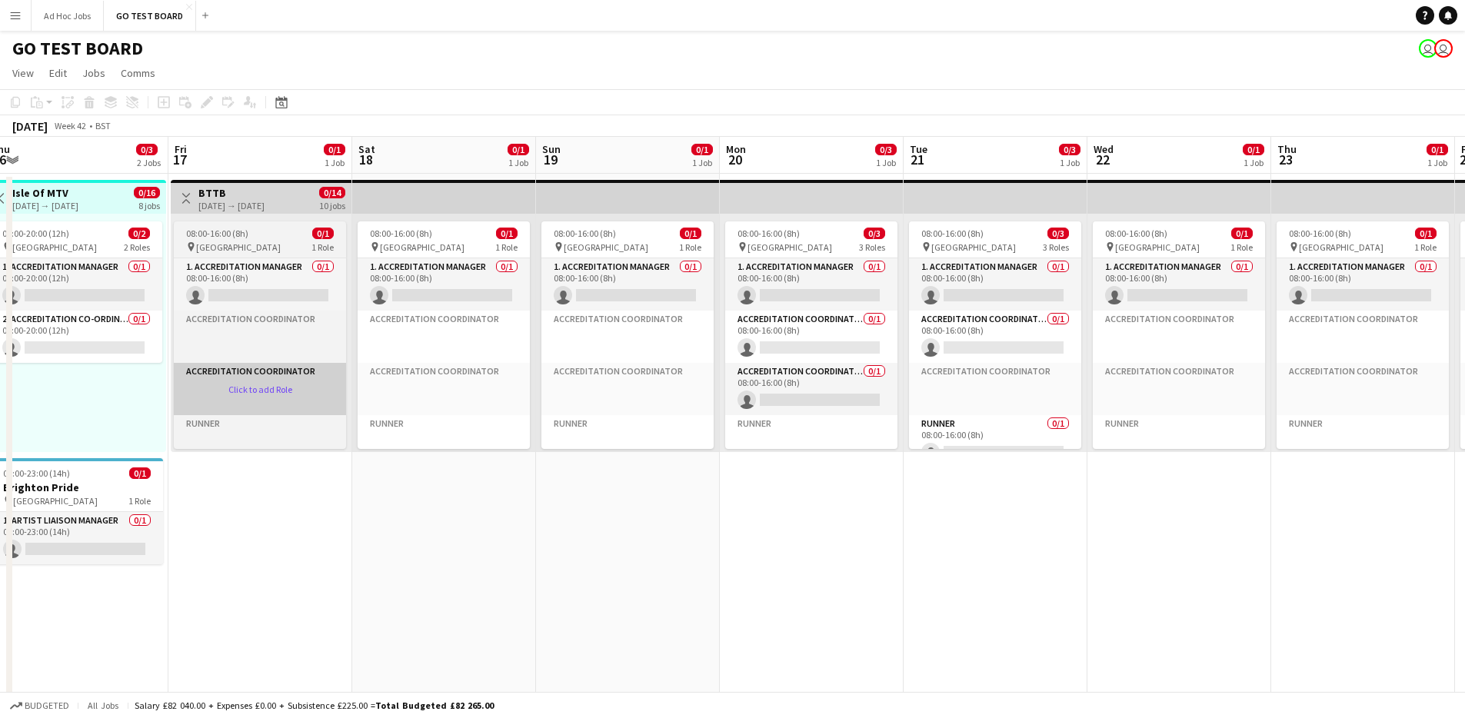
scroll to position [0, 421]
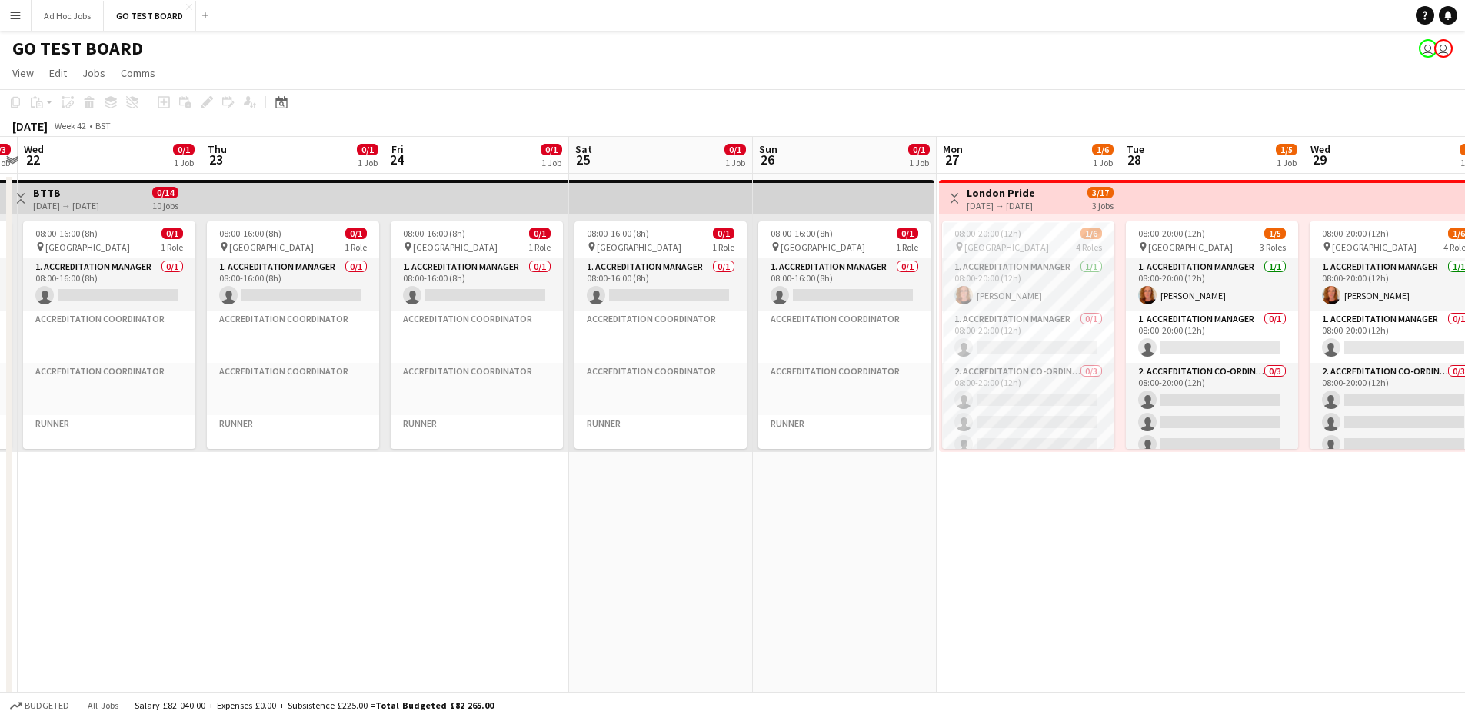
drag, startPoint x: 1335, startPoint y: 519, endPoint x: 304, endPoint y: 528, distance: 1031.4
click at [304, 528] on app-calendar-viewport "Sun 19 0/1 1 Job Mon 20 0/3 1 Job Tue 21 0/3 1 Job Wed 22 0/1 1 Job Thu 23 0/1 …" at bounding box center [732, 730] width 1465 height 1187
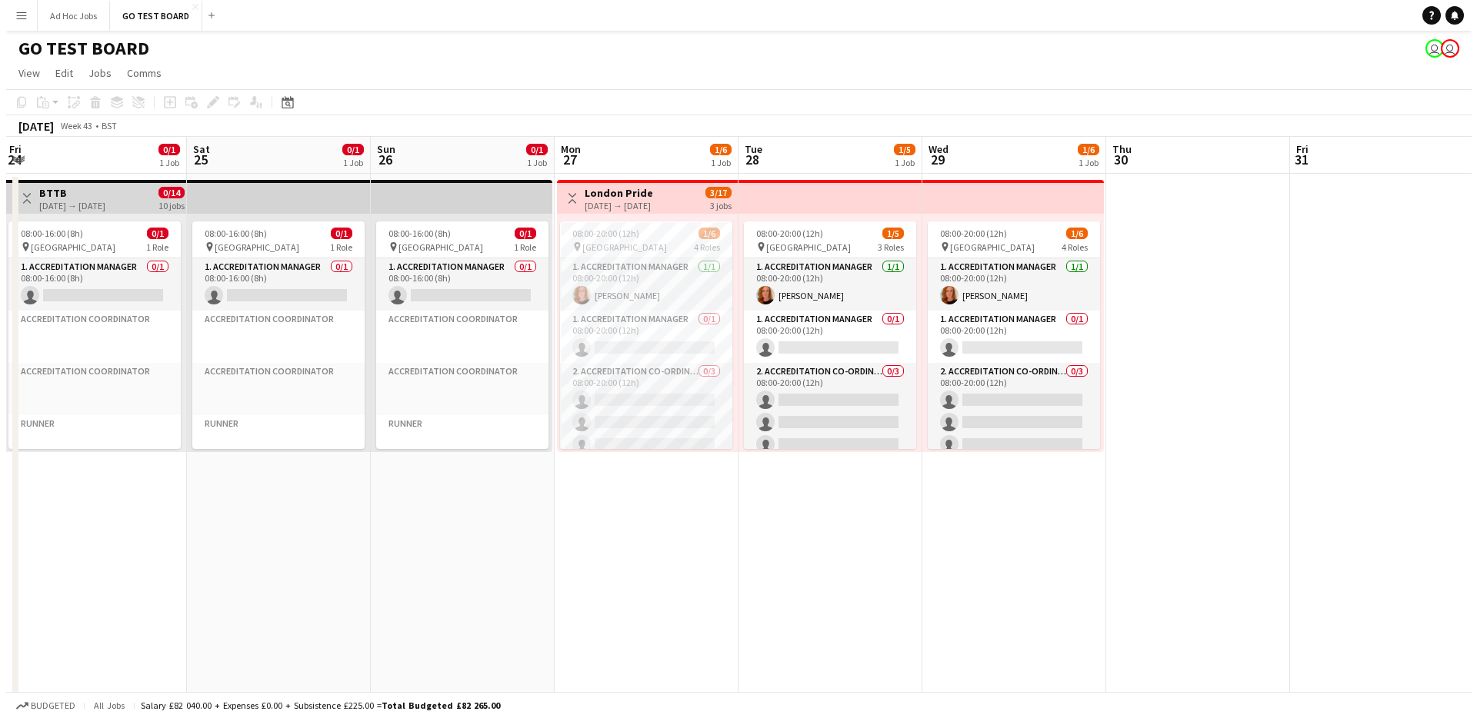
scroll to position [0, 497]
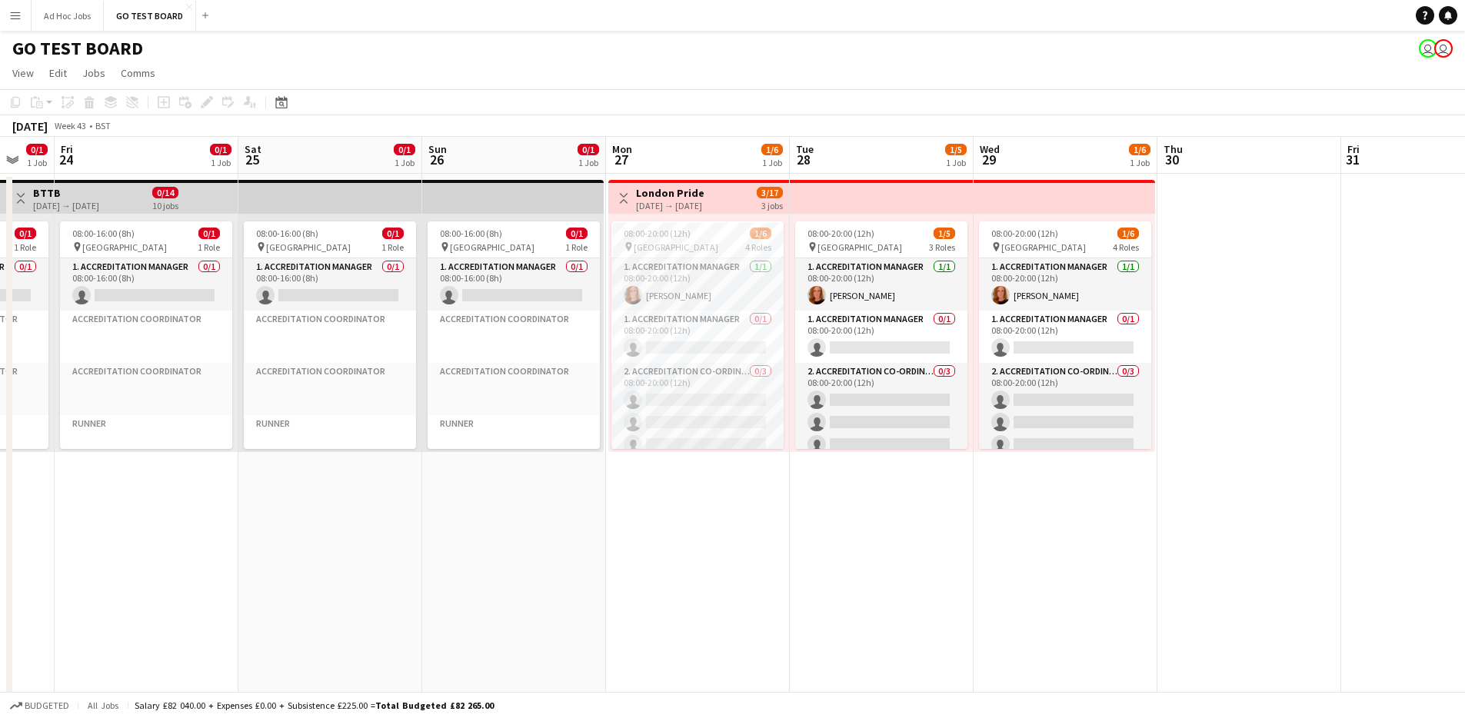
drag, startPoint x: 1237, startPoint y: 541, endPoint x: 908, endPoint y: 551, distance: 329.3
click at [908, 551] on app-calendar-viewport "Tue 21 0/3 1 Job Wed 22 0/1 1 Job Thu 23 0/1 1 Job Fri 24 0/1 1 Job Sat 25 0/1 …" at bounding box center [732, 730] width 1465 height 1187
click at [838, 198] on app-top-bar at bounding box center [882, 197] width 184 height 34
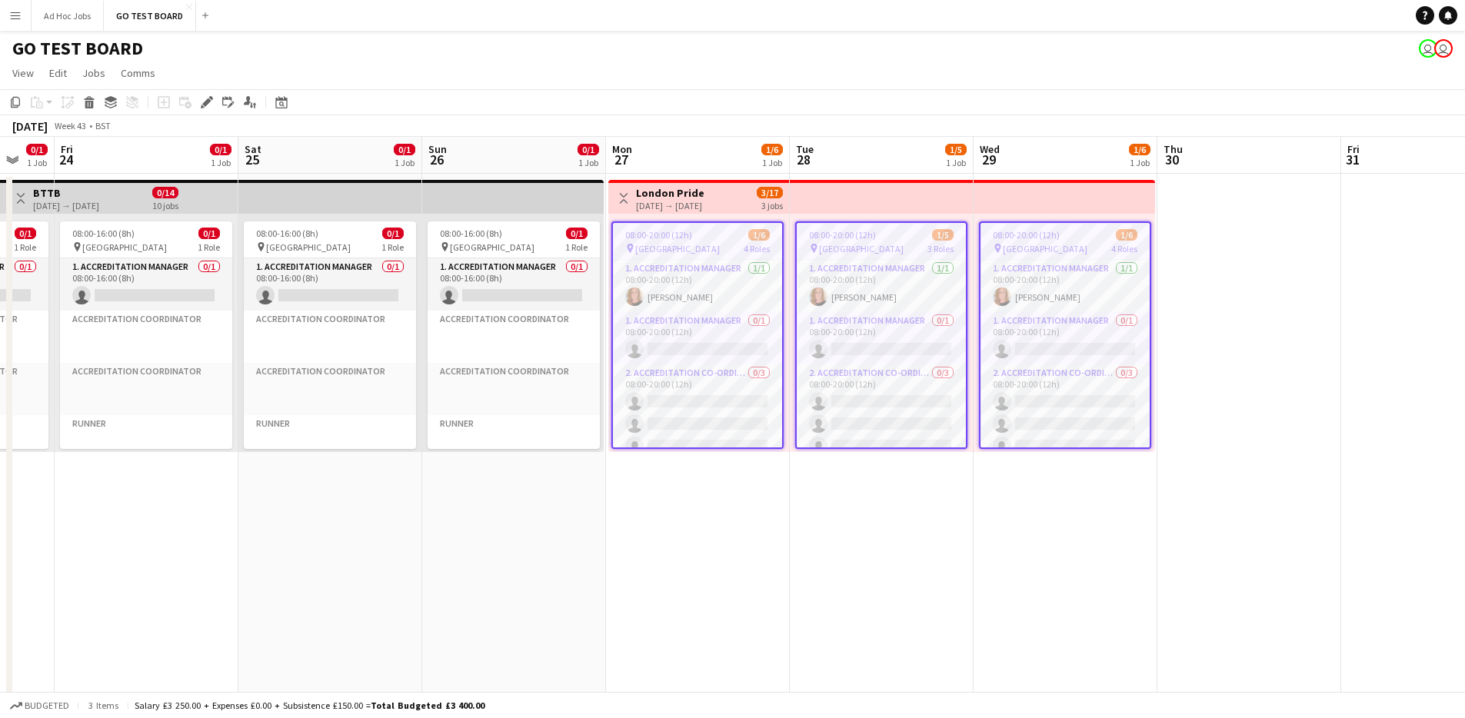
click at [229, 536] on app-date-cell "08:00-16:00 (8h) 0/1 pin [GEOGRAPHIC_DATA] 1 Role 1. Accreditation Manager 0/1 …" at bounding box center [147, 594] width 184 height 841
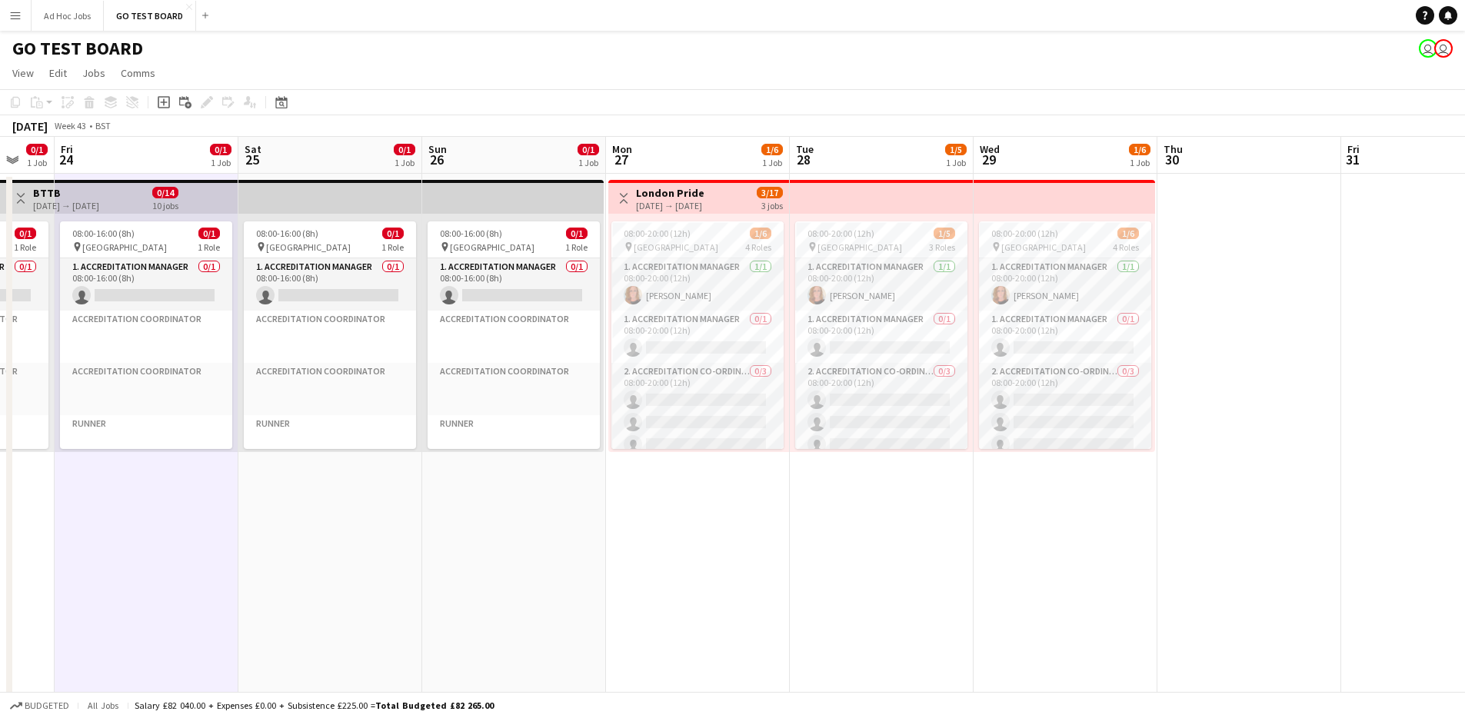
click at [757, 536] on app-date-cell "Toggle View London Pride [DATE] → [DATE] 3/17 3 jobs 08:00-20:00 (12h) 1/6 pin …" at bounding box center [698, 594] width 184 height 841
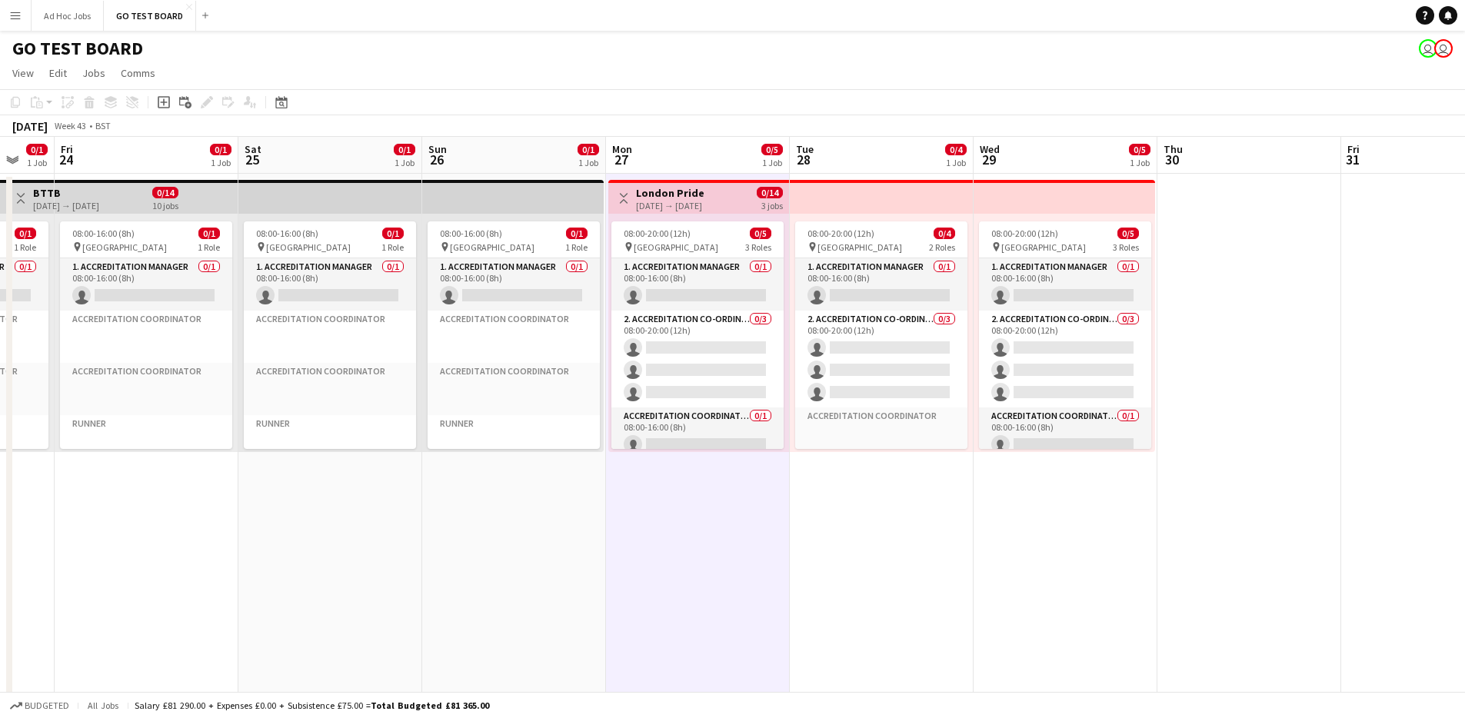
click at [16, 12] on app-icon "Menu" at bounding box center [15, 15] width 12 height 12
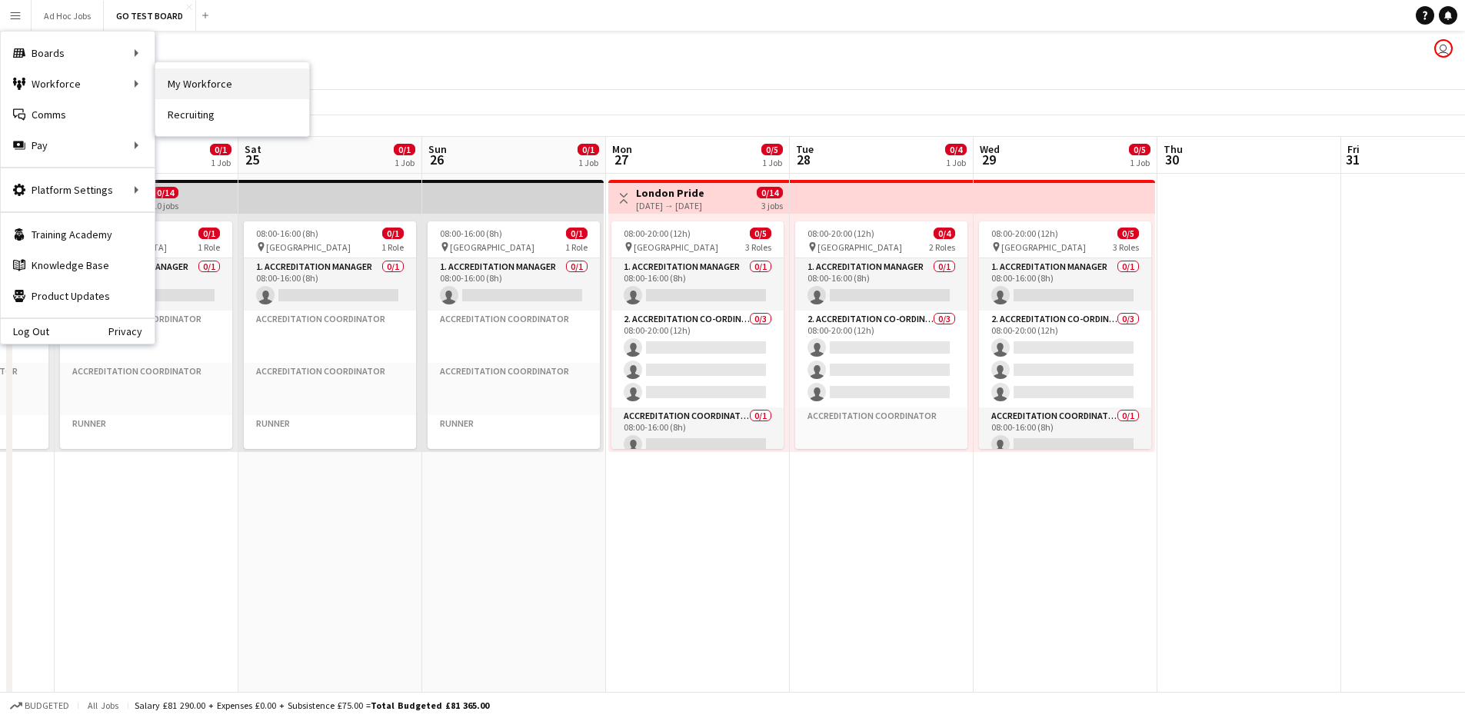
click at [202, 86] on link "My Workforce" at bounding box center [232, 83] width 154 height 31
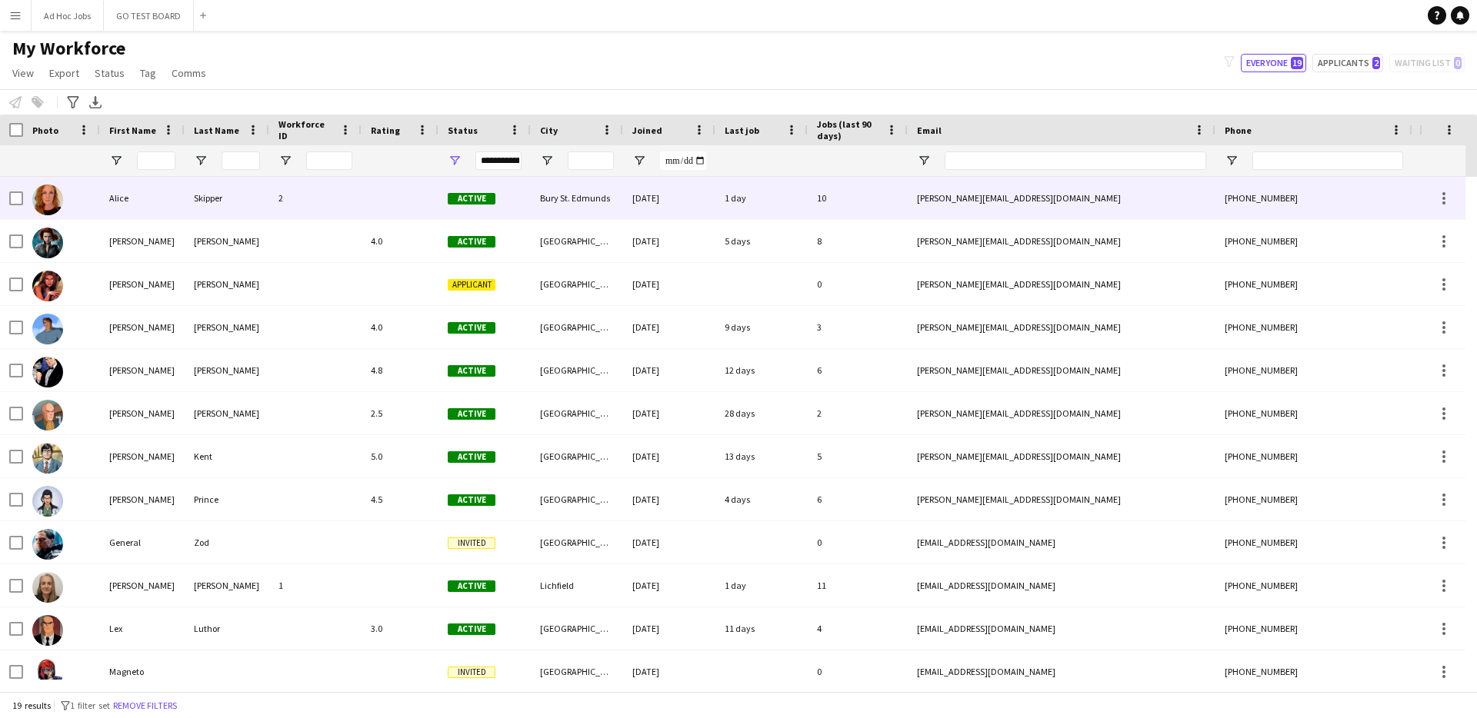
click at [157, 211] on div "Alice" at bounding box center [142, 198] width 85 height 42
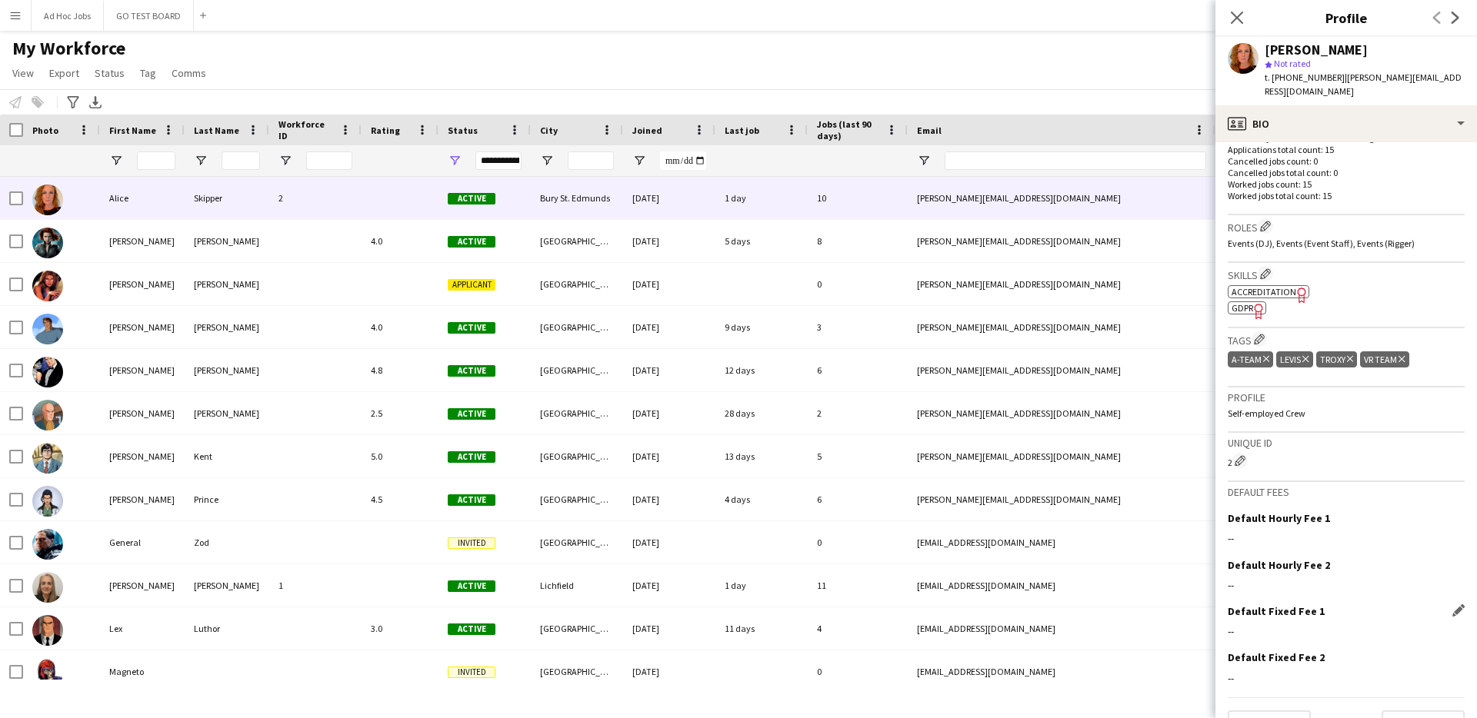
scroll to position [455, 0]
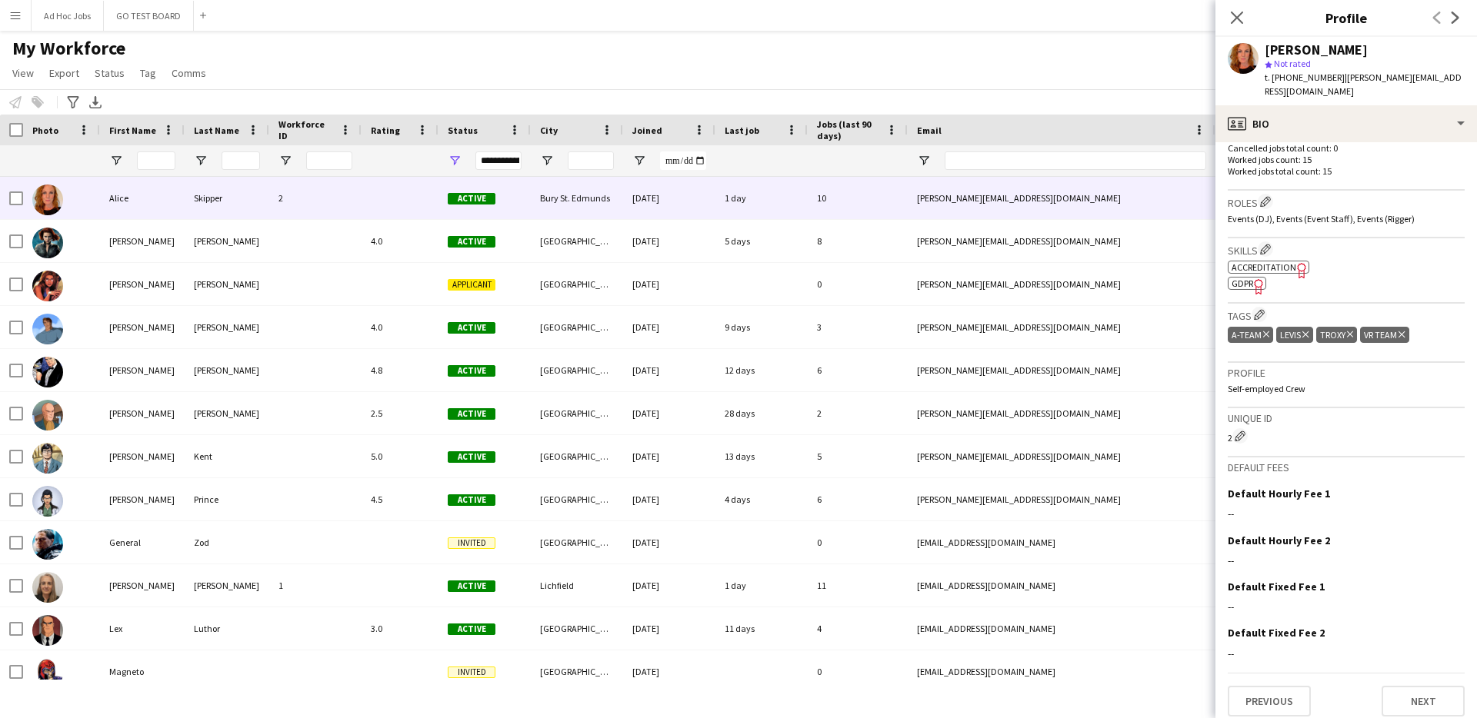
click at [1283, 266] on span "Accreditation" at bounding box center [1263, 267] width 65 height 12
click at [1251, 288] on icon "Freelancer has uploaded a photo validation of skill. Click to see" at bounding box center [1259, 286] width 16 height 16
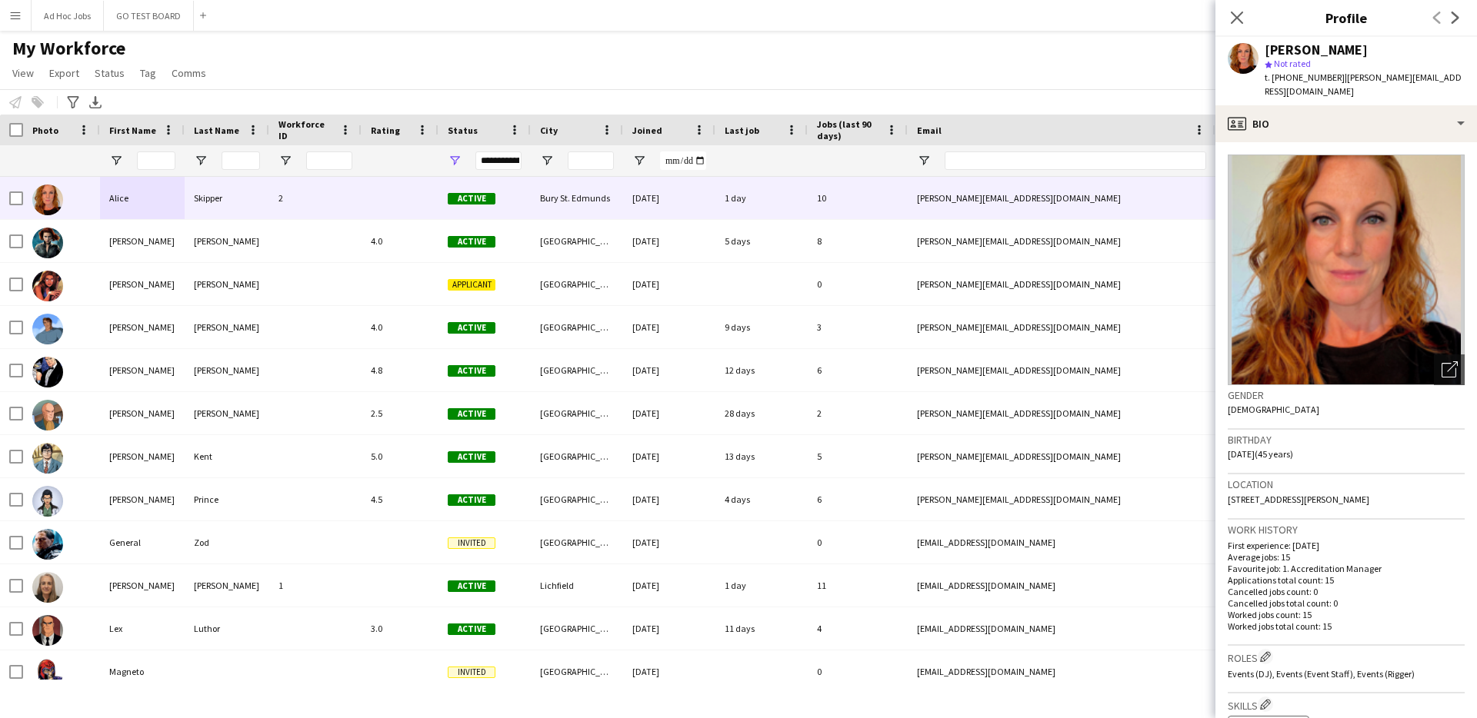
scroll to position [465, 0]
